Goal: Transaction & Acquisition: Purchase product/service

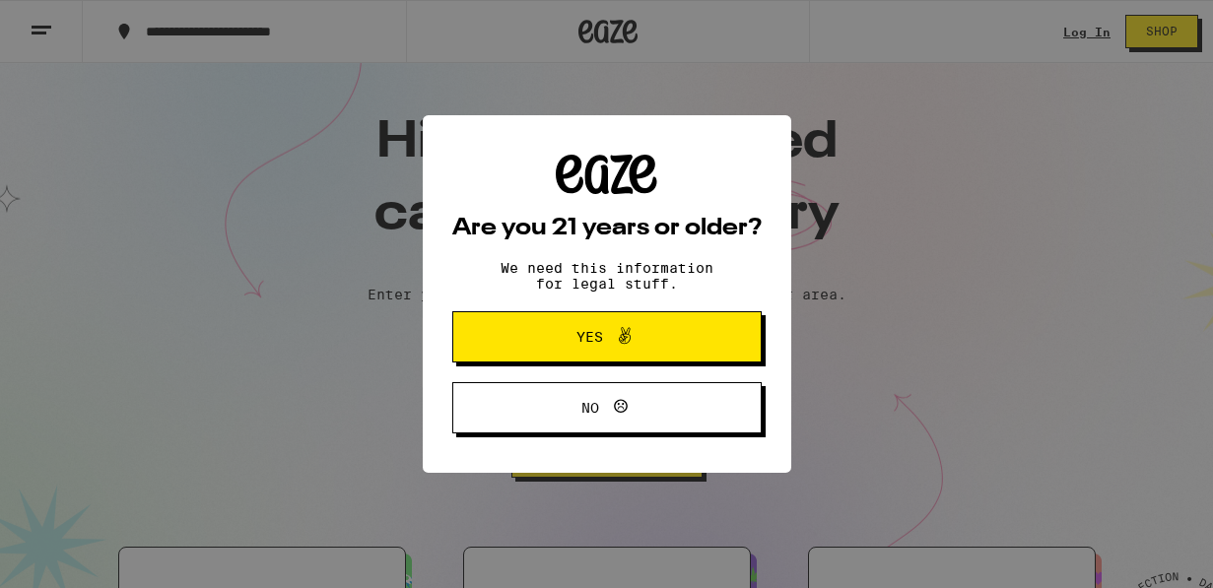
click at [1081, 32] on div "Are you 21 years or older? We need this information for legal stuff. Yes No" at bounding box center [606, 294] width 1213 height 588
click at [519, 357] on button "Yes" at bounding box center [606, 336] width 309 height 51
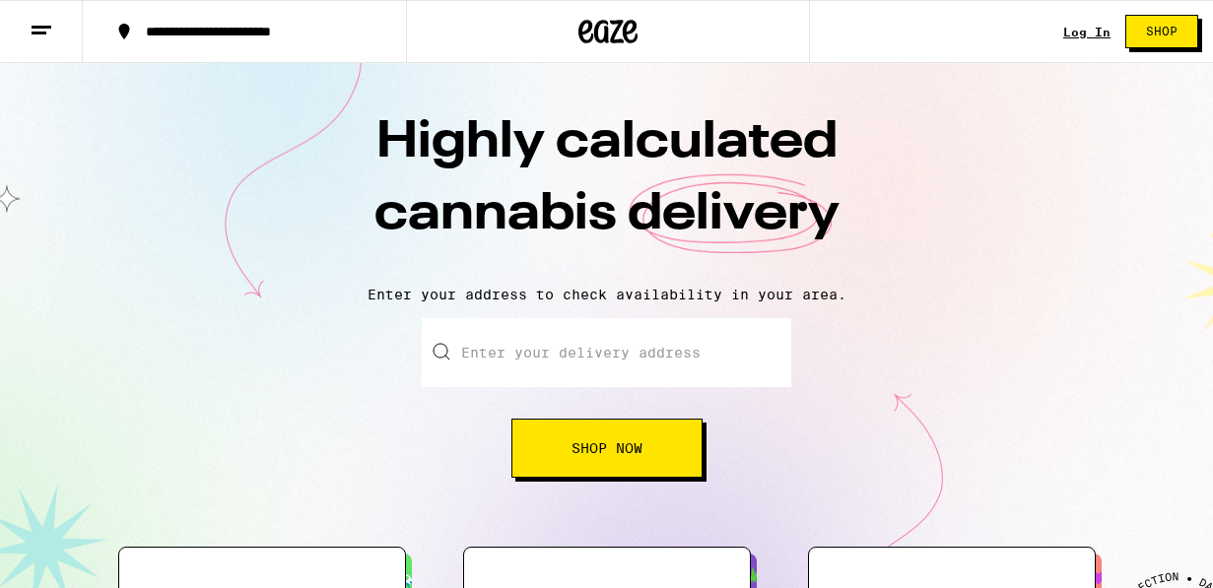
click at [1079, 31] on link "Log In" at bounding box center [1087, 32] width 47 height 13
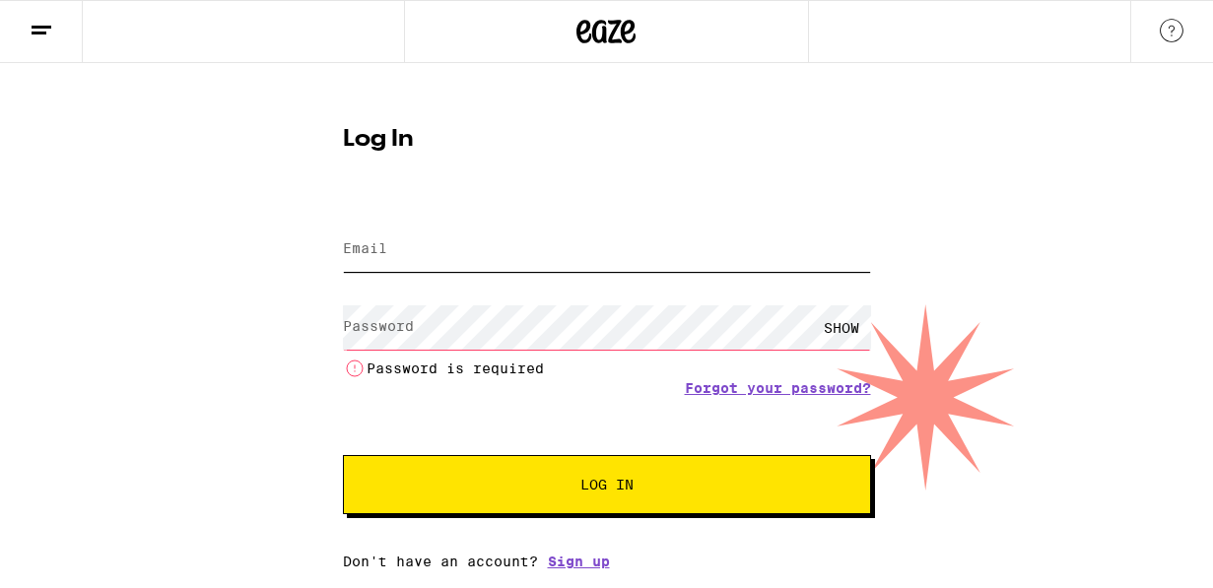
type input "[EMAIL_ADDRESS][DOMAIN_NAME]"
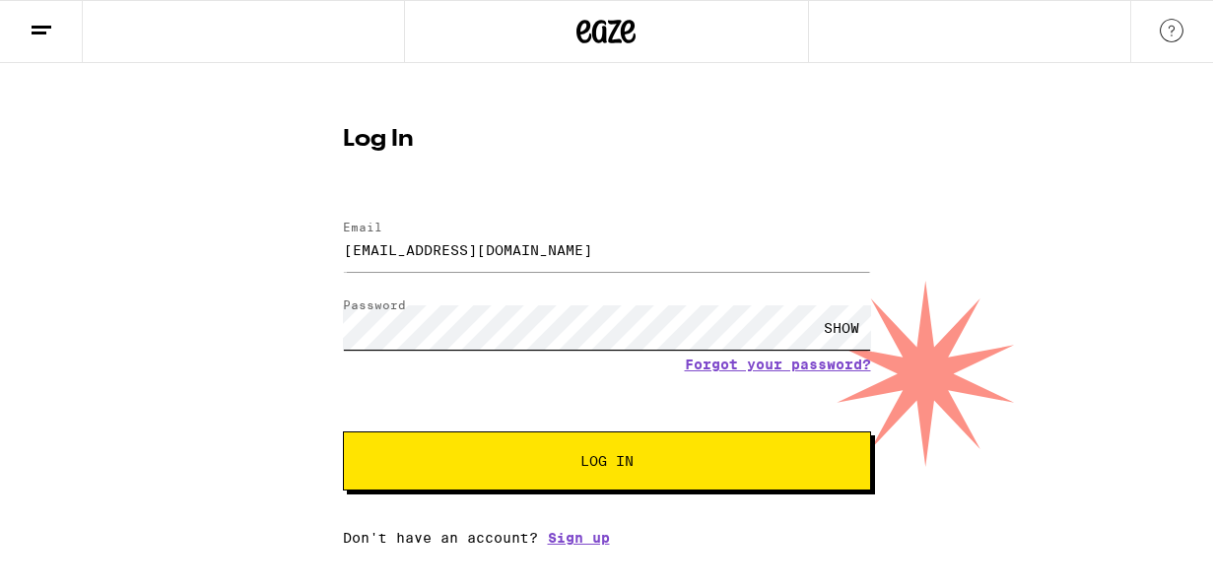
click at [606, 463] on button "Log In" at bounding box center [607, 461] width 528 height 59
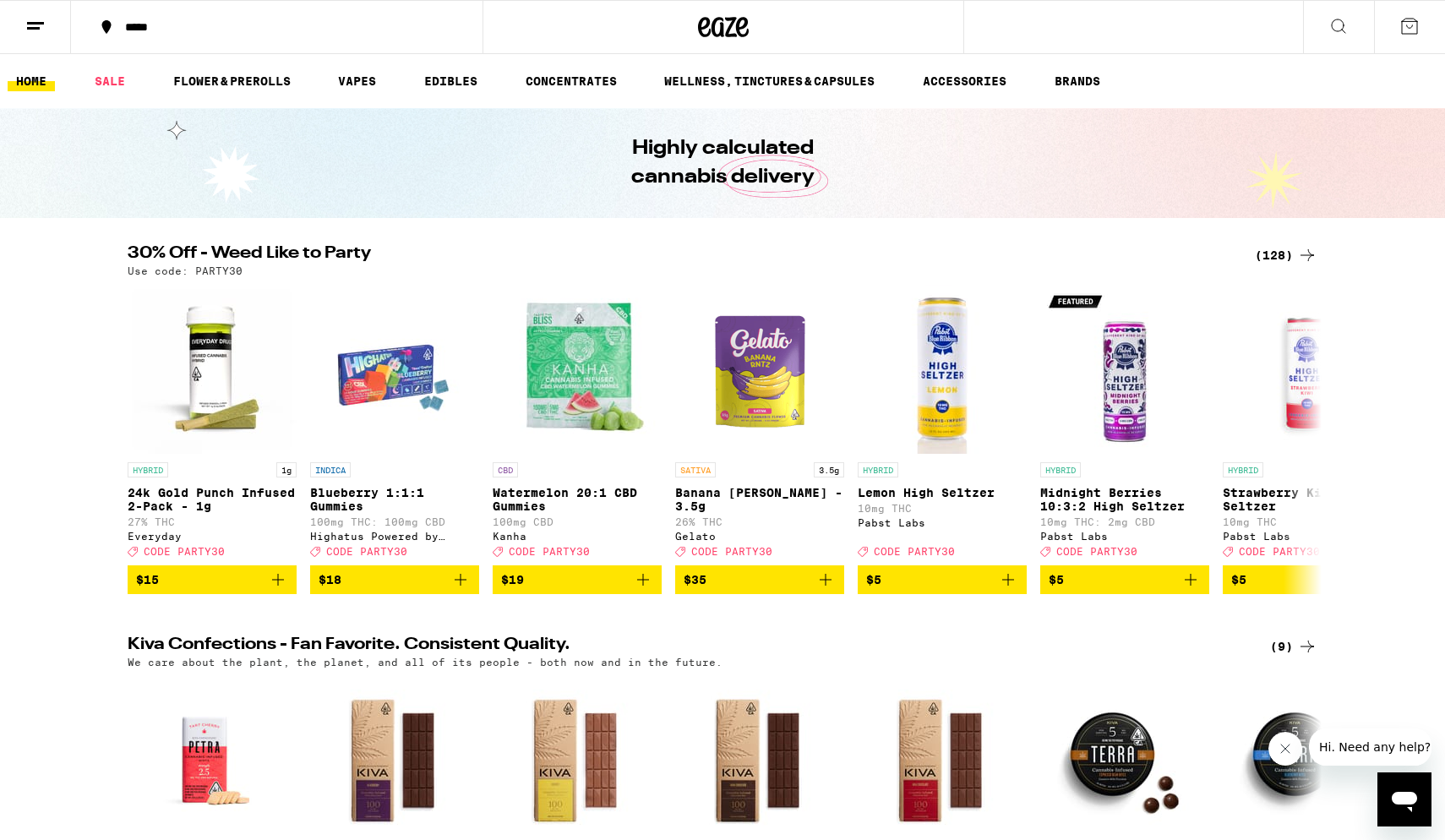
click at [1039, 257] on div "(128)" at bounding box center [1286, 255] width 63 height 21
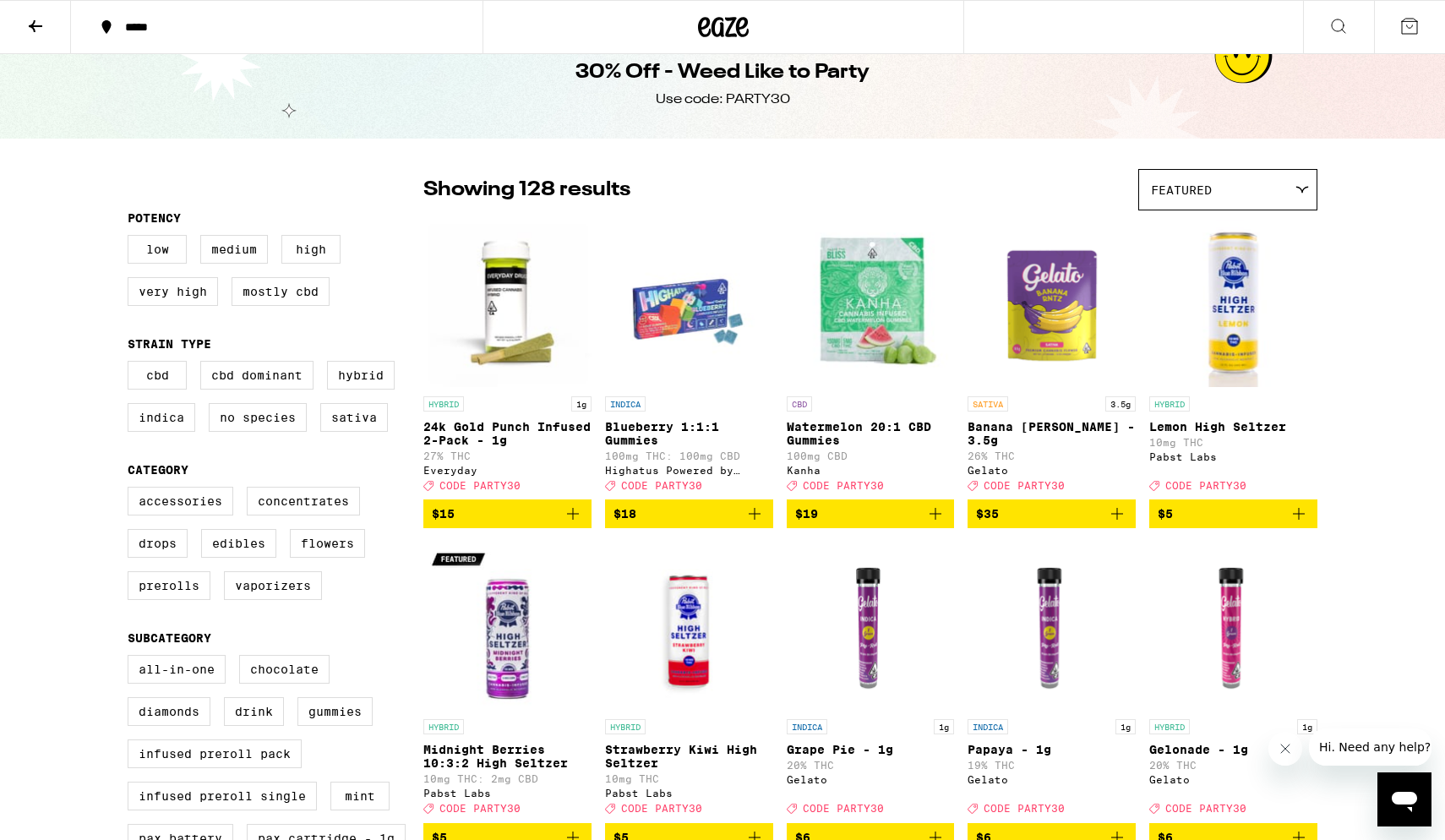
scroll to position [27, 0]
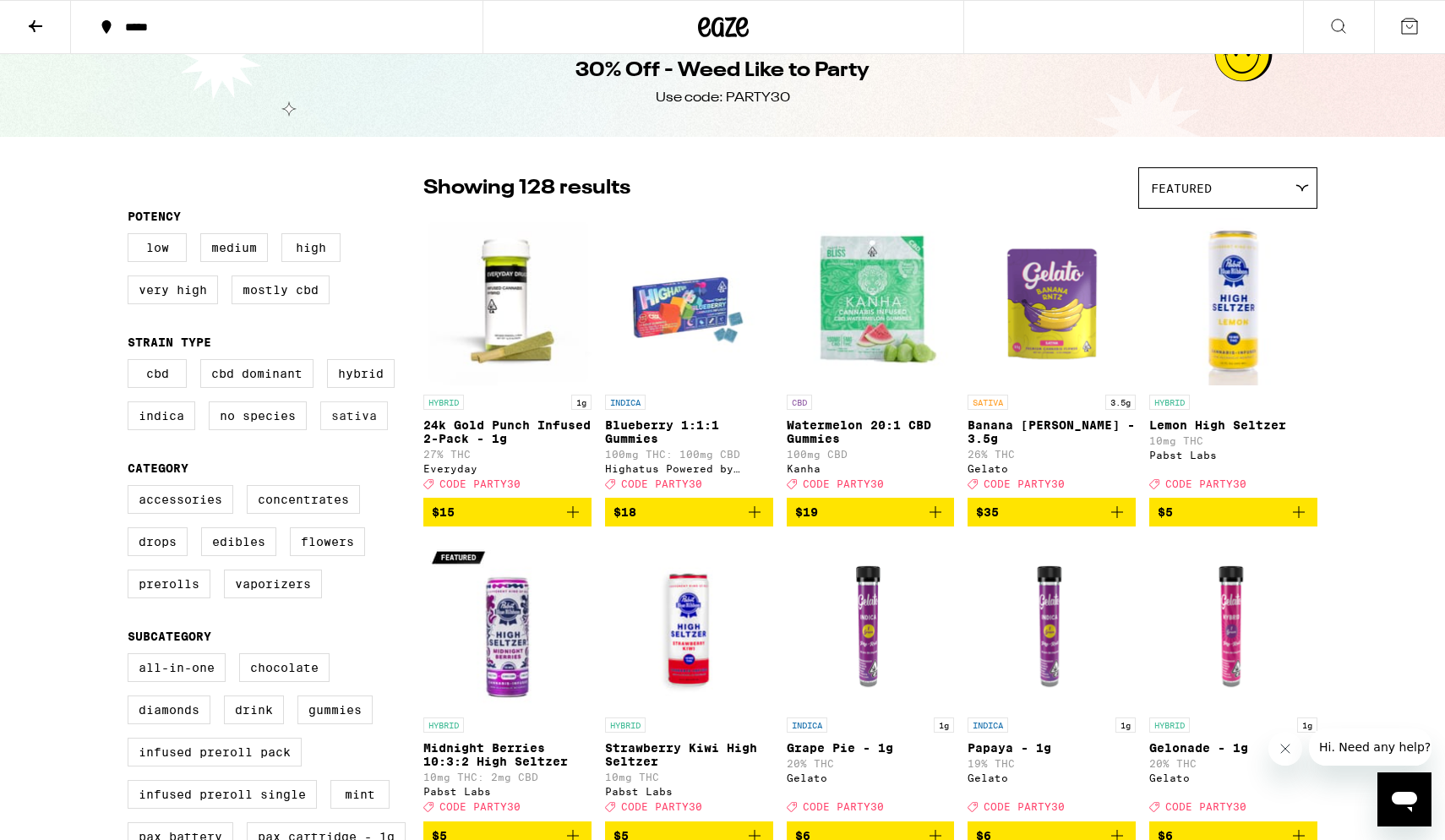
click at [347, 421] on label "Sativa" at bounding box center [354, 416] width 68 height 29
click at [132, 363] on input "Sativa" at bounding box center [131, 362] width 1 height 1
checkbox input "true"
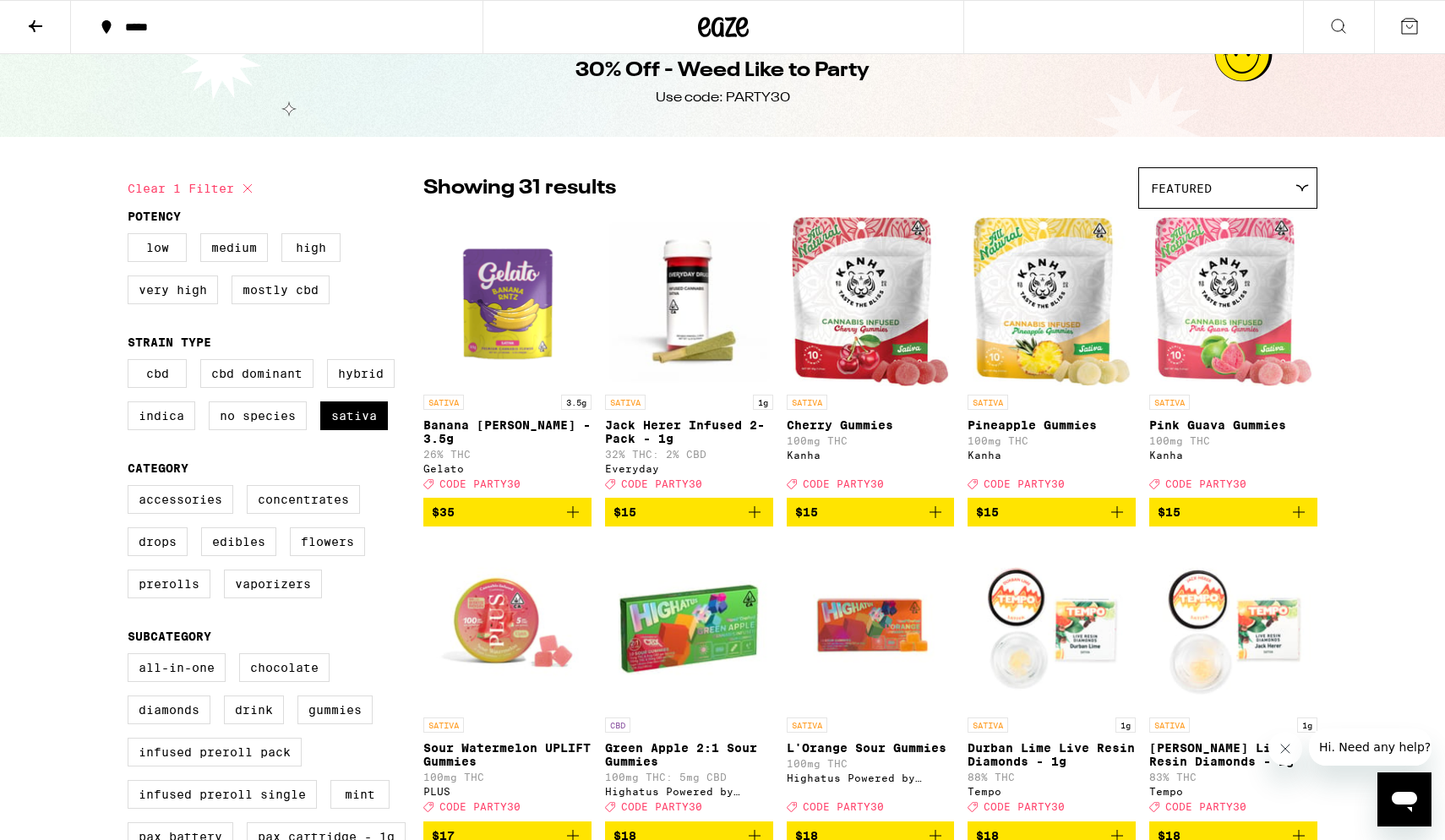
click at [1039, 503] on span "$15" at bounding box center [1051, 512] width 151 height 21
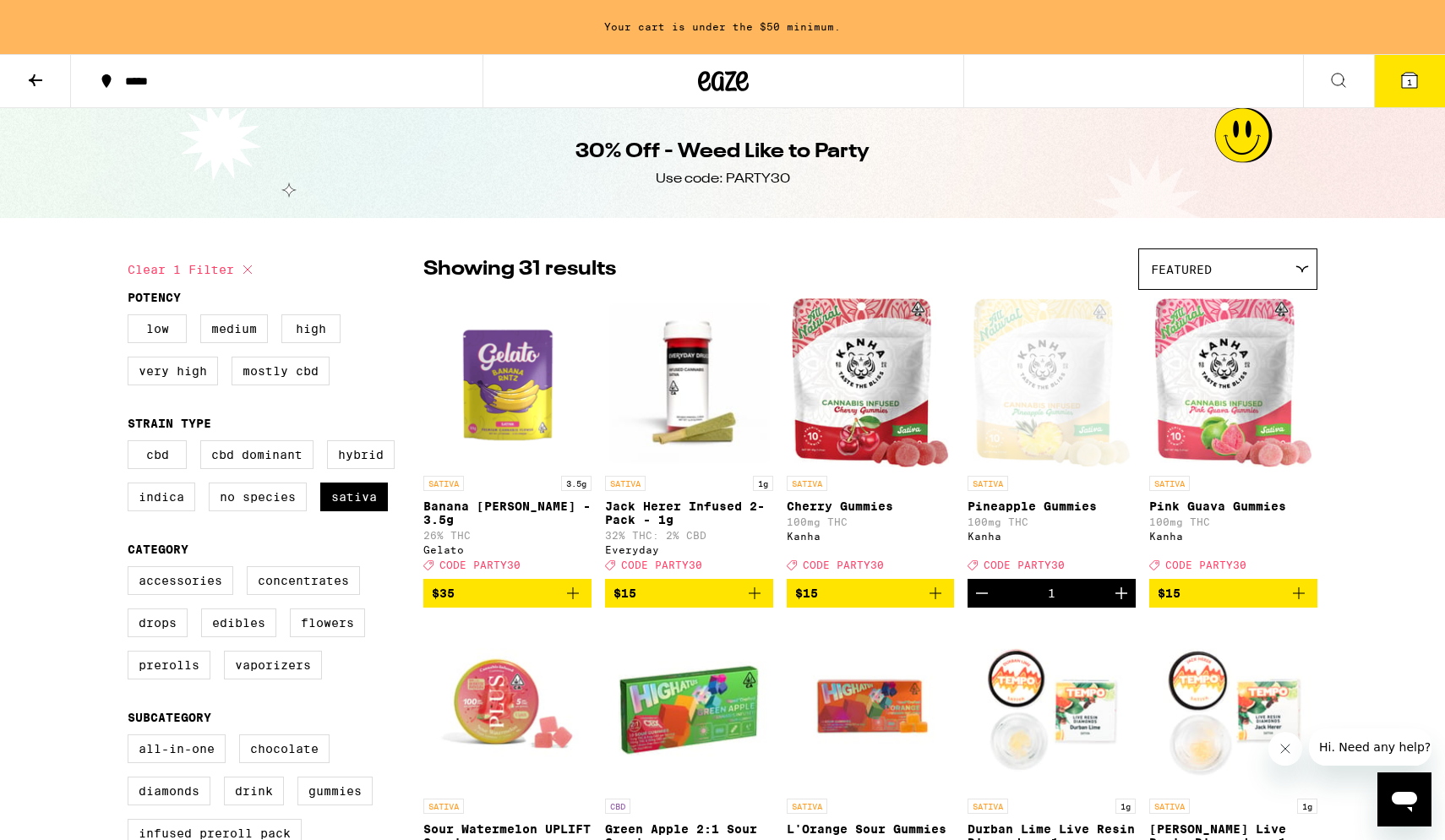
click at [37, 74] on icon at bounding box center [36, 81] width 21 height 21
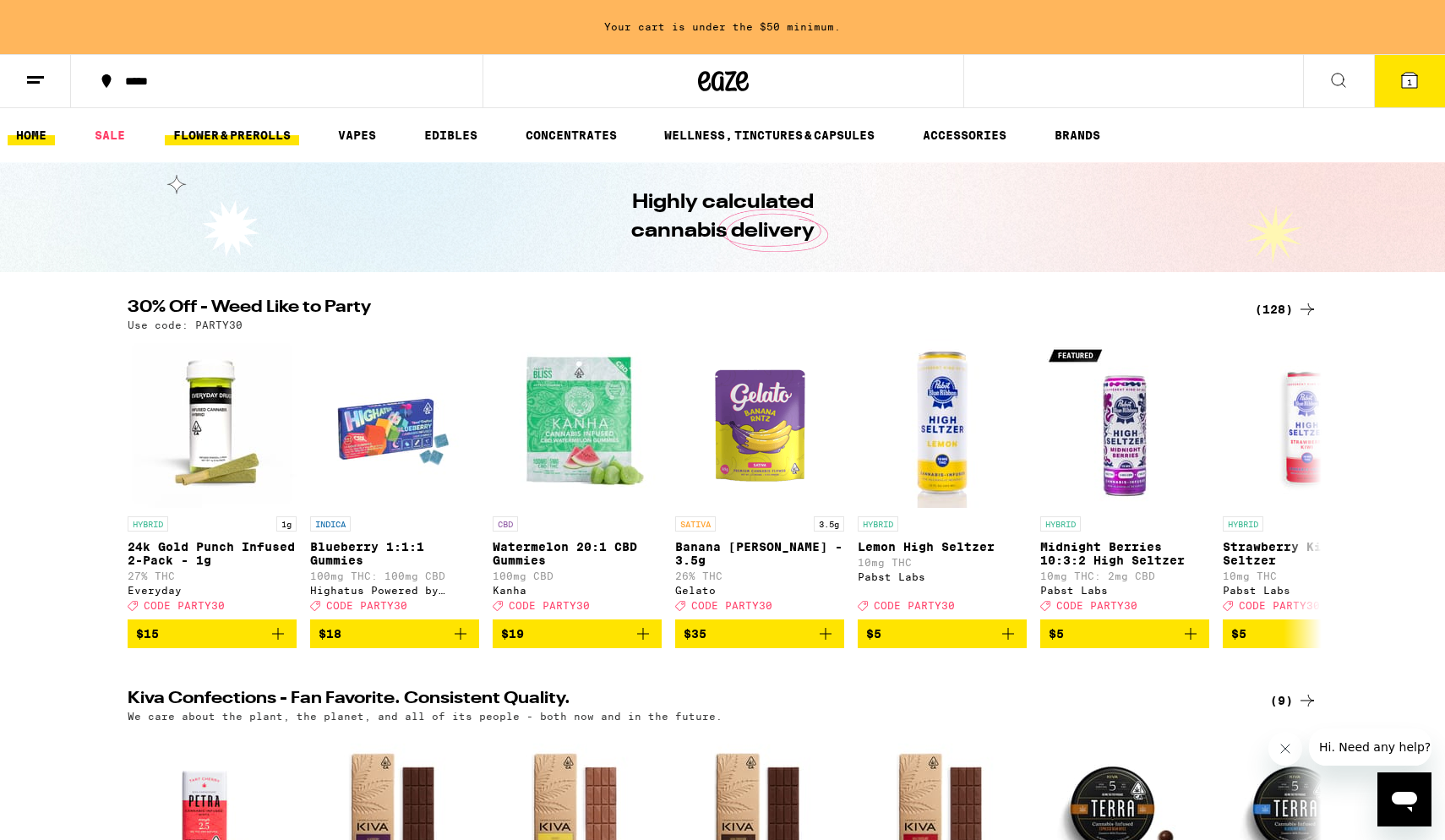
click at [244, 128] on link "FLOWER & PREROLLS" at bounding box center [232, 135] width 135 height 21
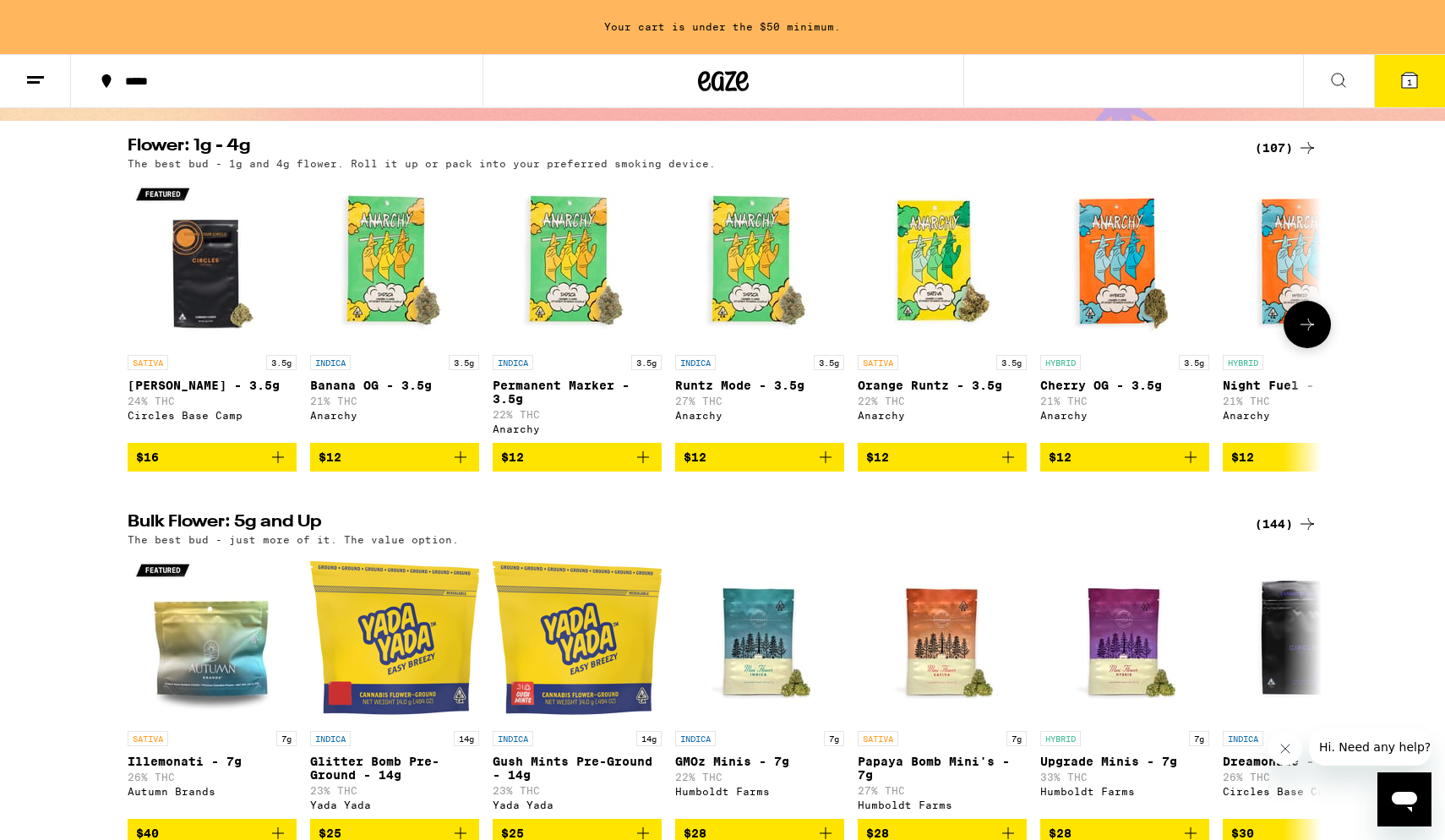
scroll to position [112, 0]
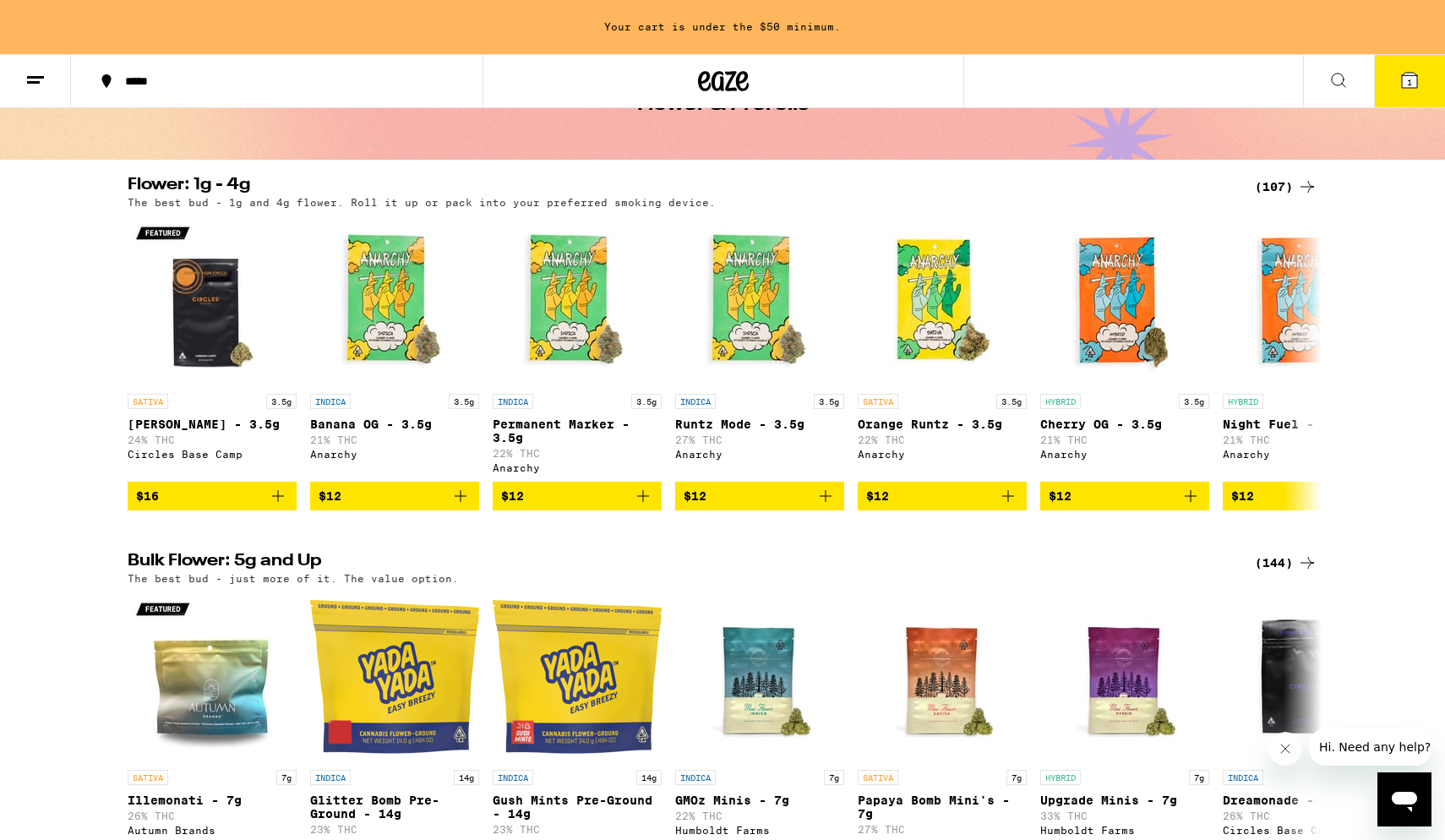
click at [1039, 189] on icon at bounding box center [1308, 187] width 21 height 21
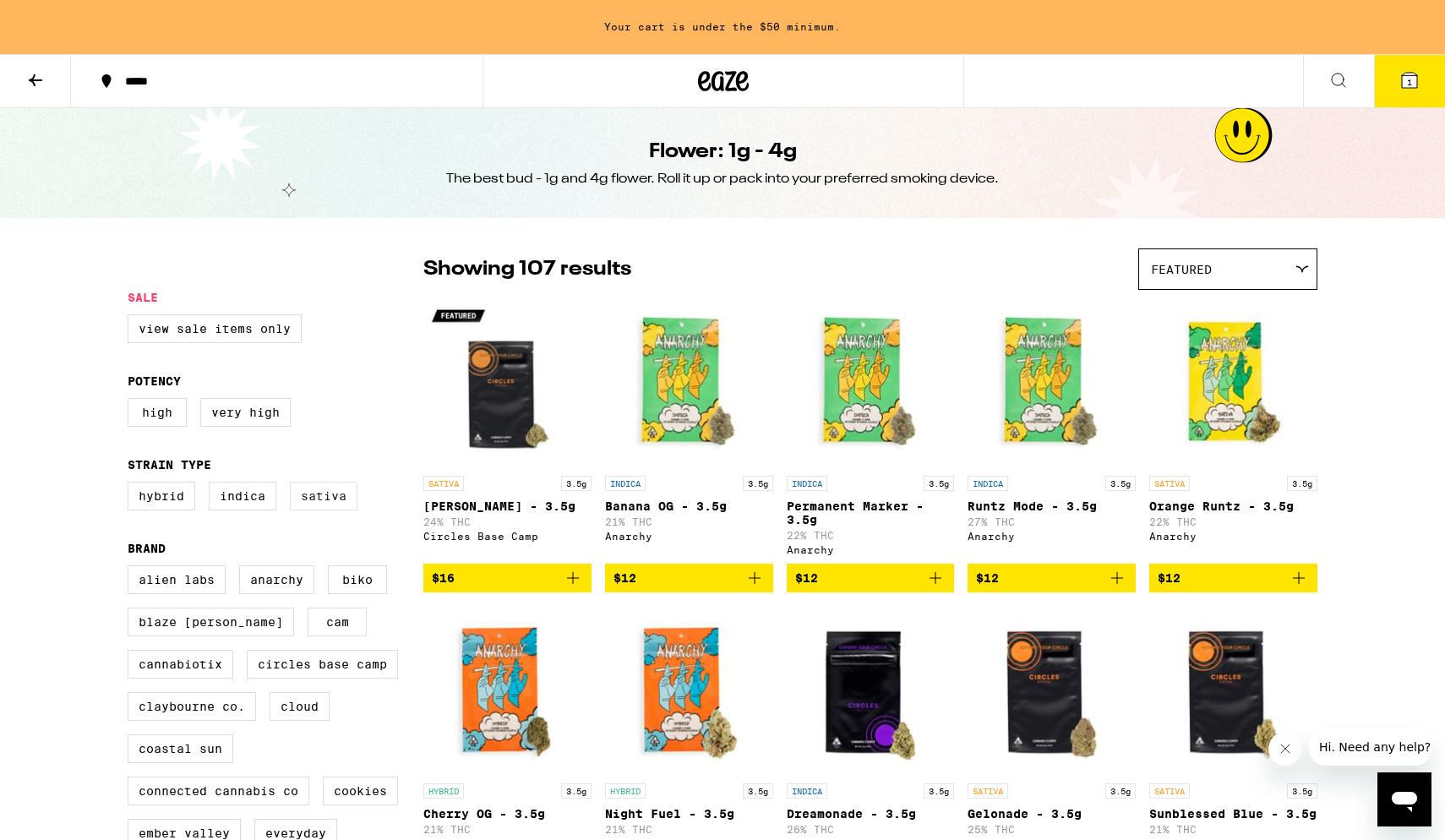
click at [321, 503] on label "Sativa" at bounding box center [323, 496] width 68 height 29
click at [132, 485] on input "Sativa" at bounding box center [131, 484] width 1 height 1
checkbox input "true"
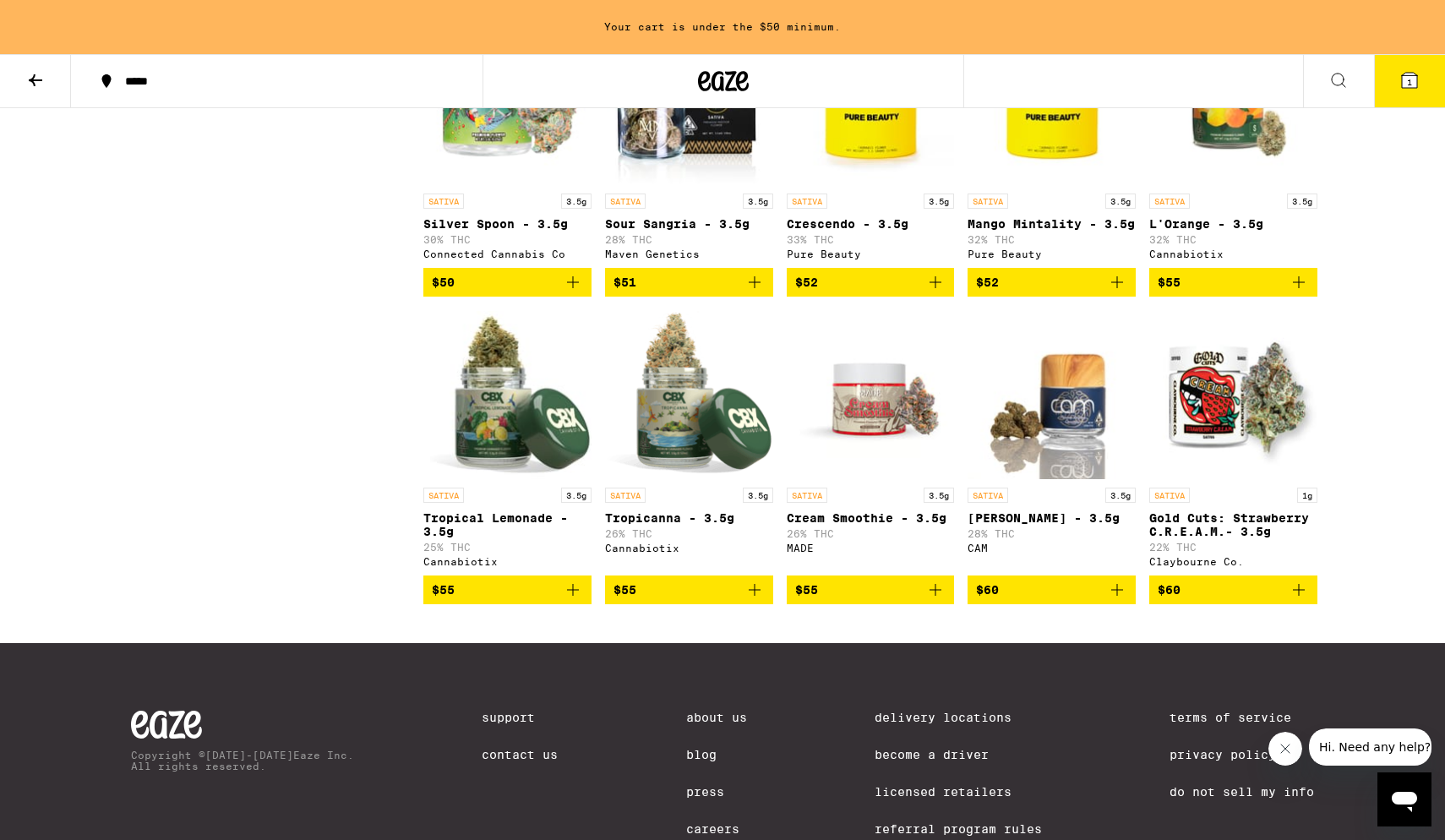
scroll to position [1819, 0]
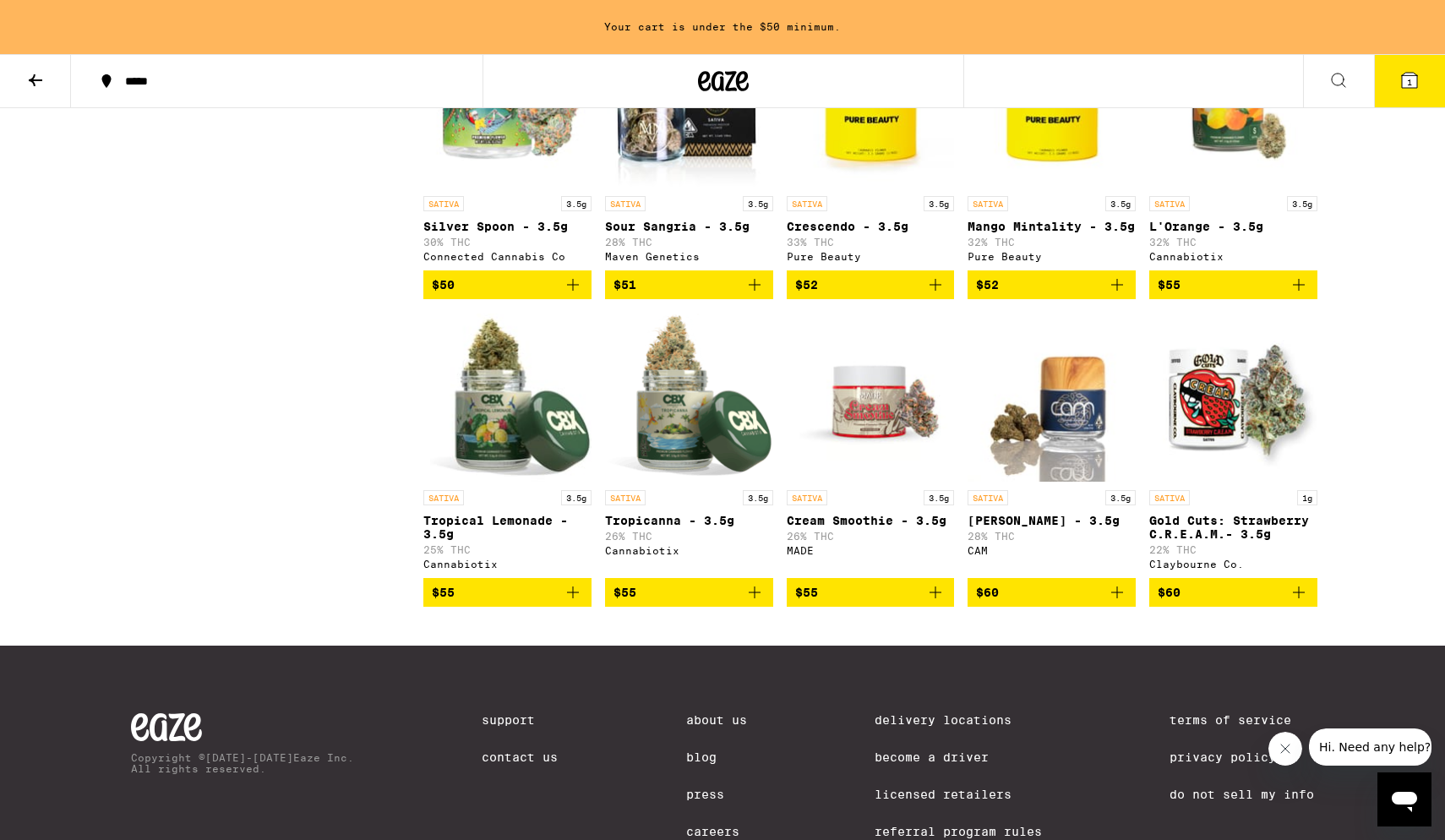
click at [1039, 295] on span "$52" at bounding box center [1051, 285] width 151 height 21
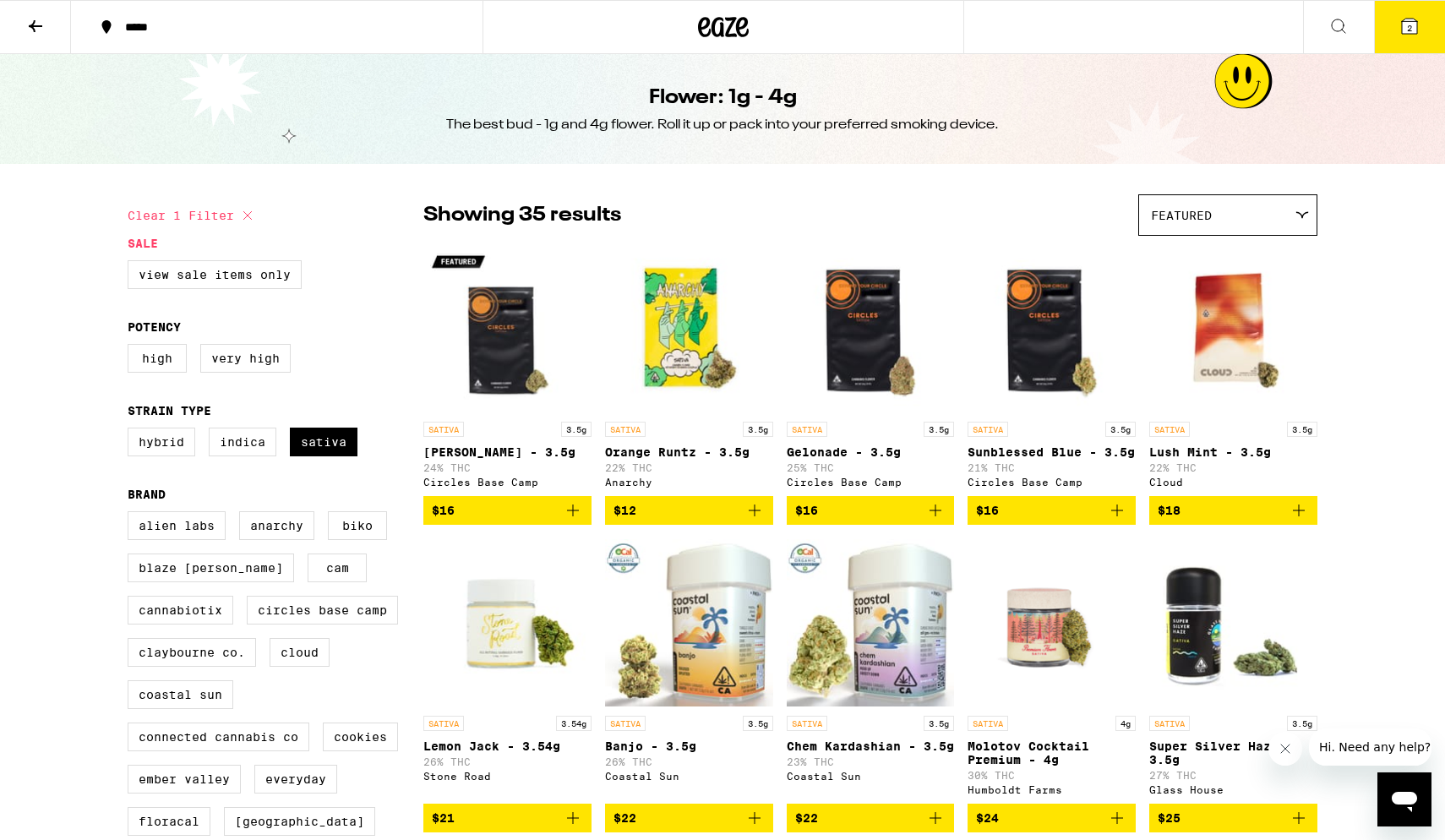
scroll to position [0, 0]
click at [1039, 25] on icon at bounding box center [1410, 27] width 15 height 15
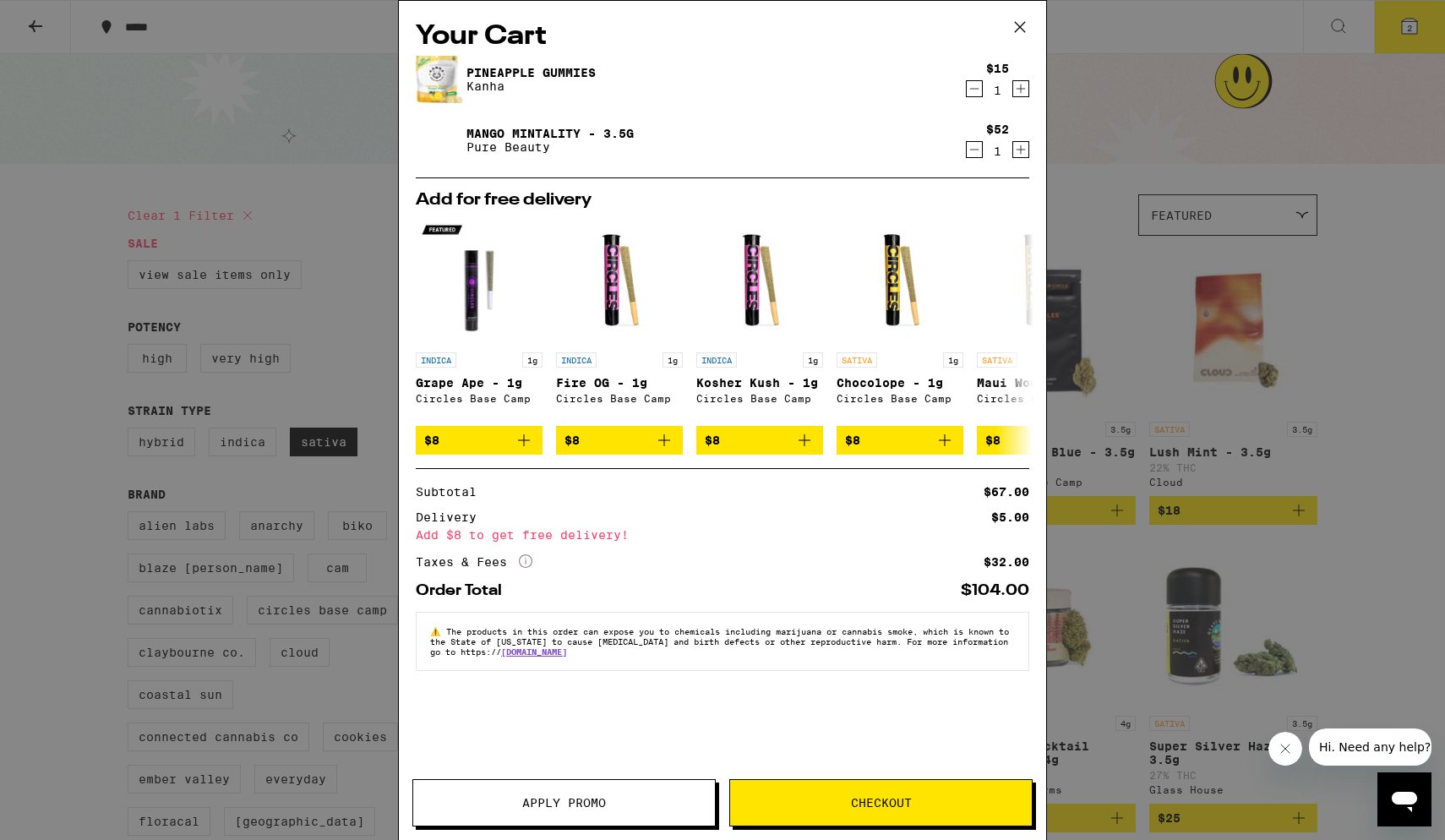
click at [1013, 28] on icon at bounding box center [1021, 27] width 26 height 26
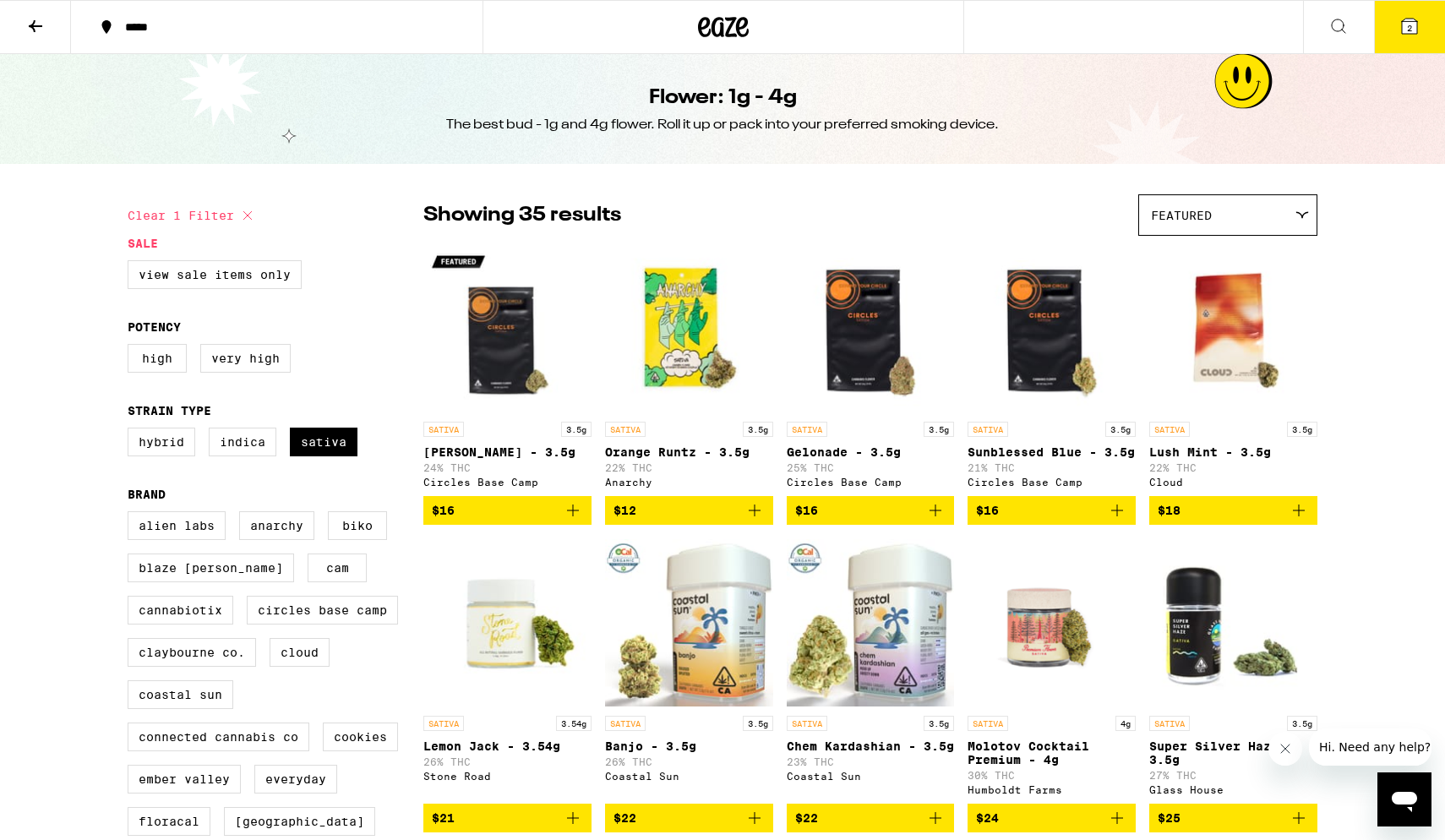
click at [29, 27] on icon at bounding box center [36, 27] width 21 height 21
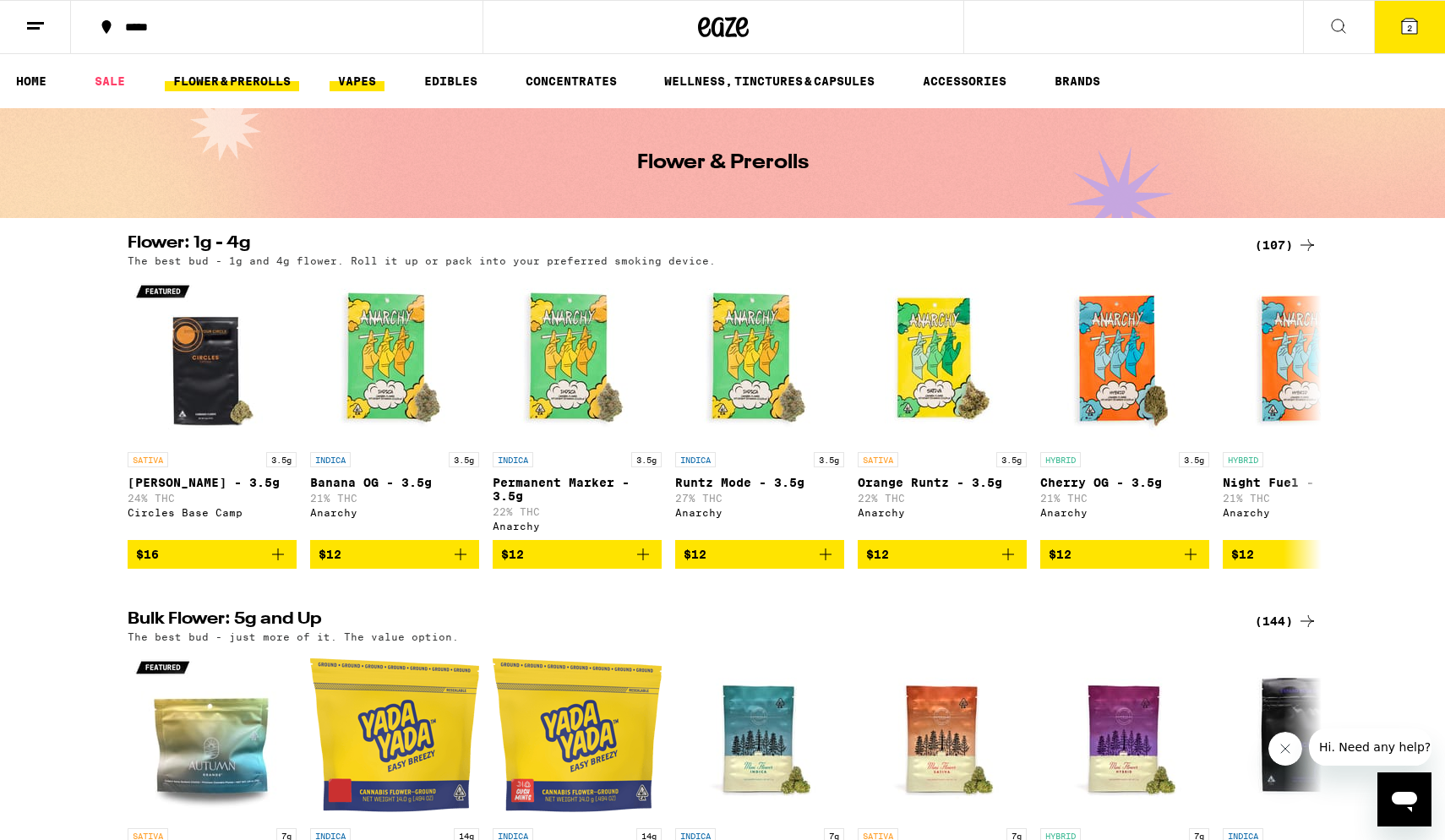
click at [368, 74] on link "VAPES" at bounding box center [357, 81] width 55 height 21
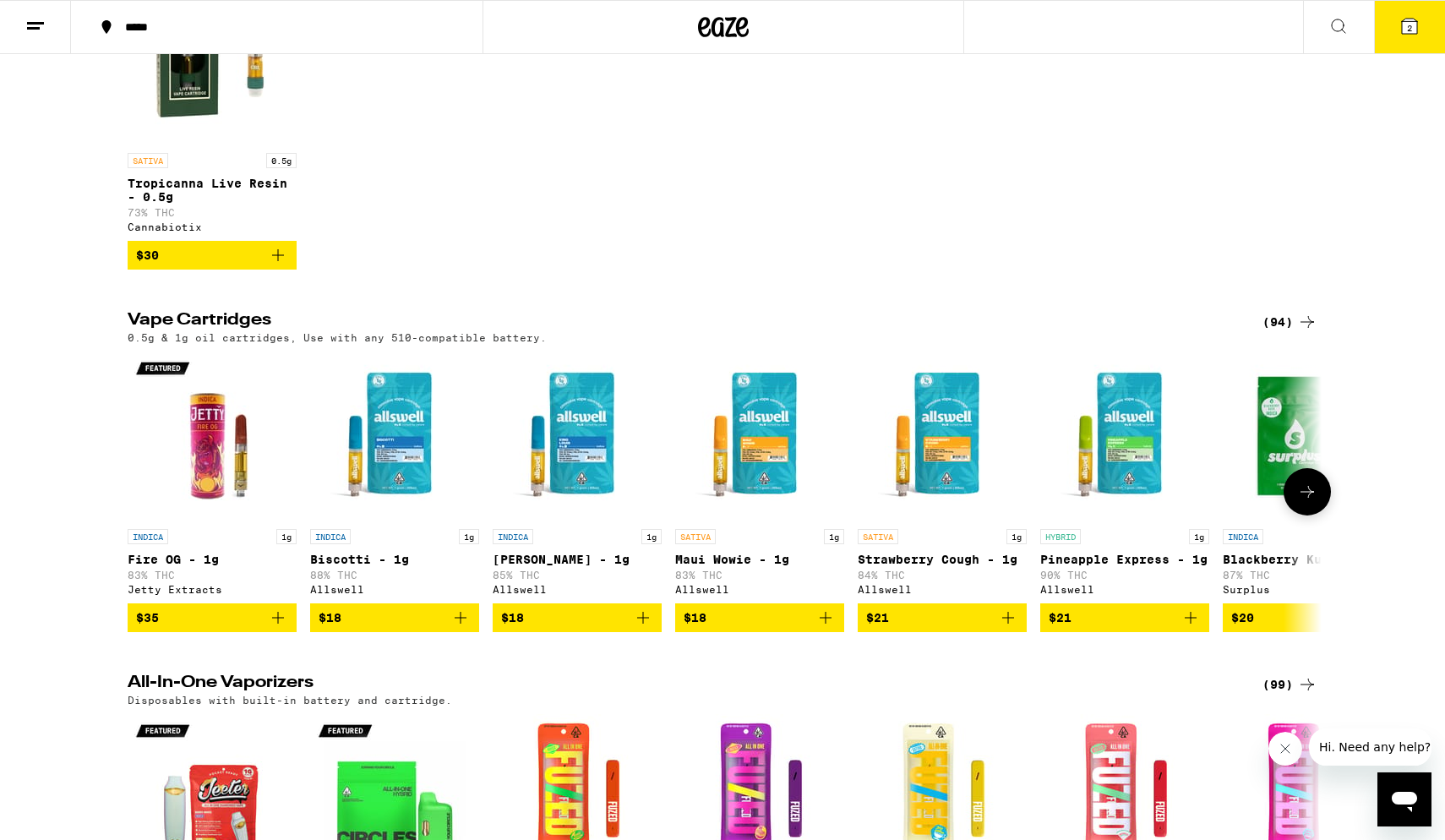
scroll to position [659, 0]
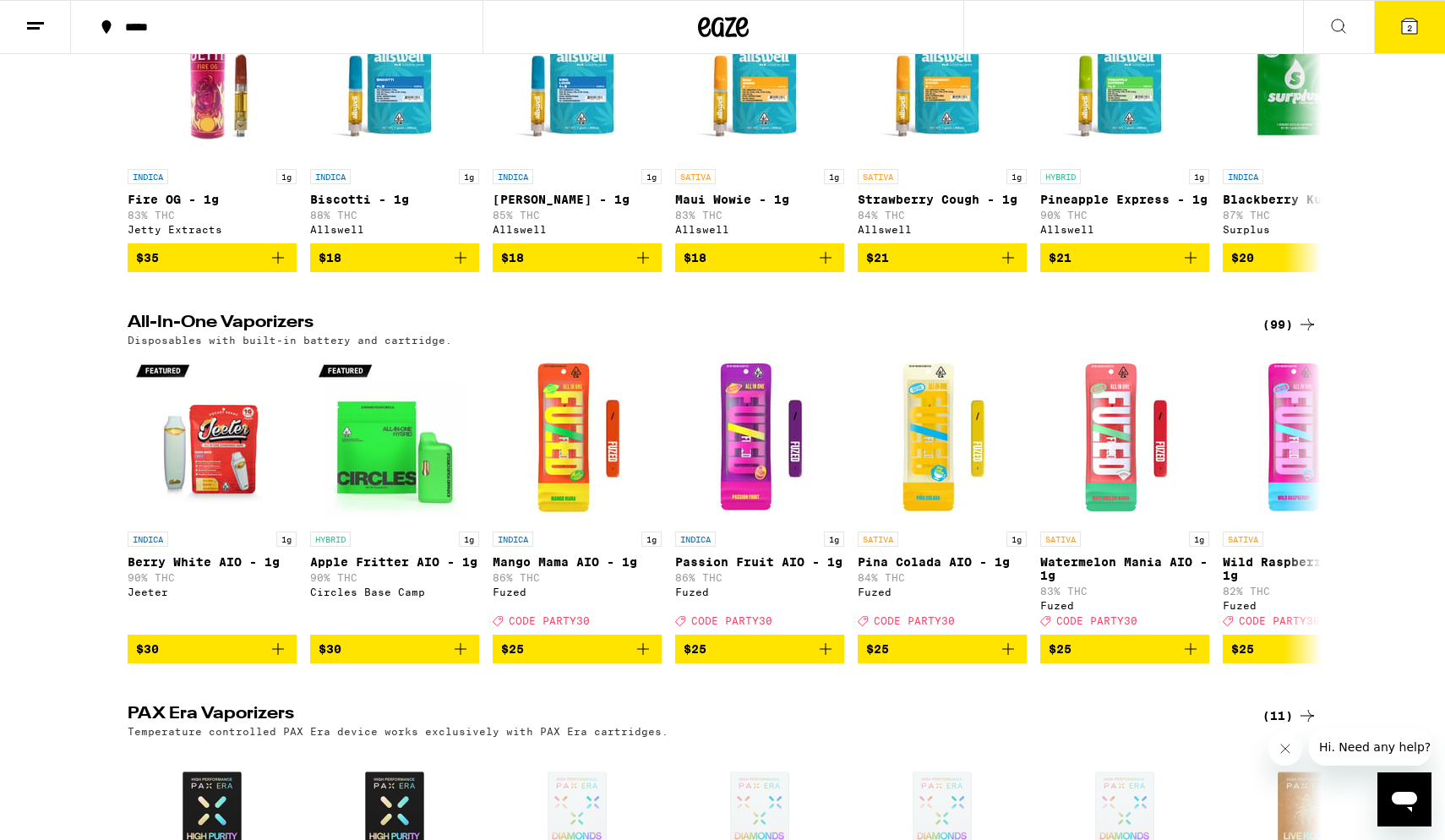
click at [1039, 334] on div "(99)" at bounding box center [1291, 325] width 55 height 21
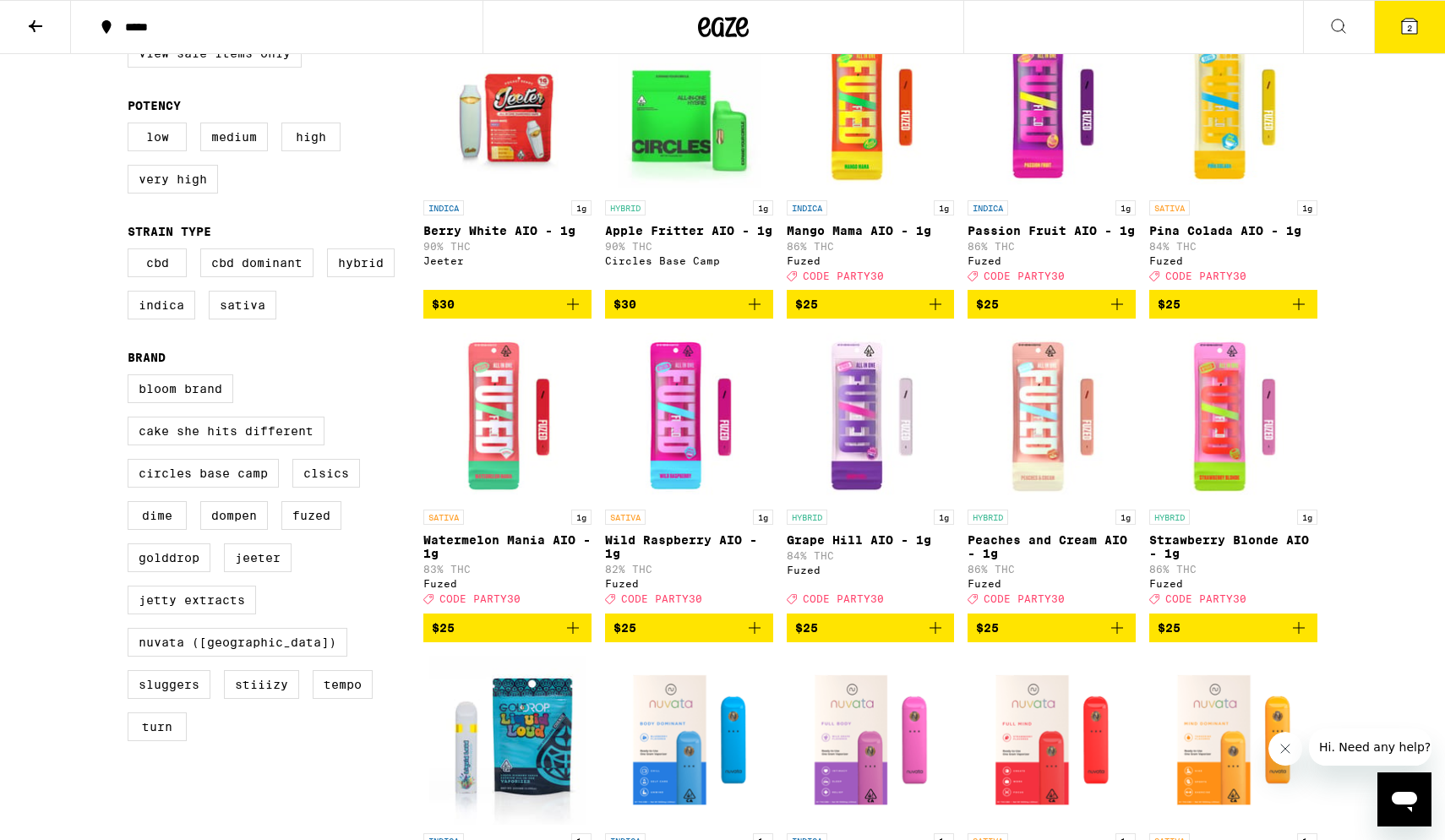
scroll to position [221, 0]
click at [1039, 315] on icon "Add to bag" at bounding box center [1117, 304] width 21 height 21
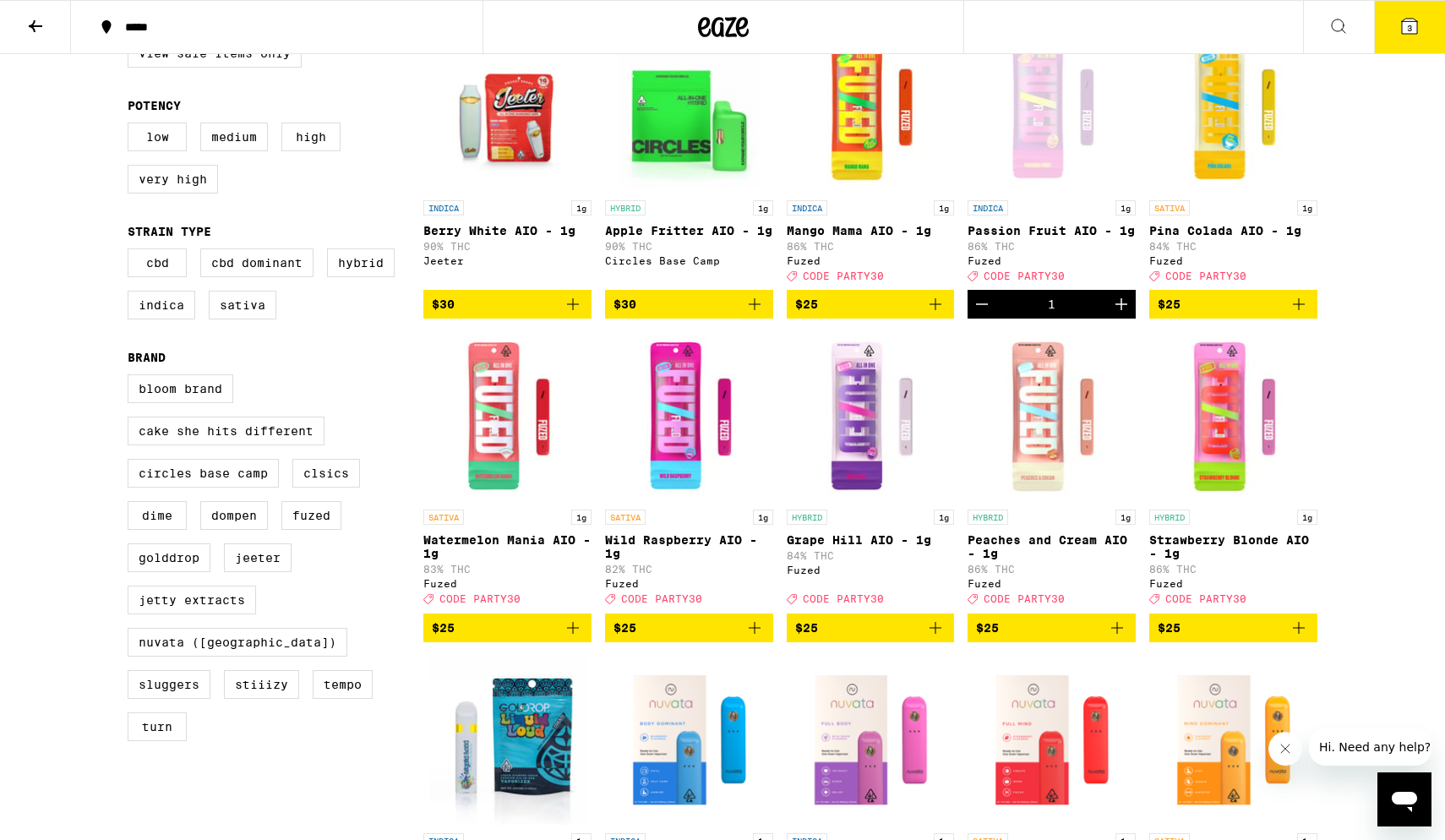
click at [1039, 315] on icon "Add to bag" at bounding box center [1299, 304] width 21 height 21
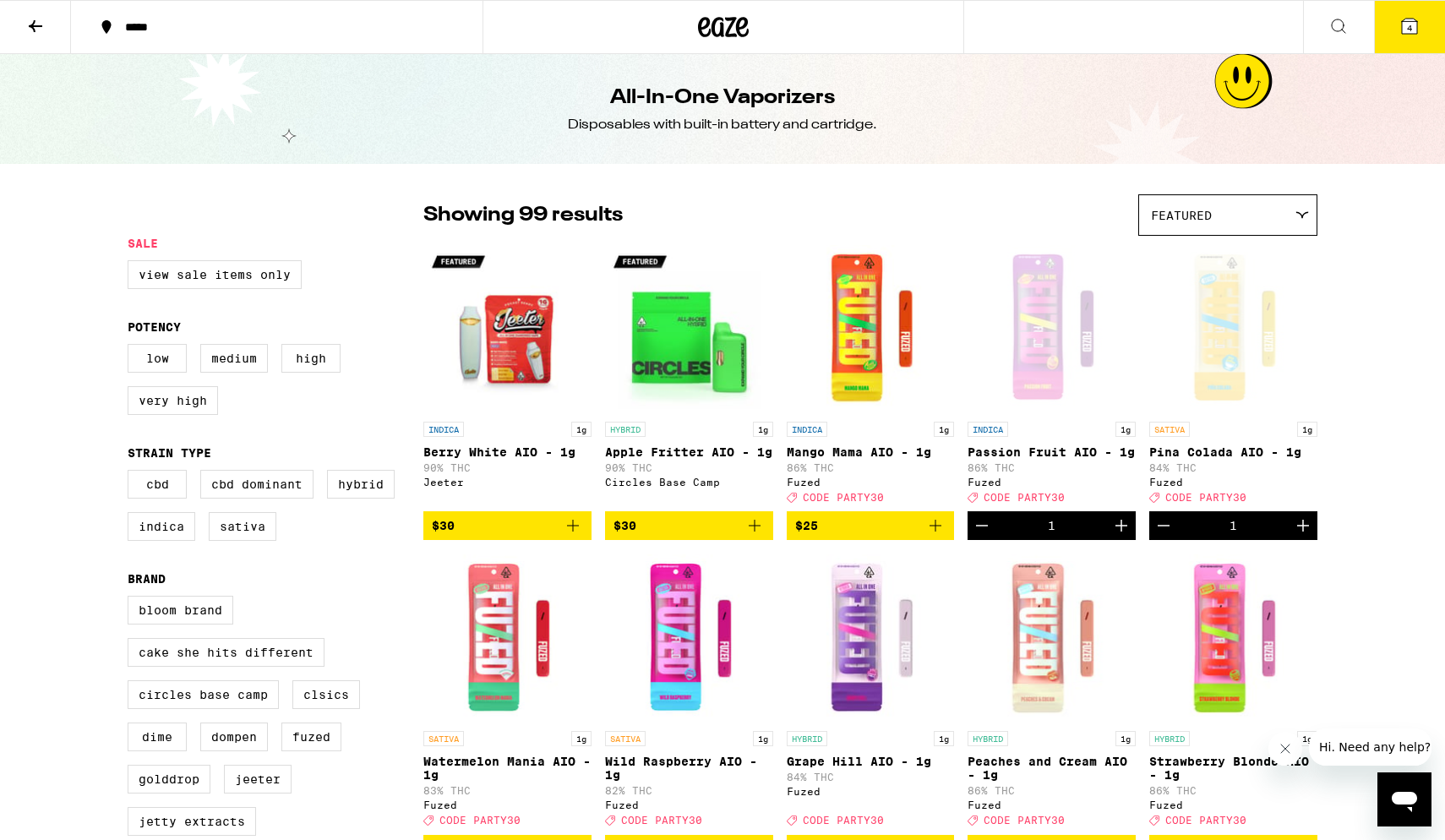
scroll to position [0, 0]
click at [1039, 27] on span "4" at bounding box center [1410, 28] width 5 height 10
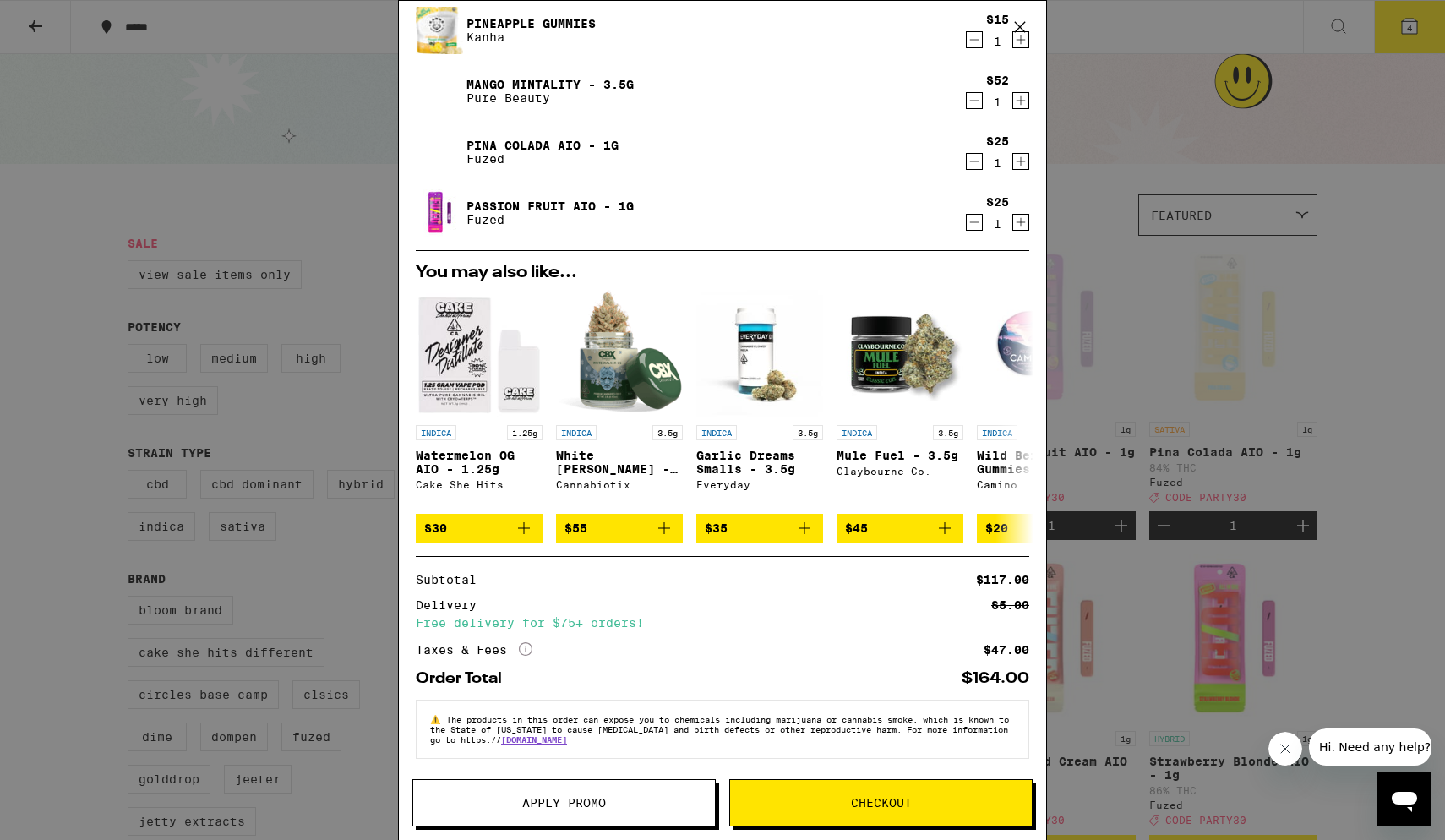
scroll to position [62, 0]
click at [562, 503] on span "Apply Promo" at bounding box center [564, 802] width 84 height 12
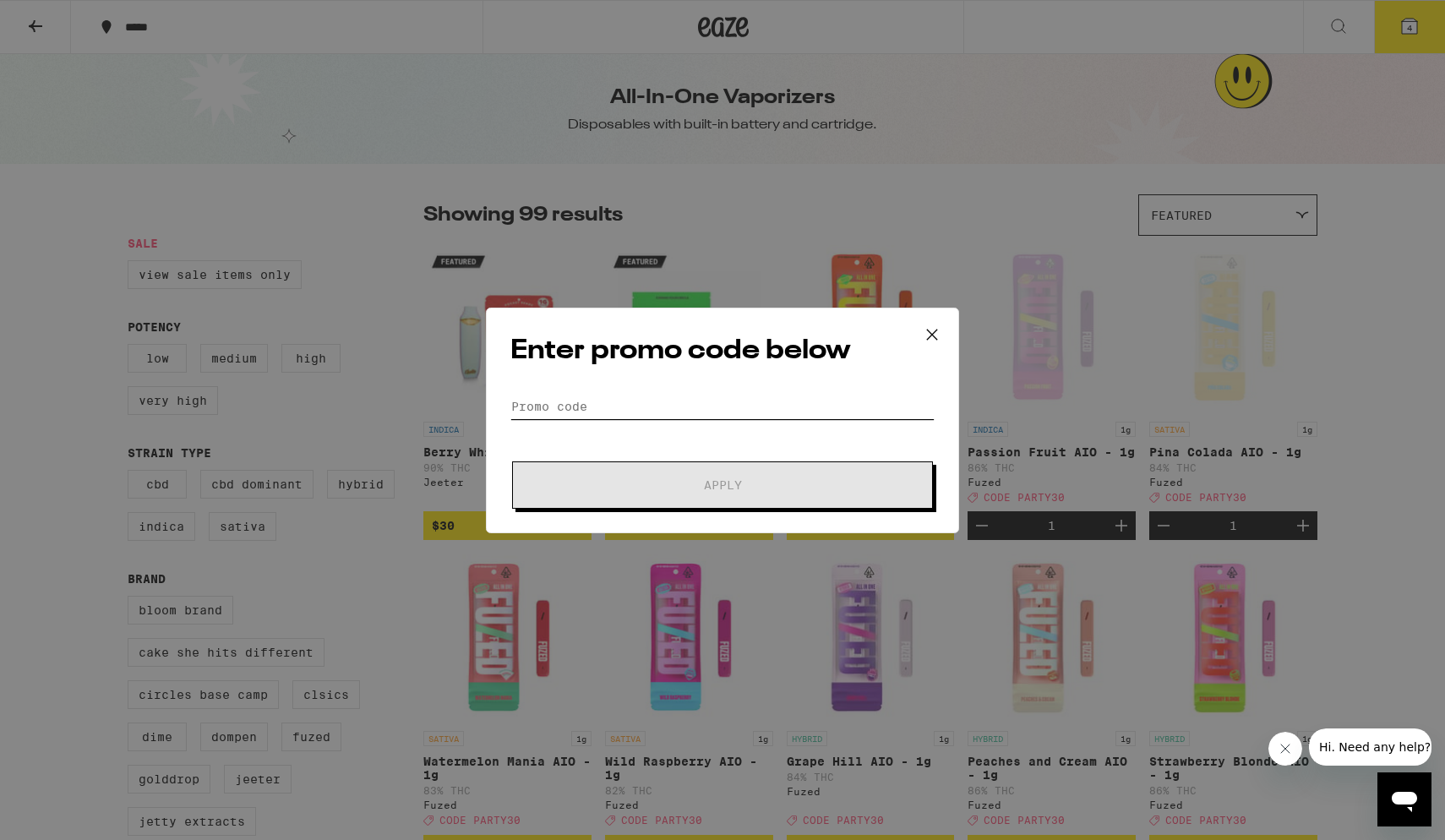
click at [677, 406] on input "Promo Code" at bounding box center [722, 406] width 424 height 26
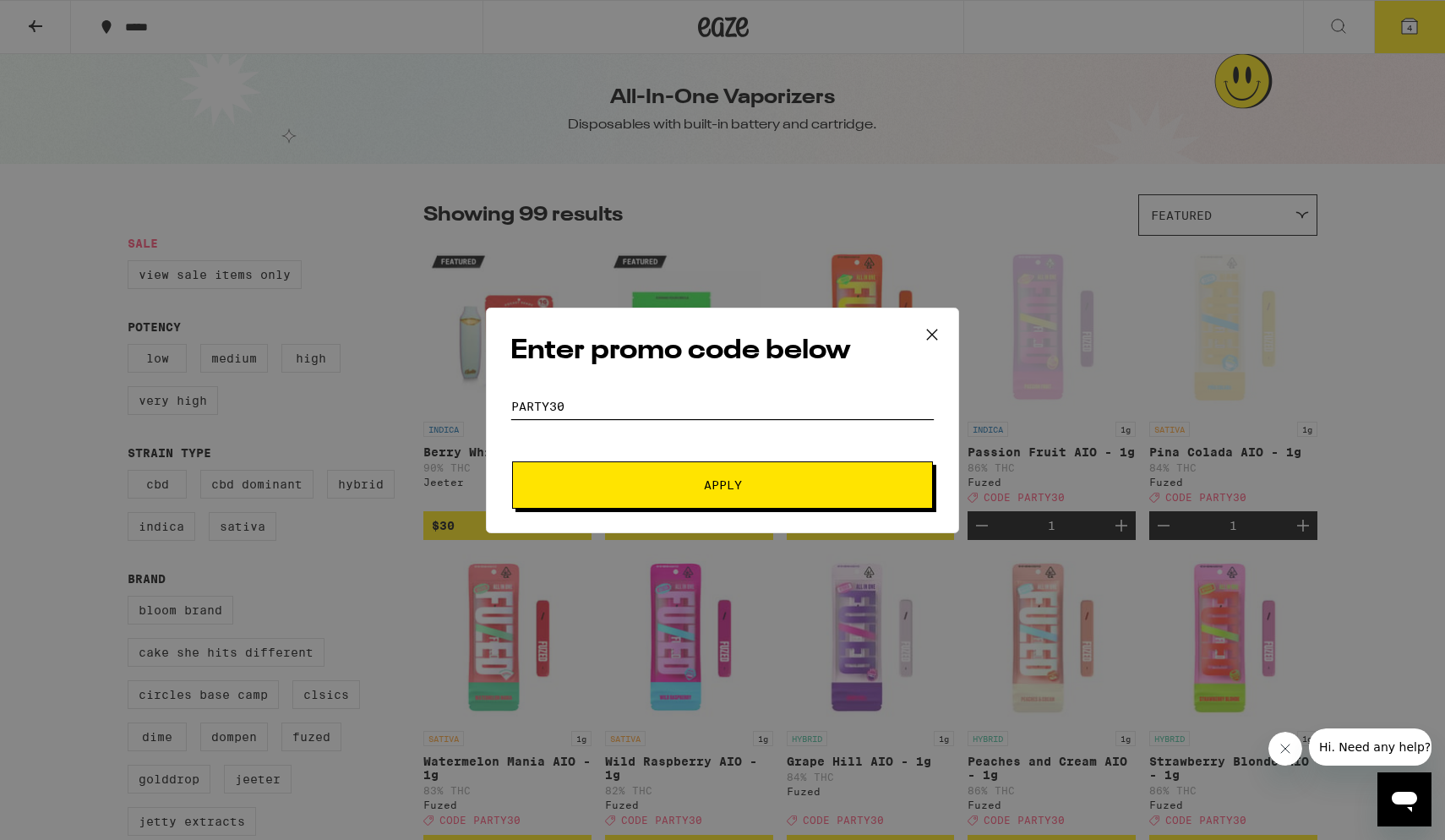
type input "party30"
click at [699, 485] on span "Apply" at bounding box center [722, 485] width 304 height 12
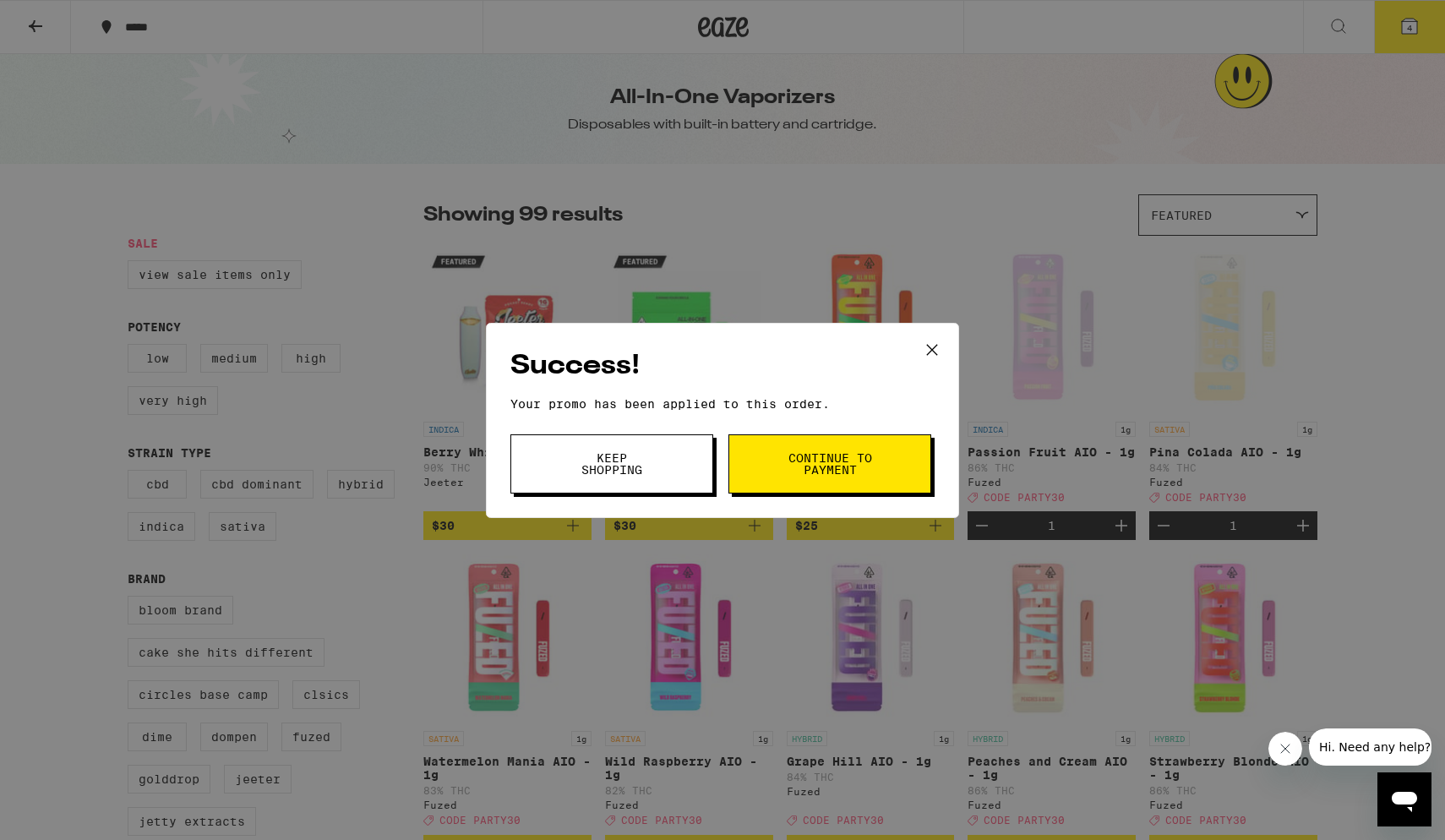
click at [930, 350] on icon at bounding box center [932, 350] width 26 height 26
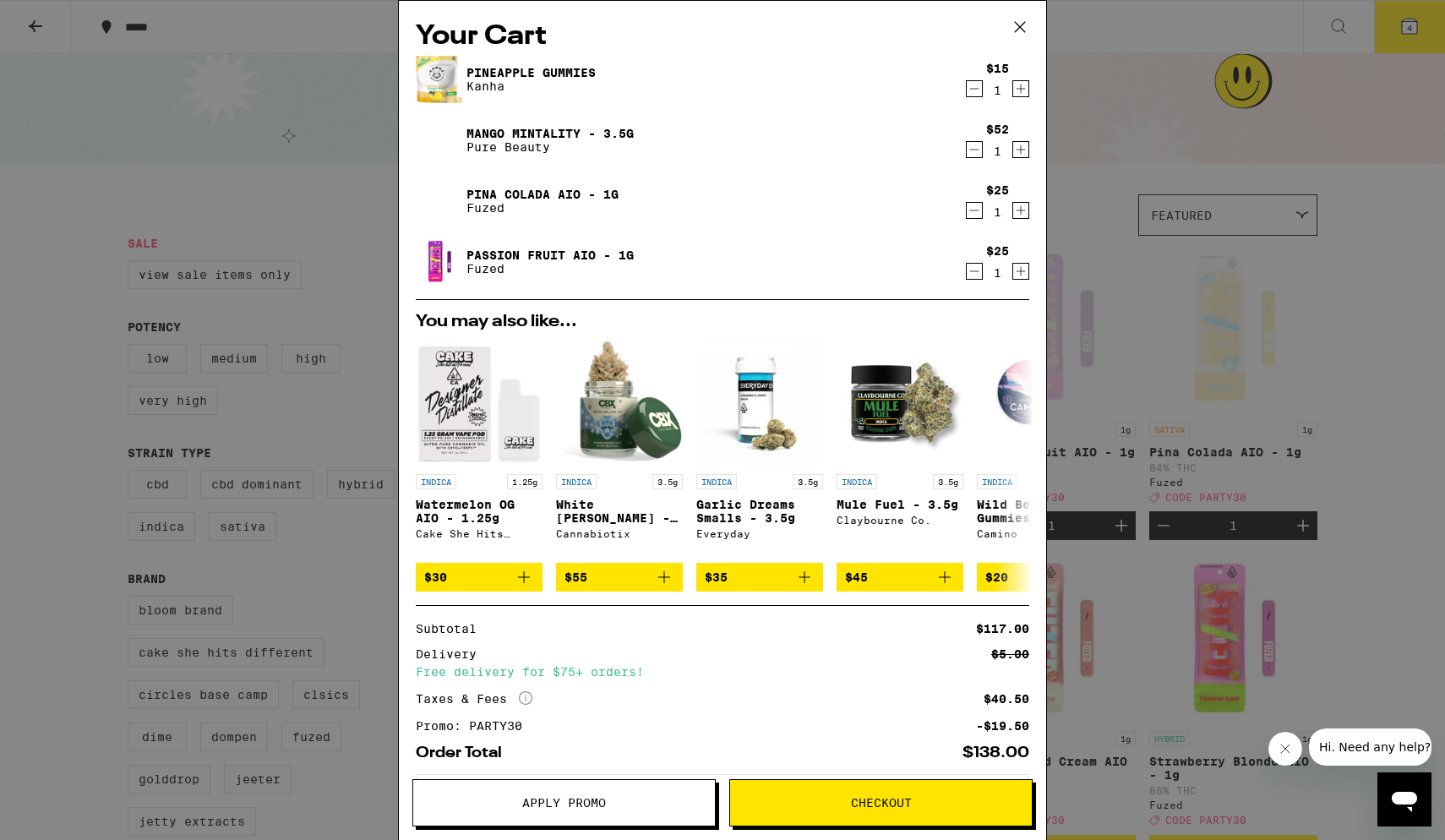
click at [974, 271] on icon "Decrement" at bounding box center [975, 272] width 15 height 21
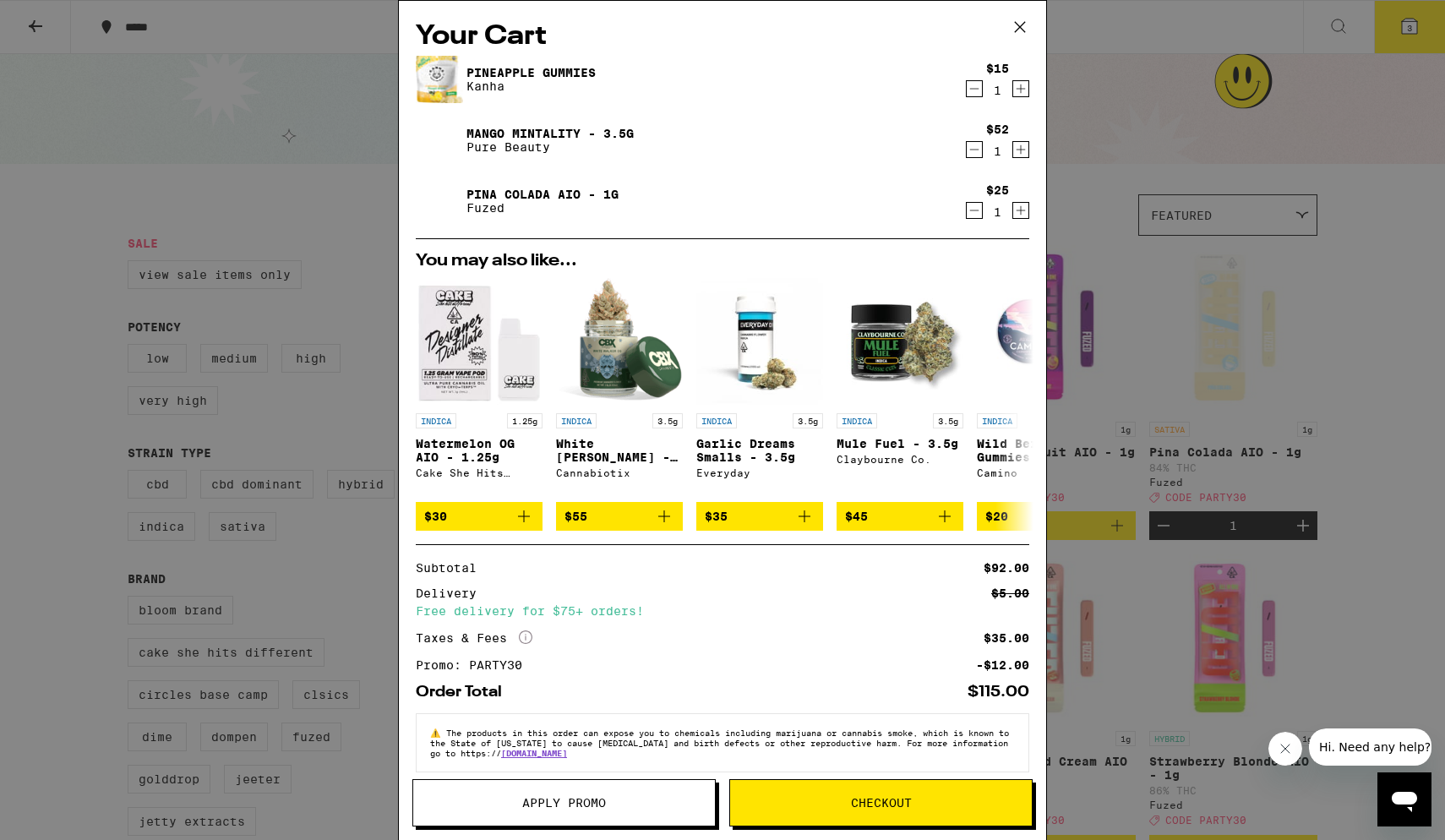
click at [819, 503] on button "Checkout" at bounding box center [882, 802] width 304 height 47
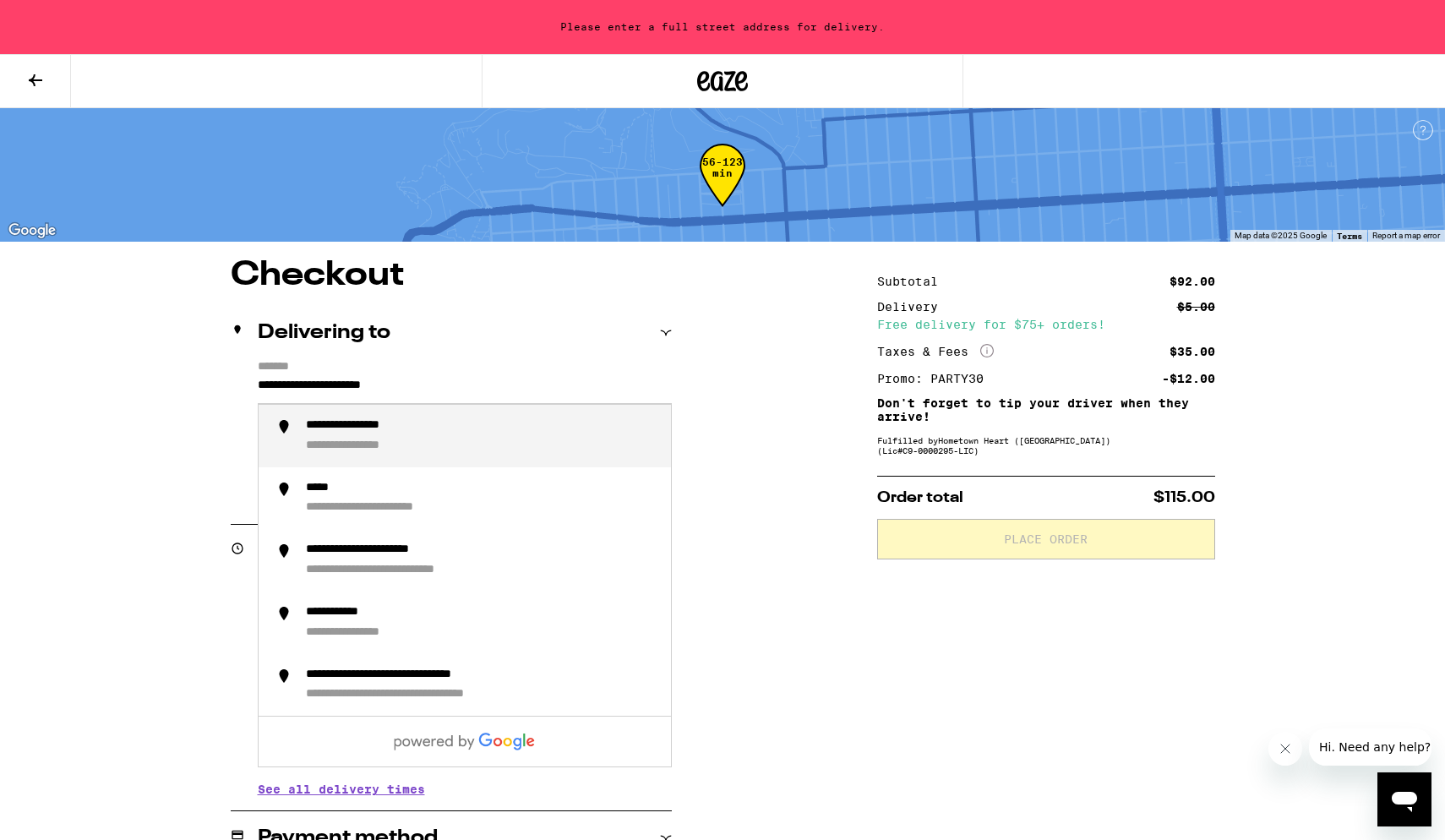
drag, startPoint x: 456, startPoint y: 381, endPoint x: 218, endPoint y: 377, distance: 238.0
click at [218, 377] on div "**********" at bounding box center [722, 753] width 1217 height 987
type input "**********"
click at [394, 425] on div "**********" at bounding box center [375, 426] width 138 height 15
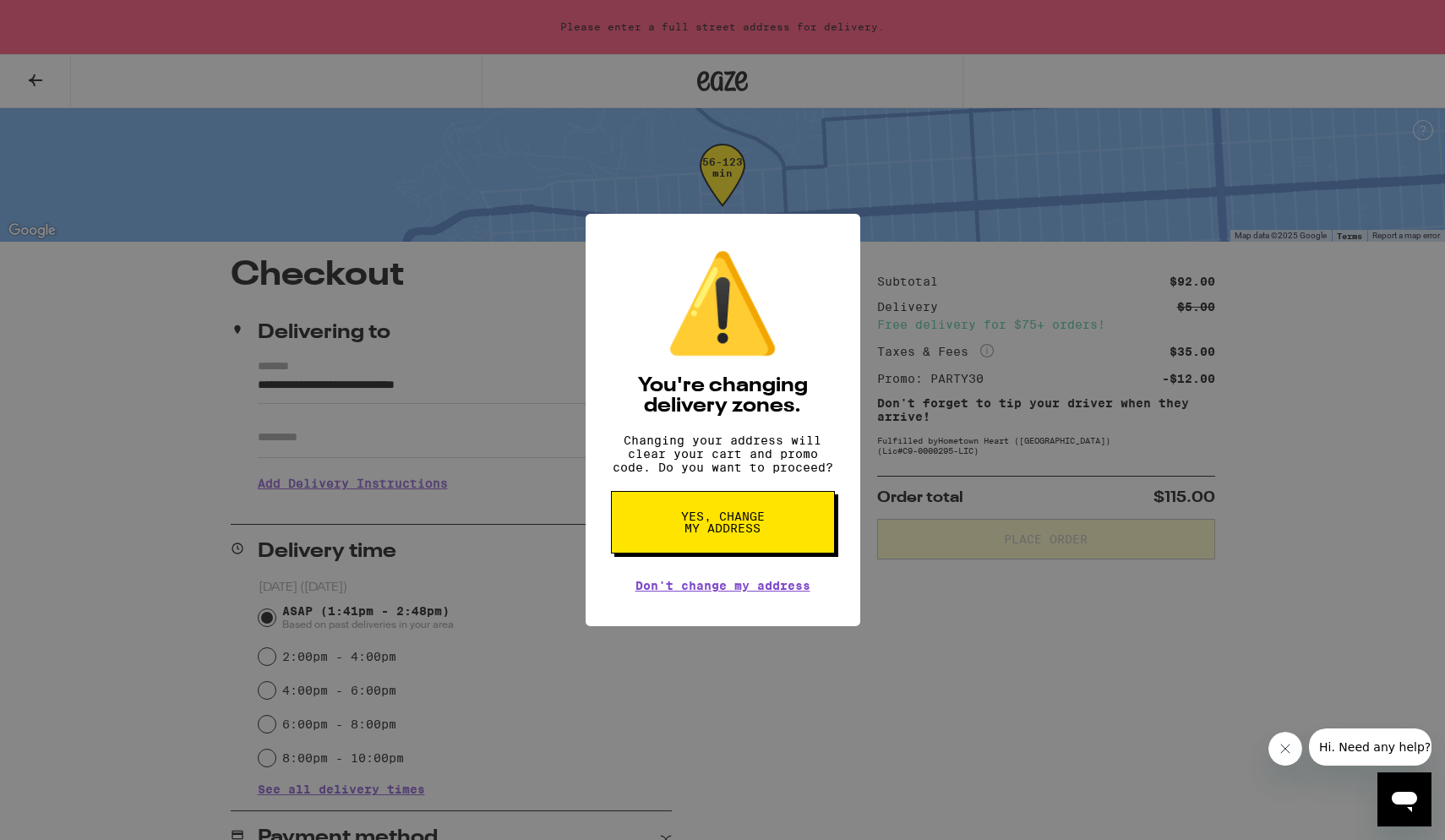
click at [737, 503] on button "Yes, change my address" at bounding box center [723, 522] width 224 height 63
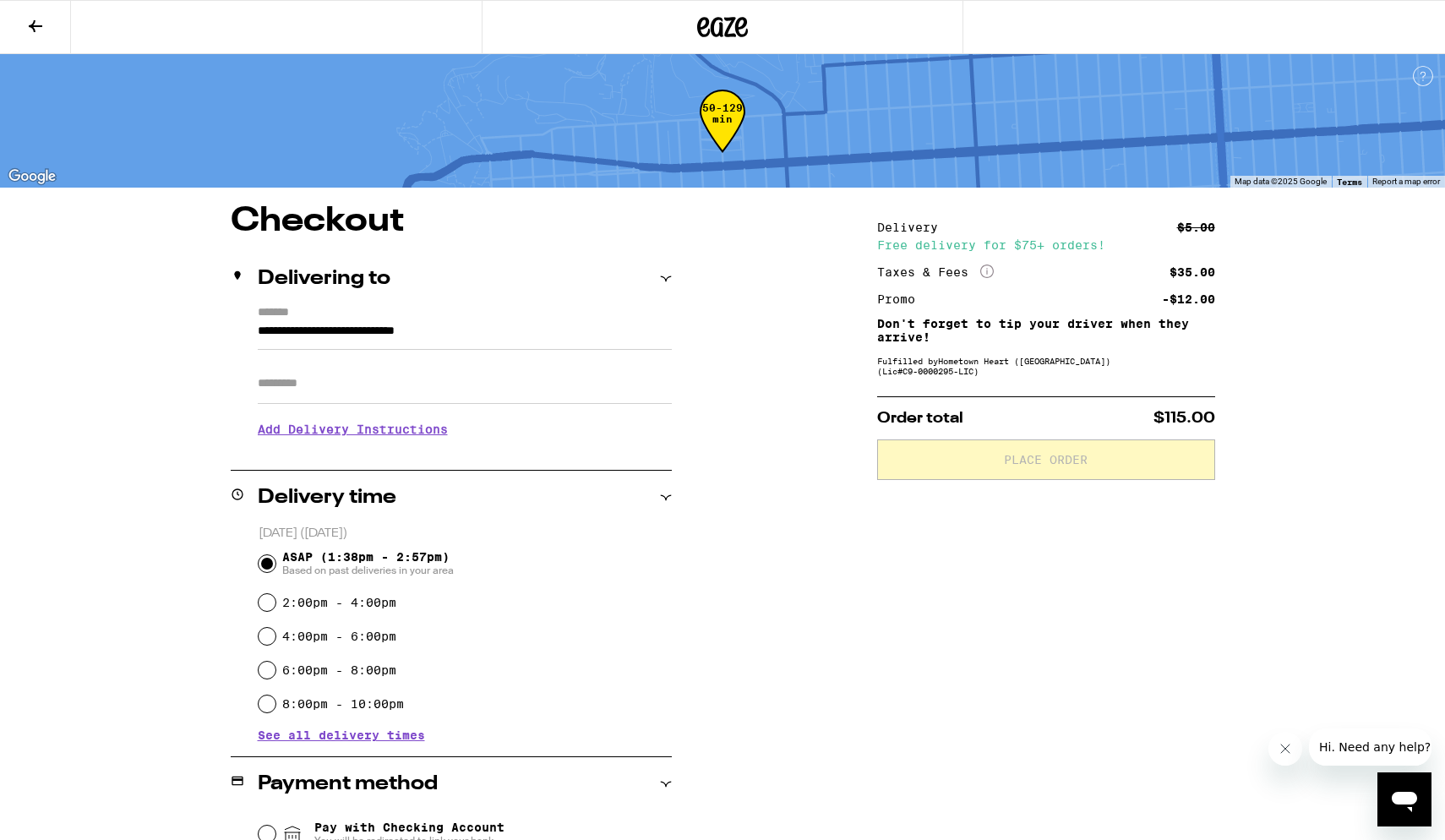
type input "**********"
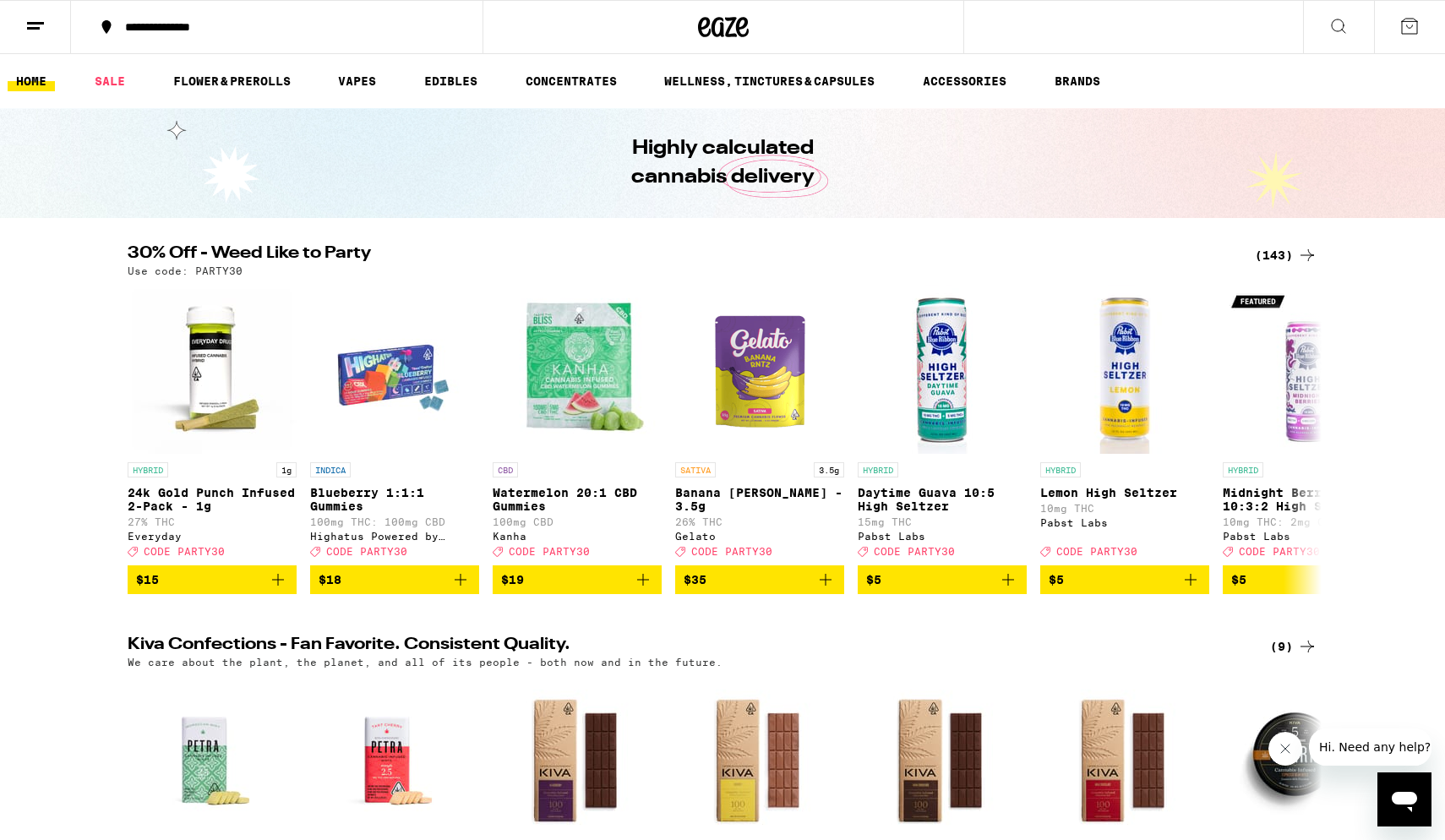
click at [1039, 15] on button at bounding box center [1410, 27] width 71 height 52
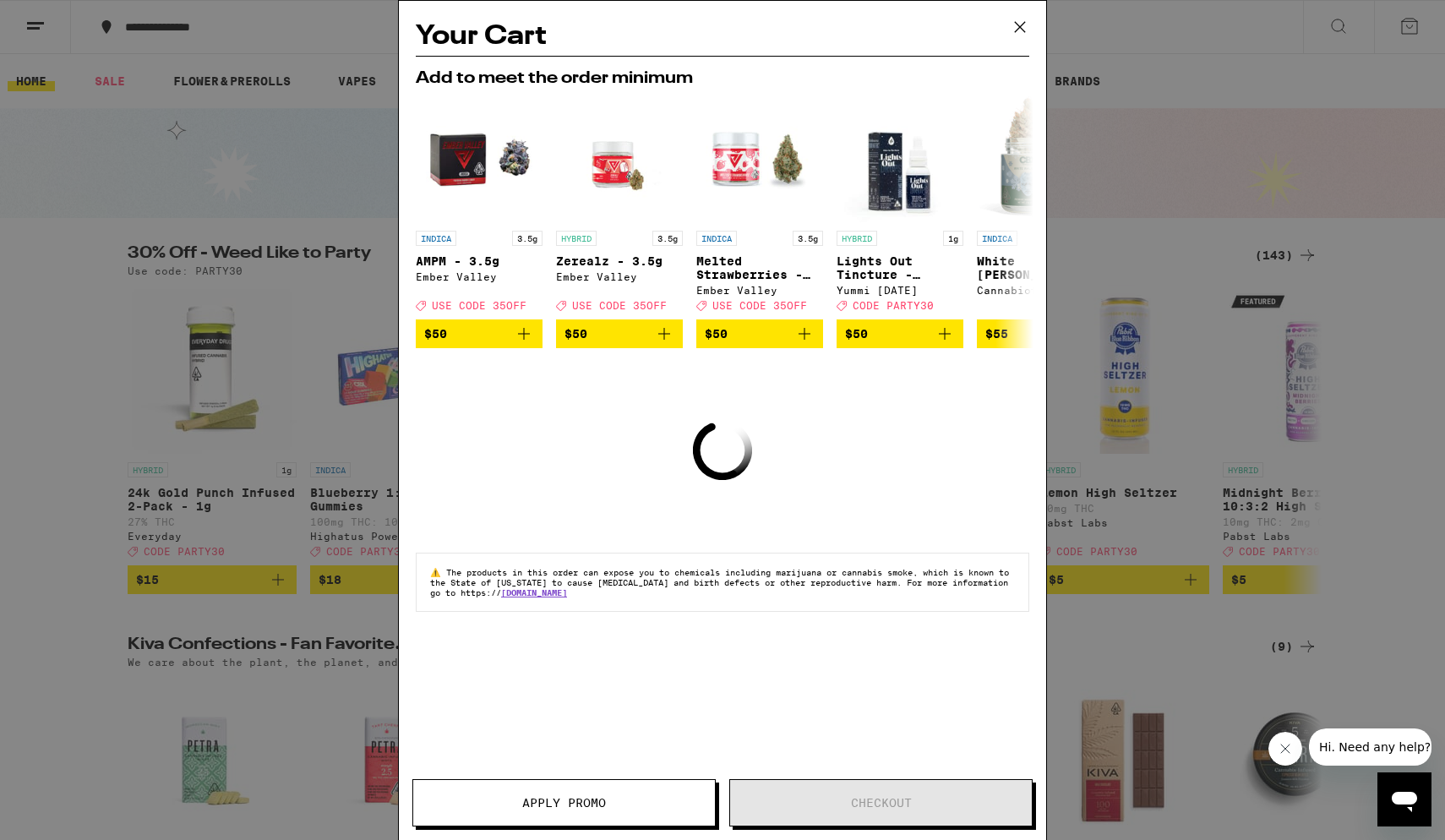
click at [1020, 23] on icon at bounding box center [1021, 27] width 26 height 26
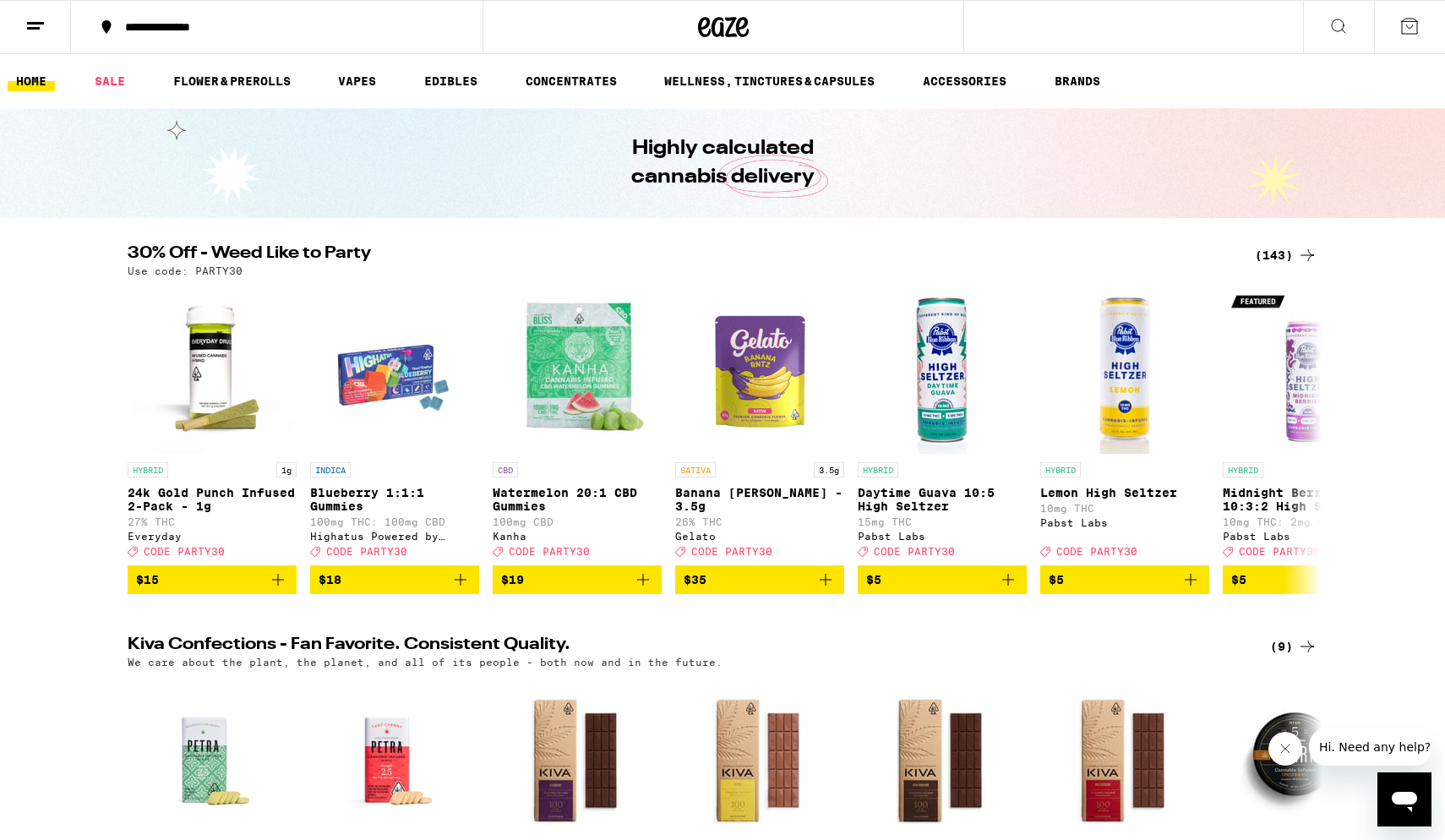
click at [1039, 255] on icon at bounding box center [1308, 255] width 14 height 12
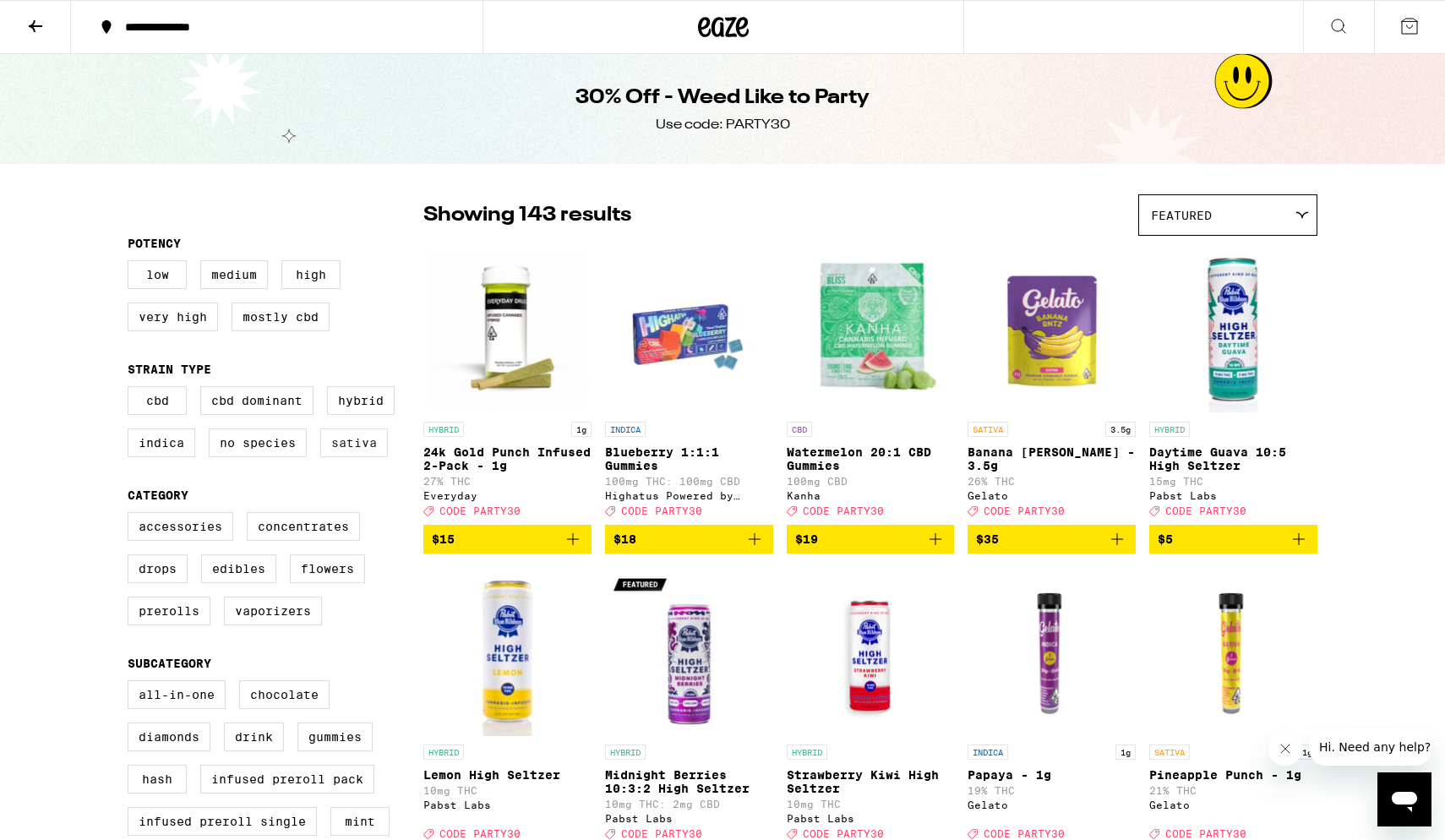
click at [338, 452] on label "Sativa" at bounding box center [354, 443] width 68 height 29
click at [132, 389] on input "Sativa" at bounding box center [131, 388] width 1 height 1
checkbox input "true"
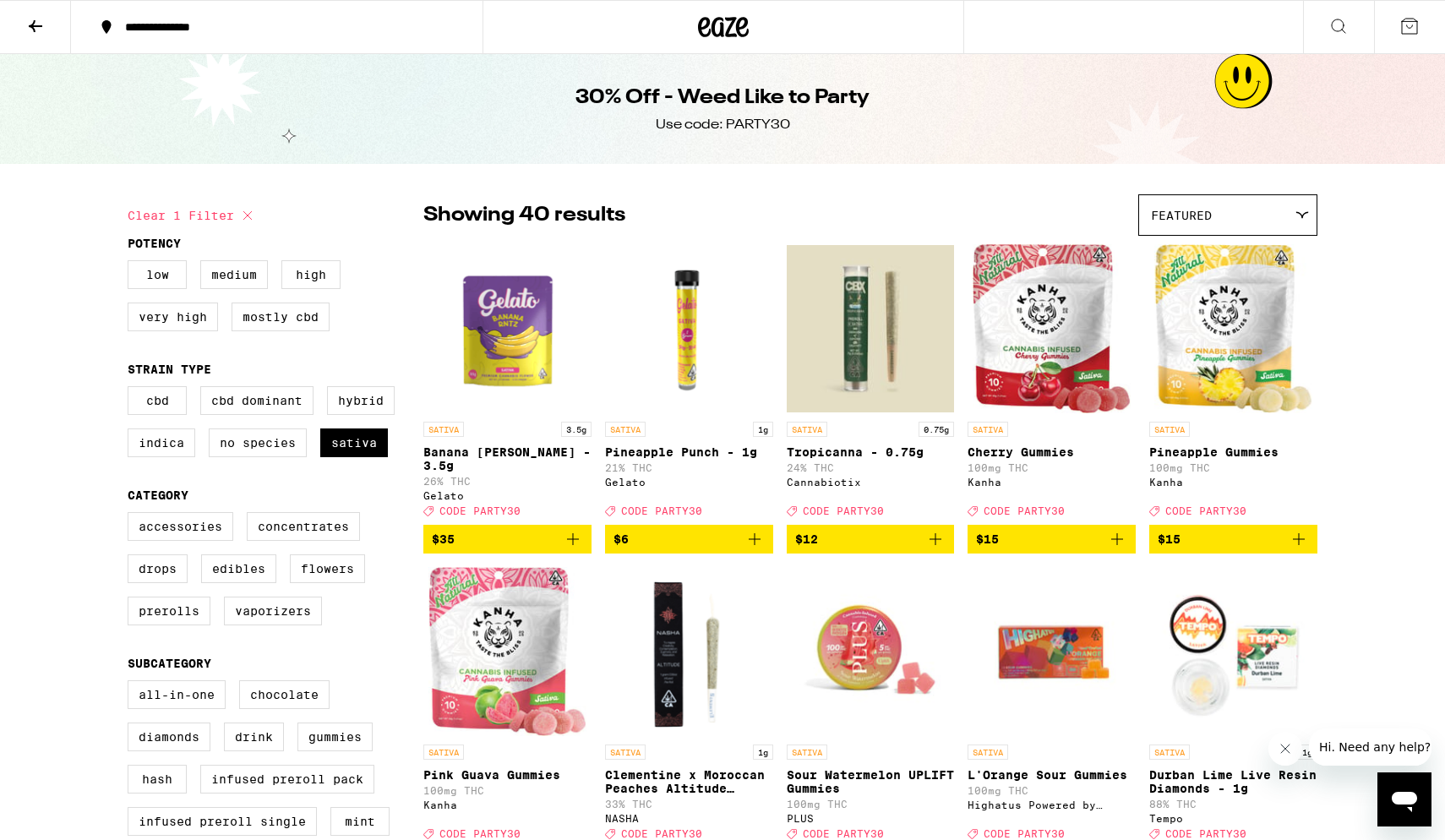
click at [1039, 503] on span "$15" at bounding box center [1169, 539] width 23 height 14
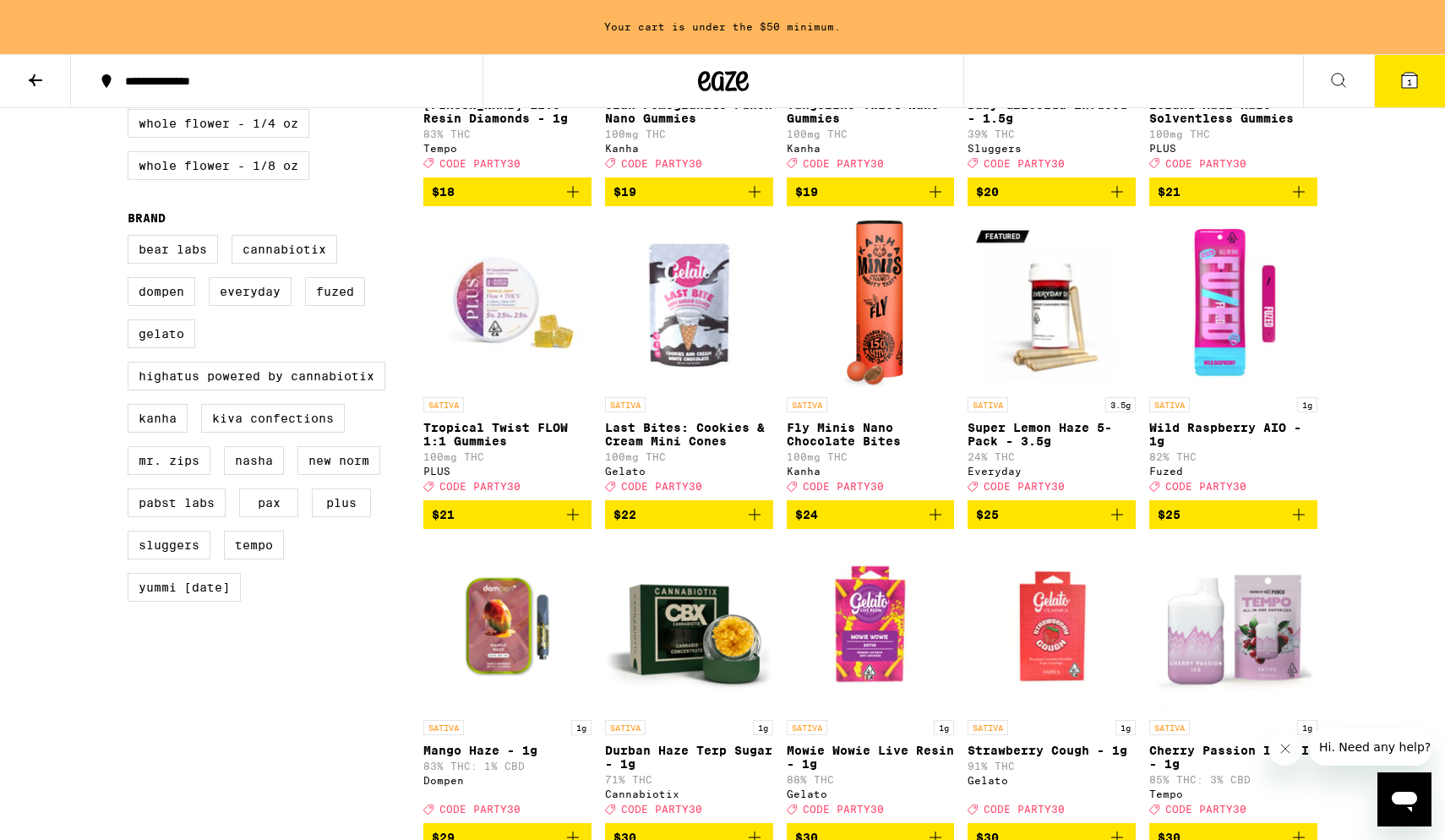
scroll to position [1137, 0]
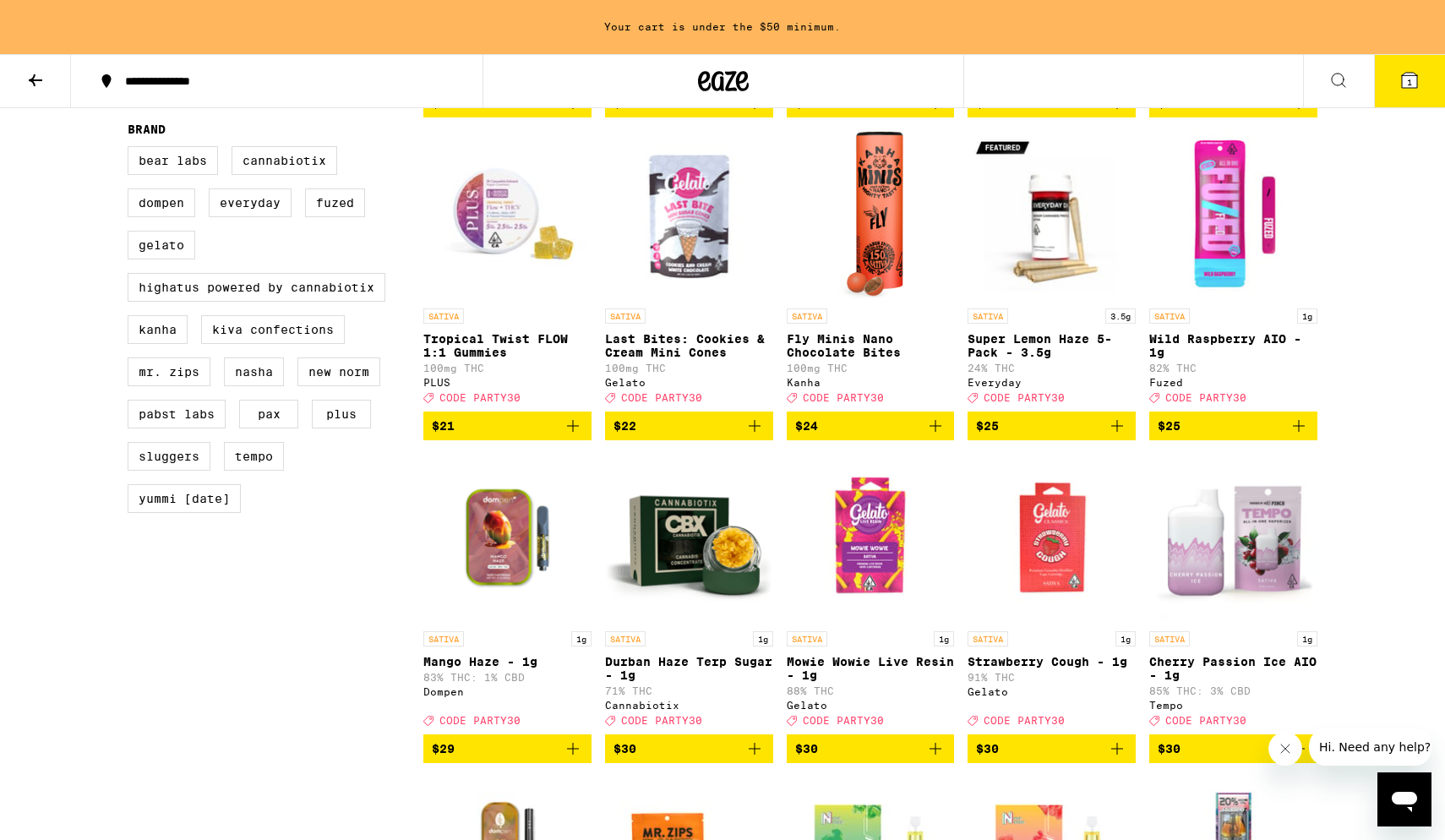
click at [1039, 436] on icon "Add to bag" at bounding box center [1299, 426] width 21 height 21
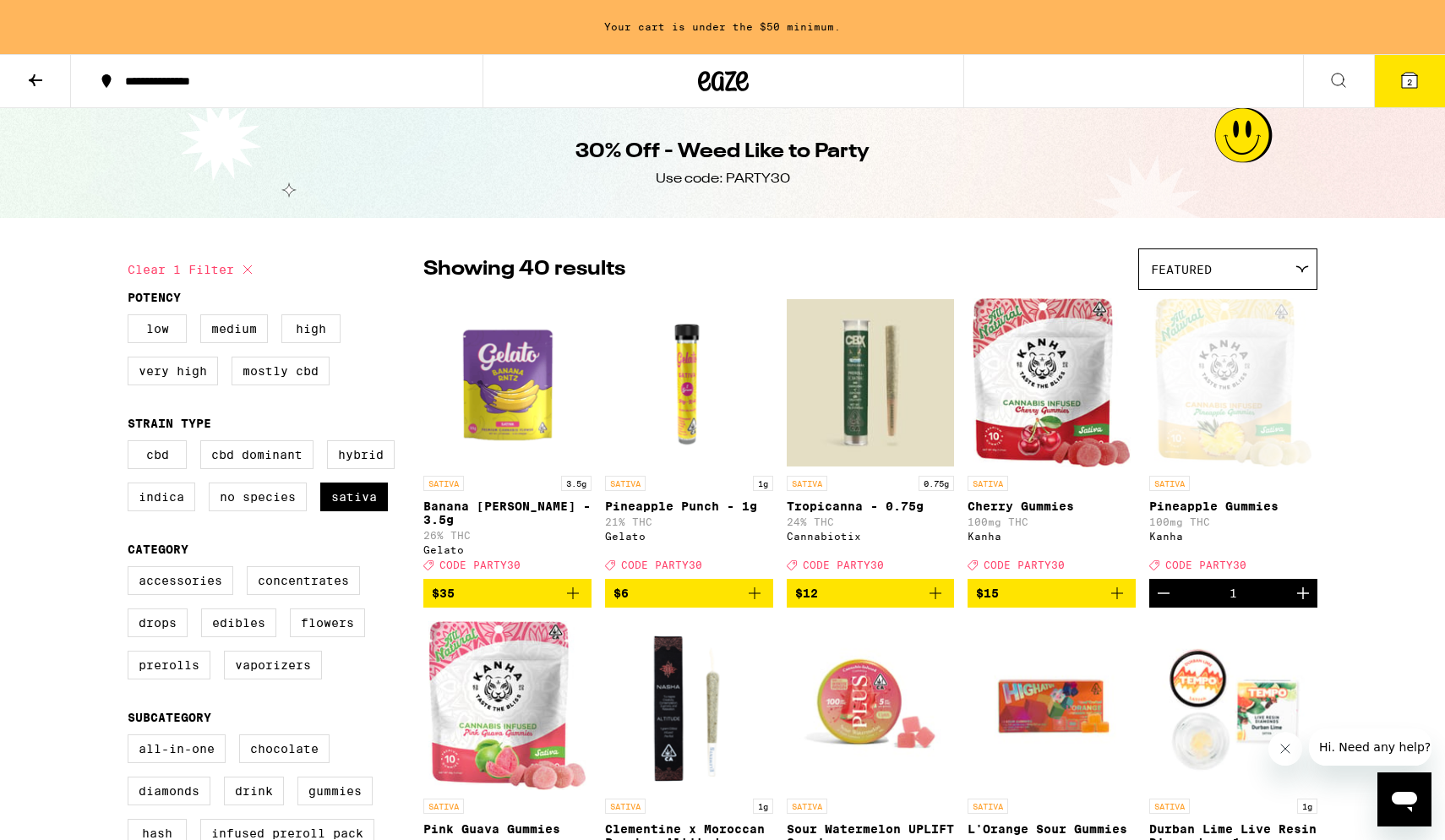
scroll to position [0, 0]
click at [31, 75] on icon at bounding box center [36, 81] width 21 height 21
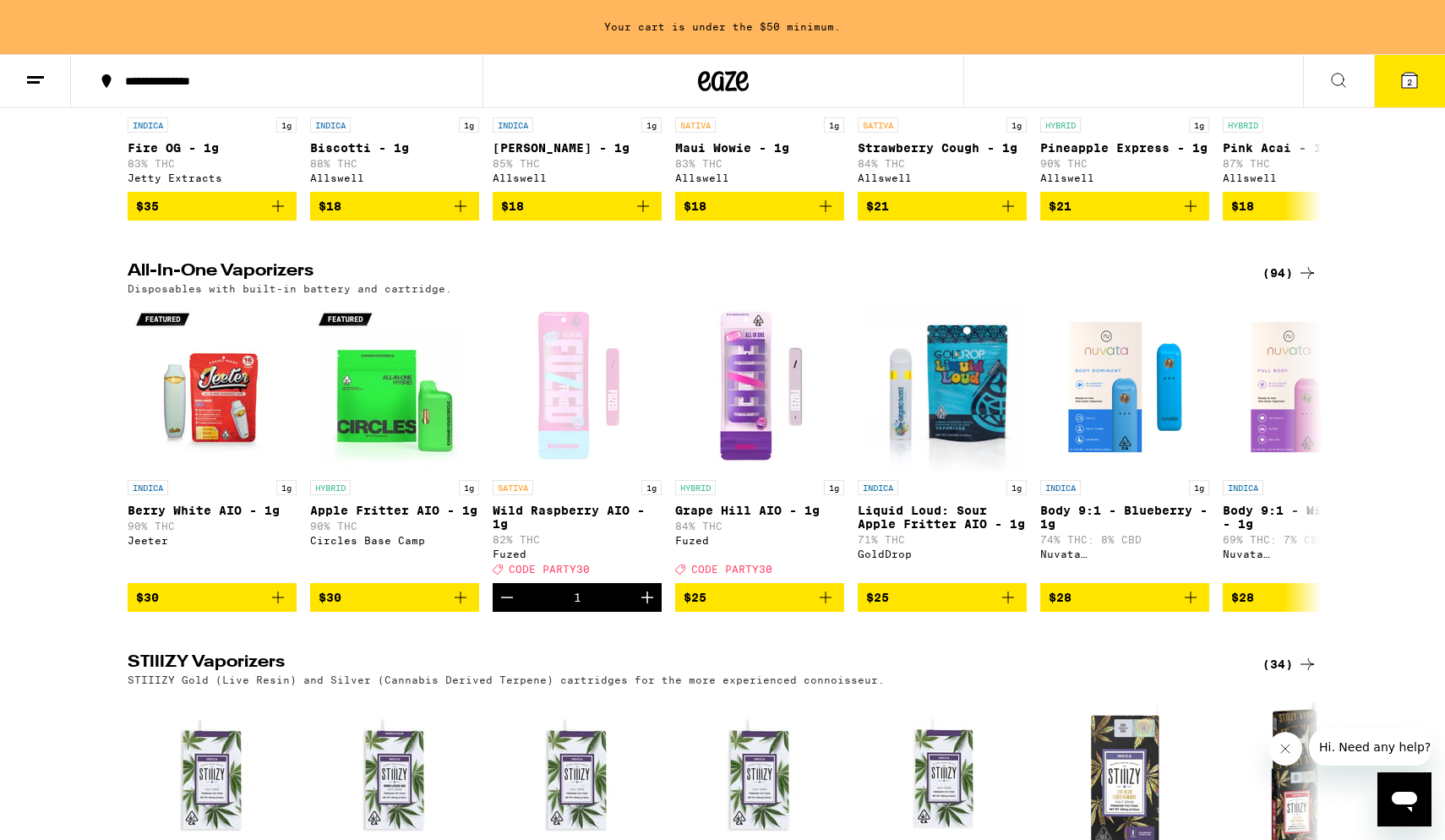
scroll to position [3079, 0]
click at [1039, 283] on icon at bounding box center [1308, 273] width 21 height 21
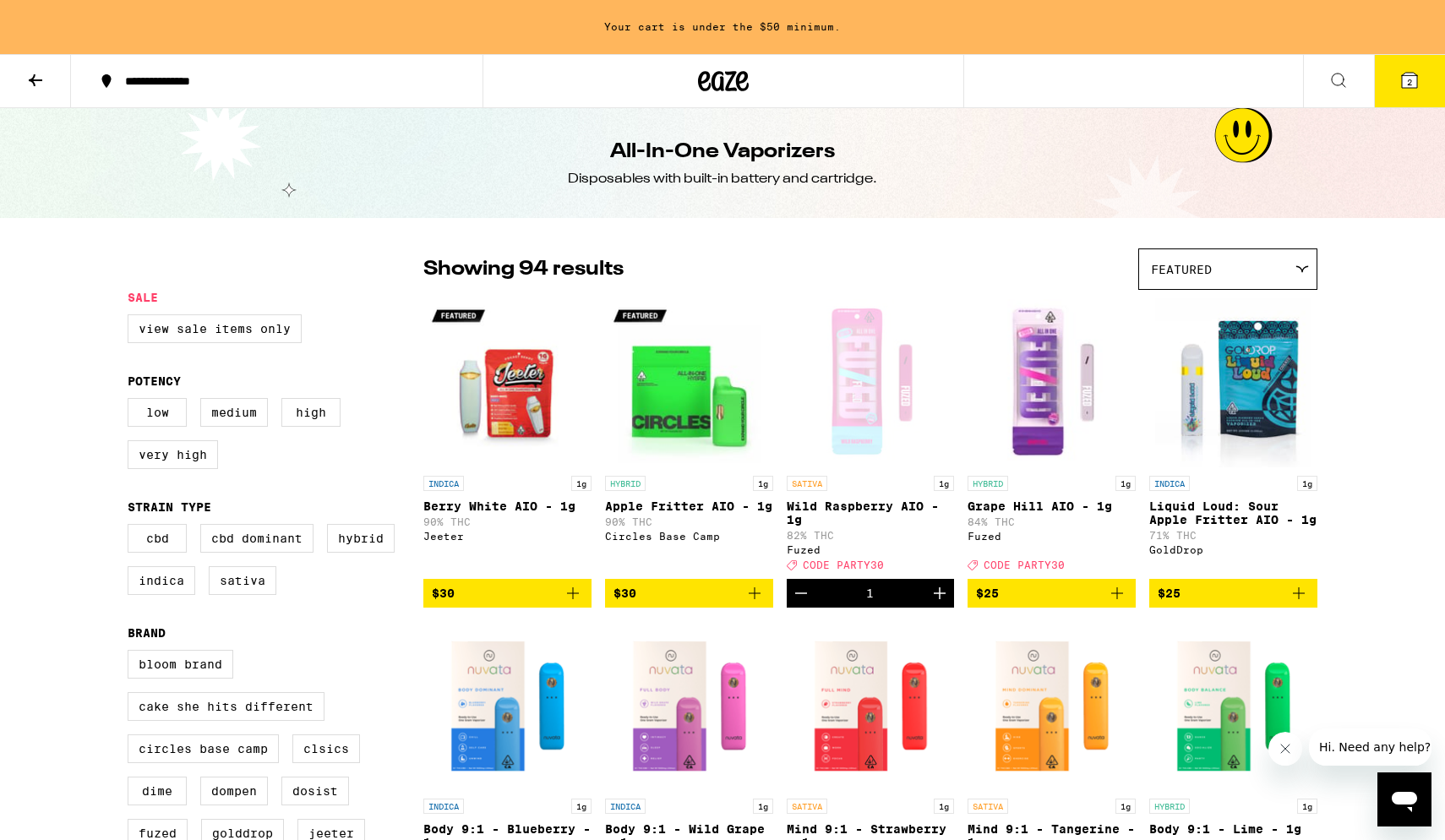
click at [34, 82] on icon at bounding box center [36, 81] width 21 height 21
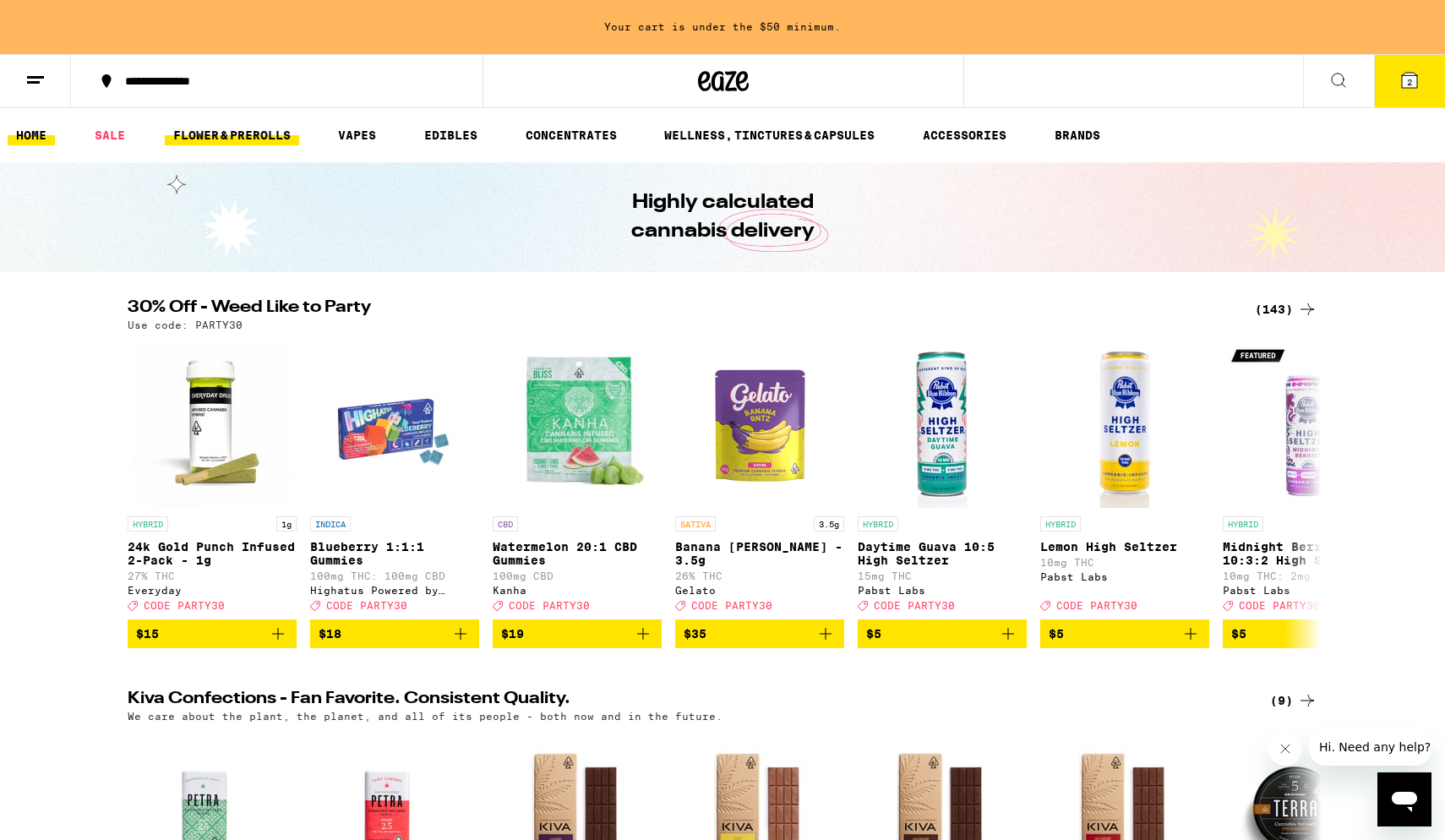
click at [245, 128] on link "FLOWER & PREROLLS" at bounding box center [232, 135] width 135 height 21
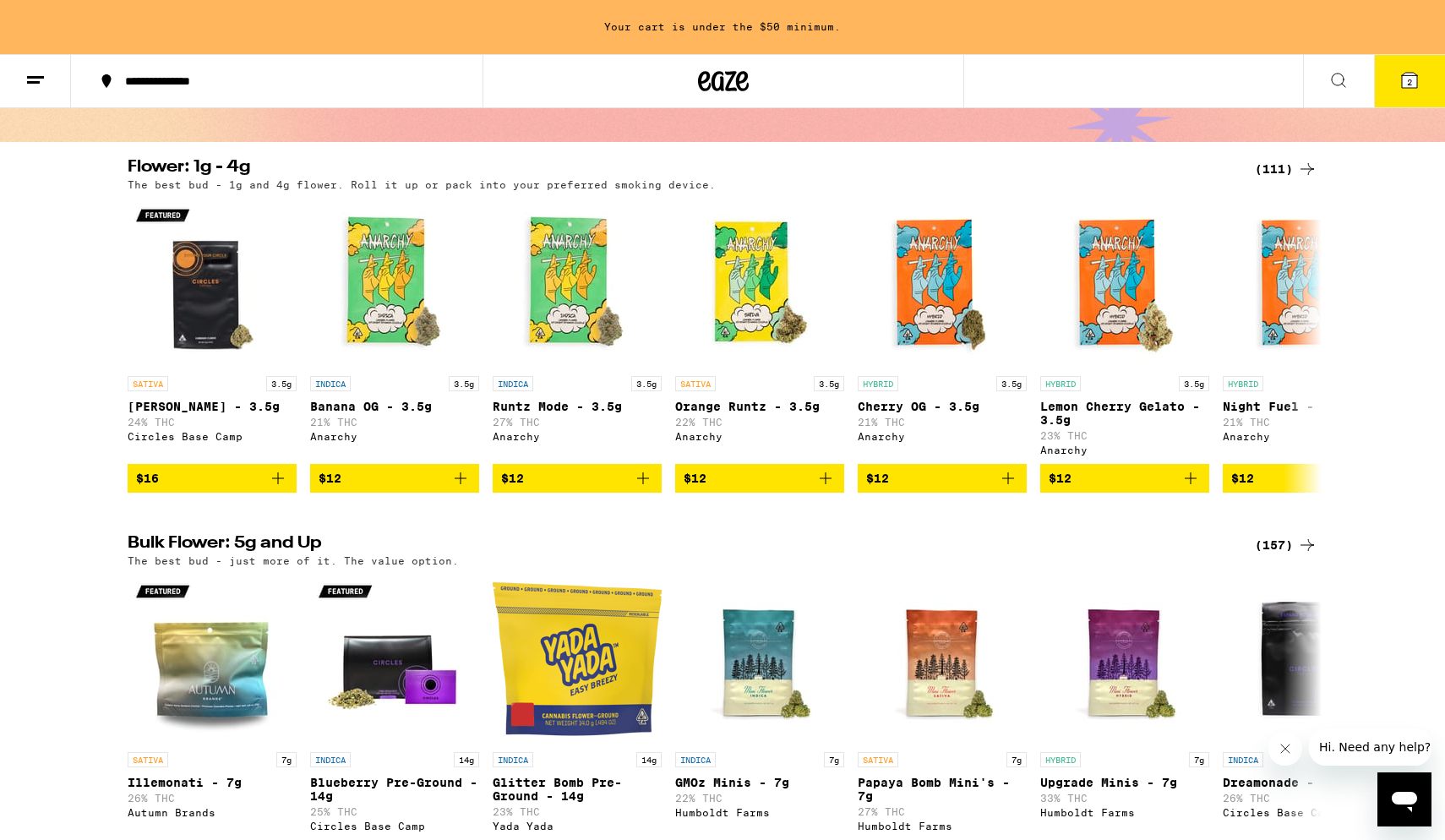
scroll to position [130, 0]
click at [1039, 165] on icon at bounding box center [1308, 169] width 21 height 21
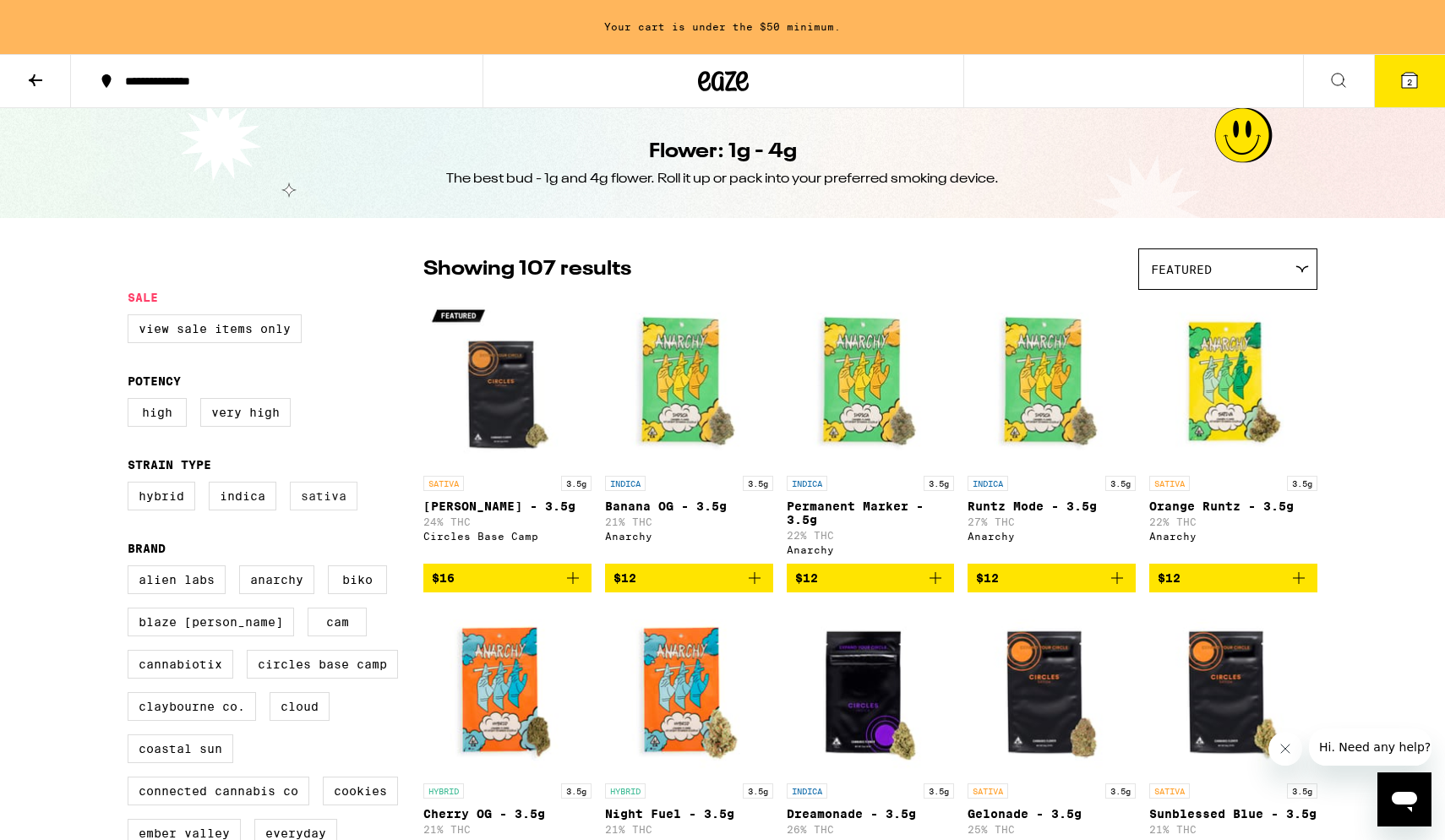
click at [322, 503] on label "Sativa" at bounding box center [323, 496] width 68 height 29
click at [132, 485] on input "Sativa" at bounding box center [131, 484] width 1 height 1
checkbox input "false"
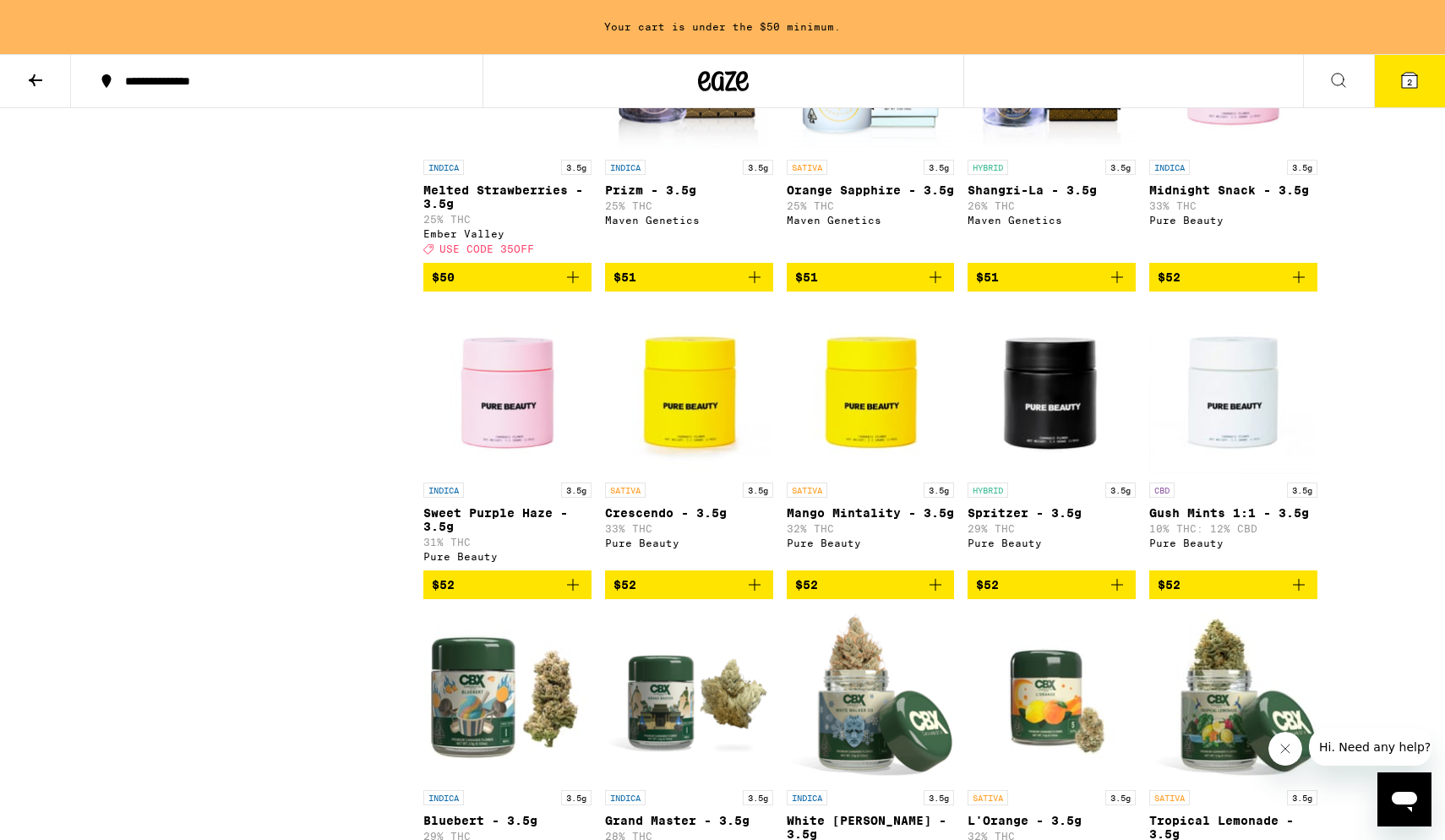
scroll to position [5191, 0]
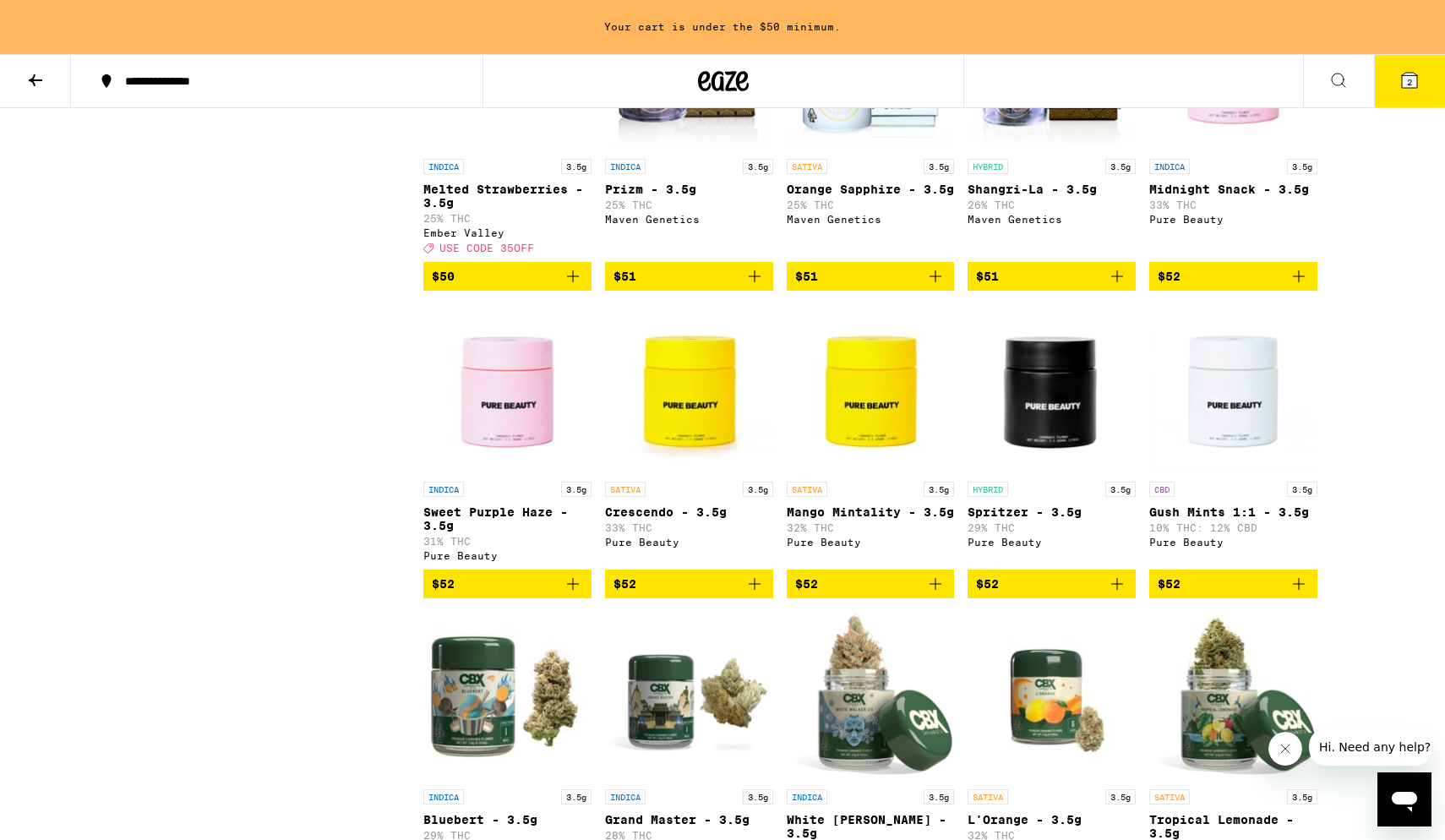
click at [738, 503] on span "$52" at bounding box center [689, 584] width 151 height 21
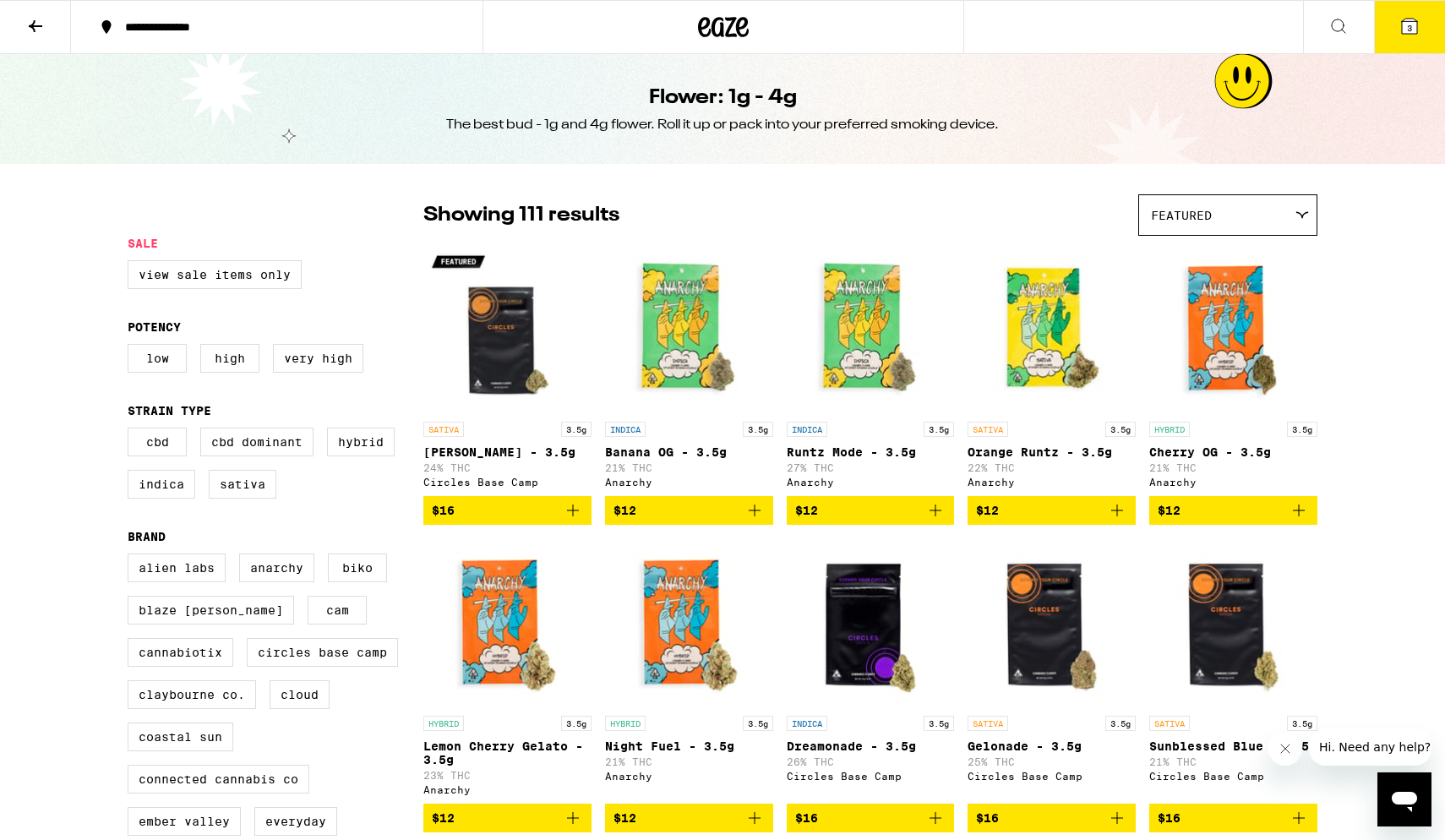
scroll to position [0, 0]
click at [30, 21] on icon at bounding box center [36, 27] width 21 height 21
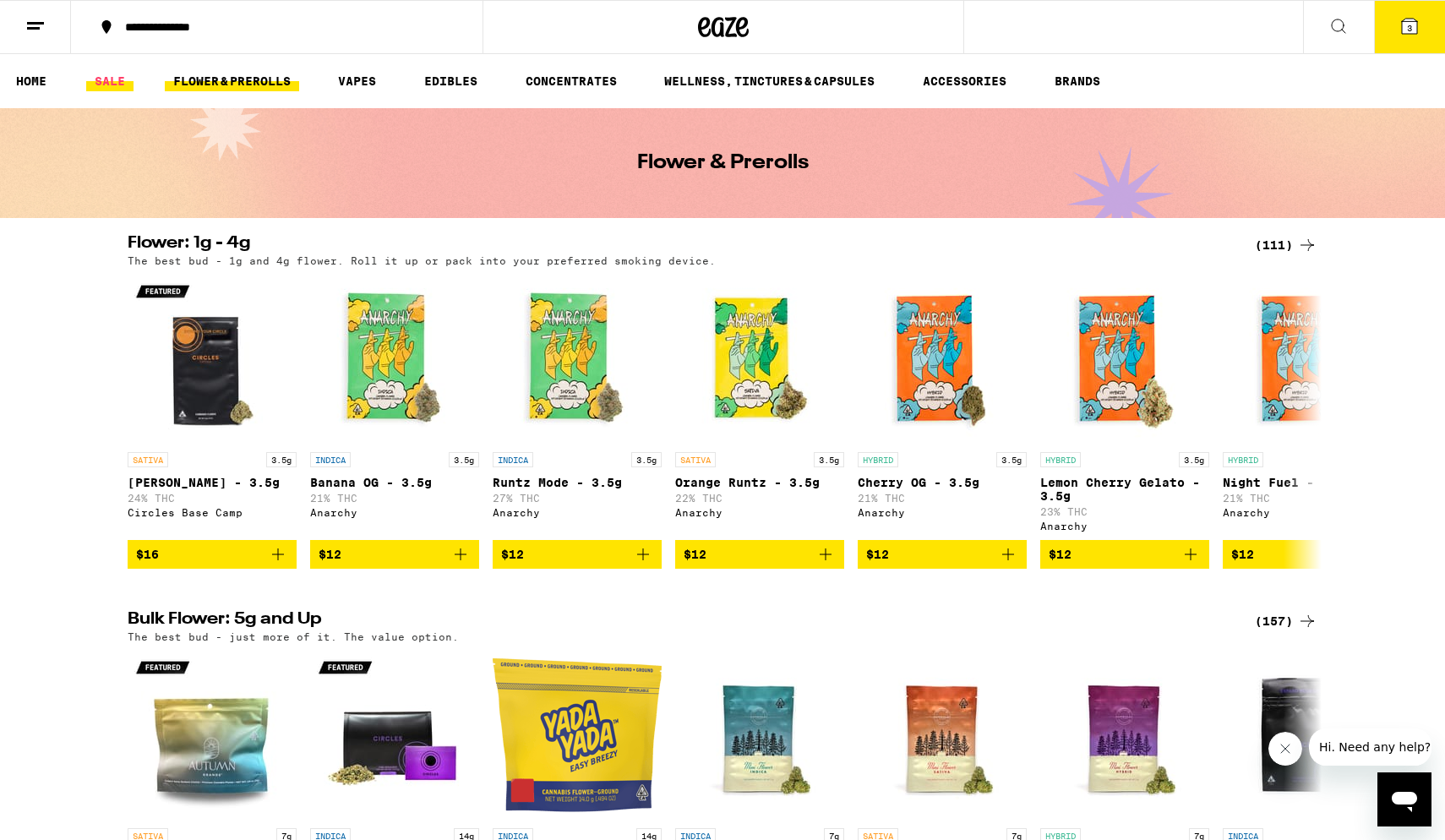
click at [113, 76] on link "SALE" at bounding box center [110, 81] width 47 height 21
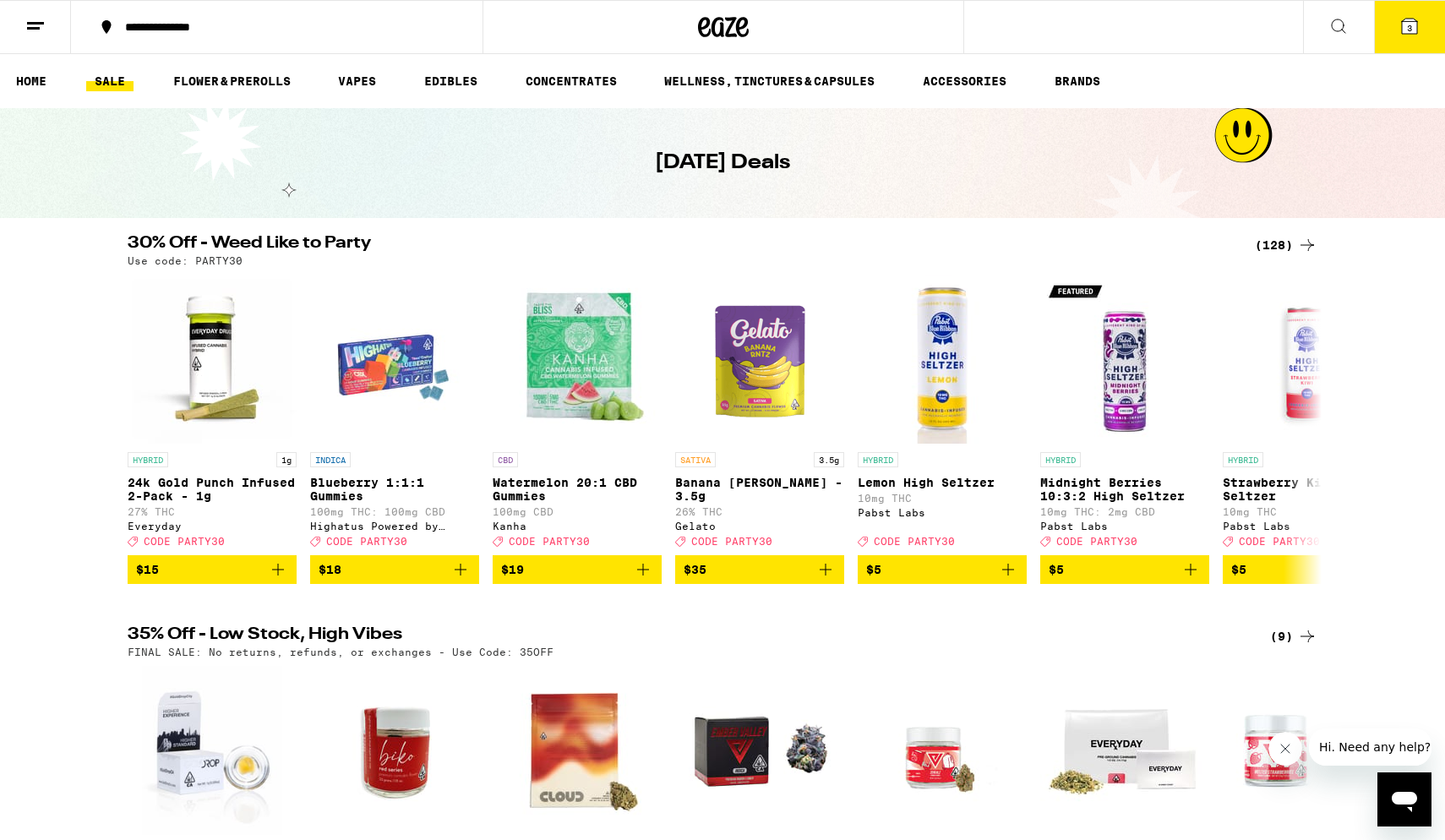
click at [1039, 15] on button "3" at bounding box center [1410, 27] width 71 height 52
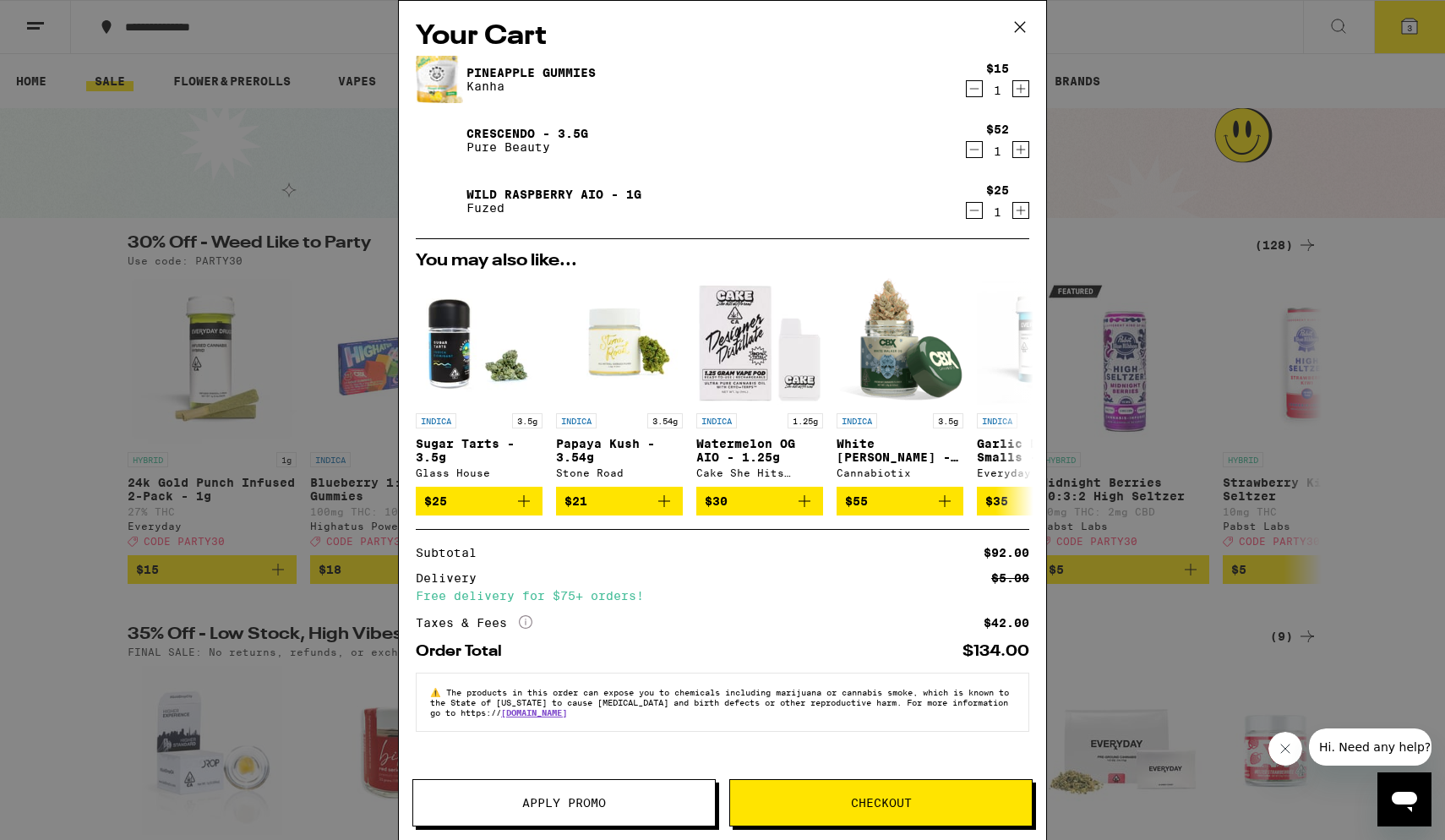
click at [605, 503] on button "Apply Promo" at bounding box center [564, 802] width 304 height 47
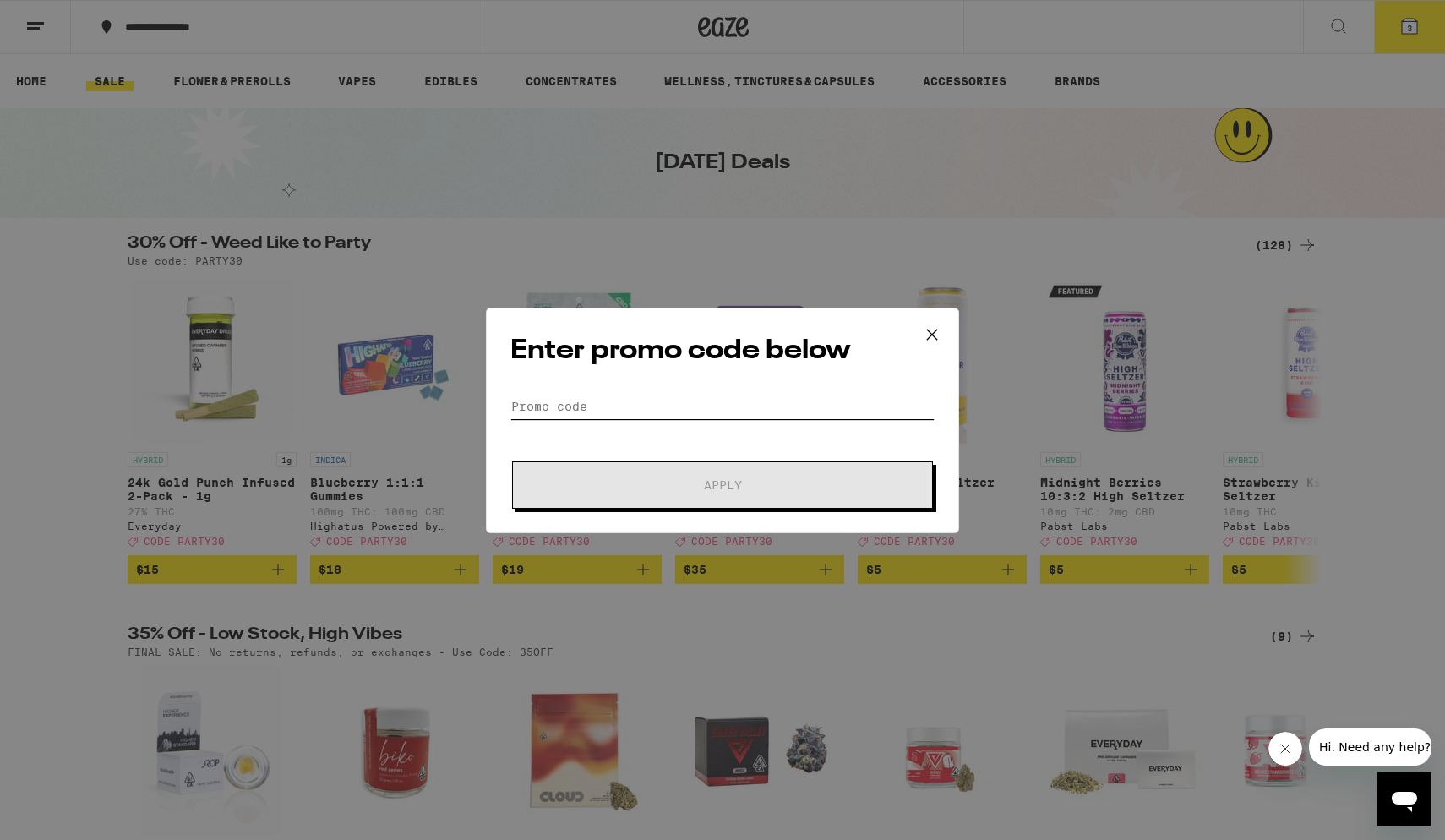
click at [721, 403] on input "Promo Code" at bounding box center [722, 406] width 424 height 26
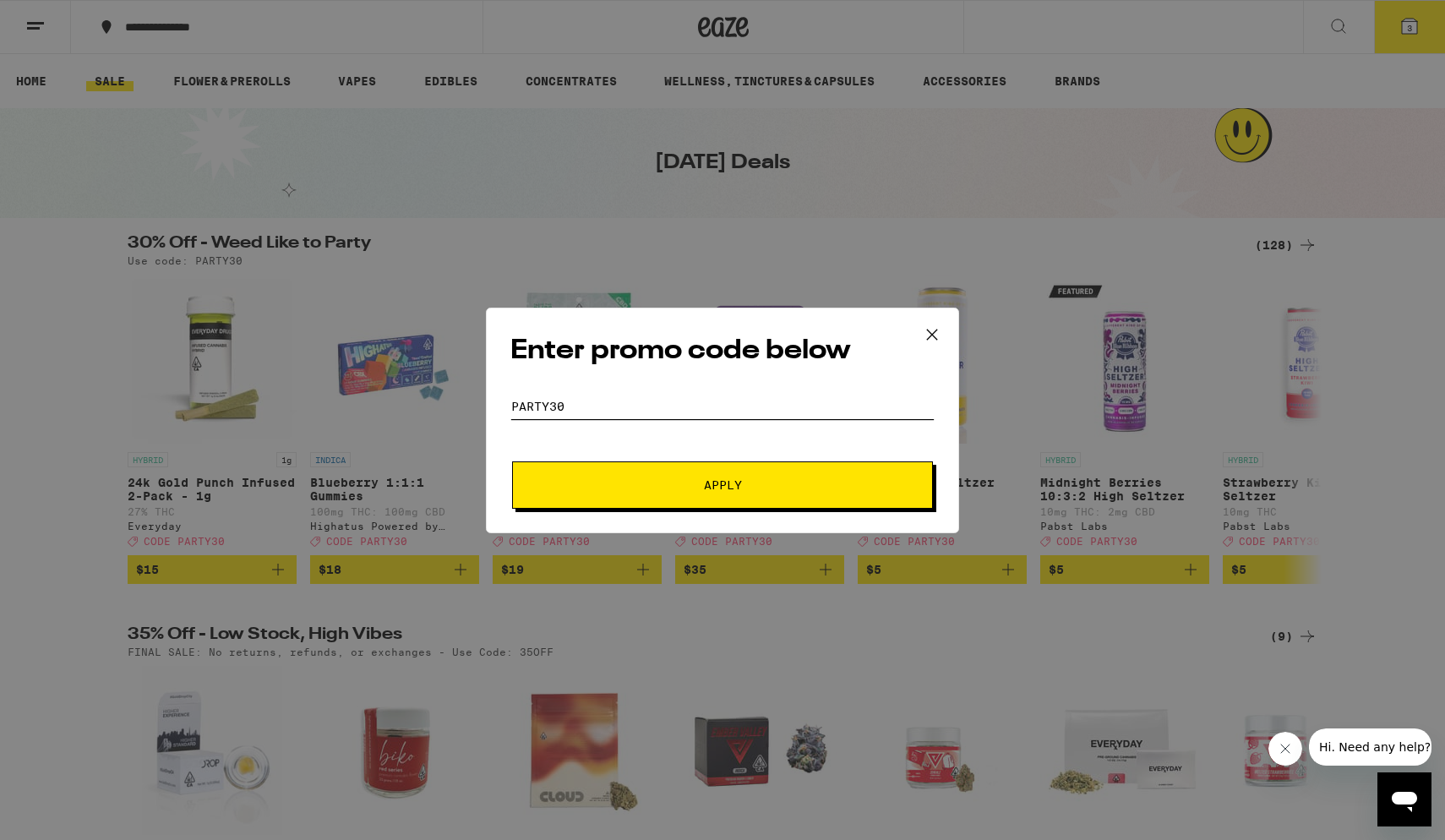
type input "party30"
click at [723, 484] on button "Apply" at bounding box center [722, 484] width 421 height 47
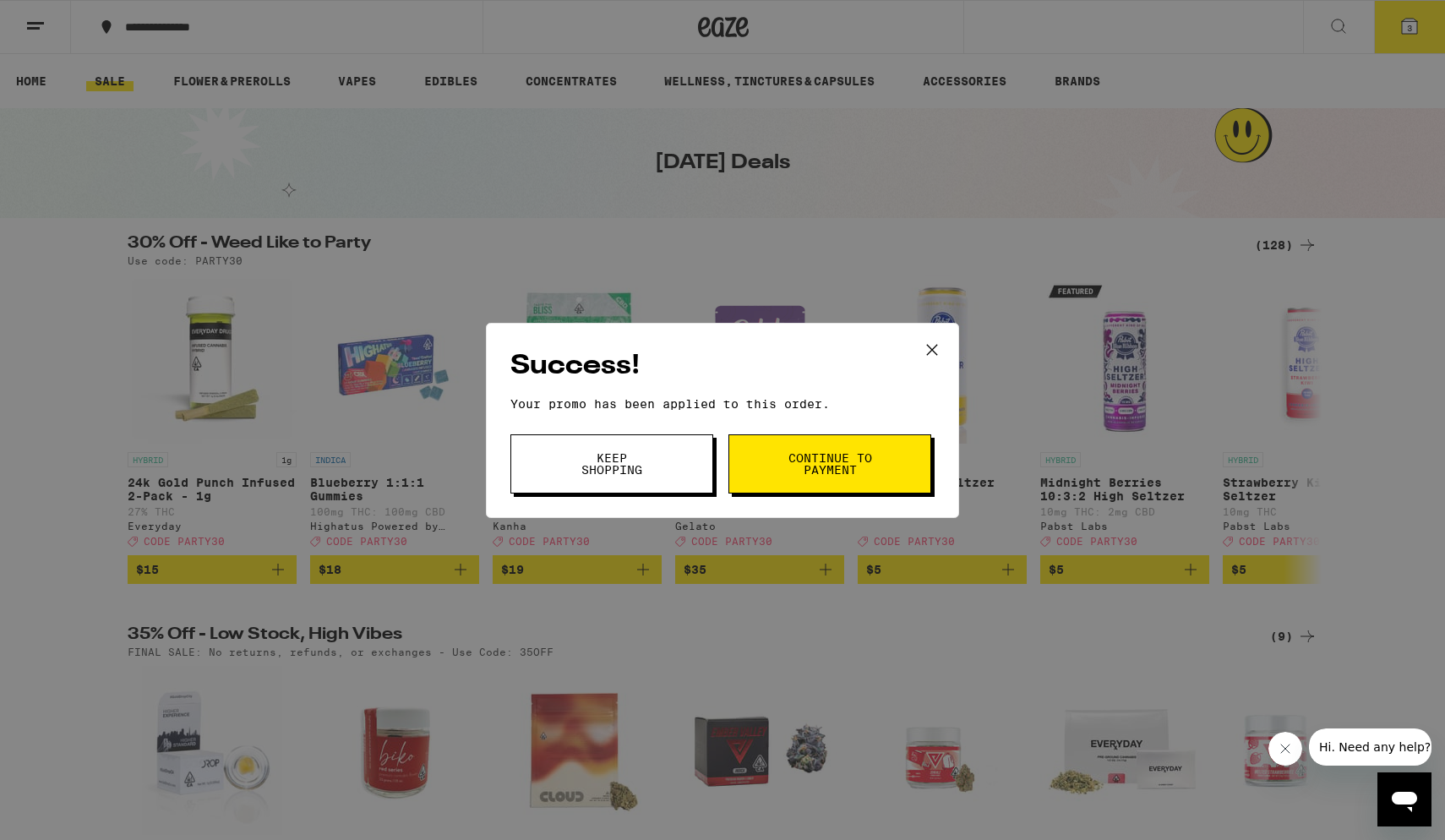
click at [924, 352] on icon at bounding box center [932, 350] width 26 height 26
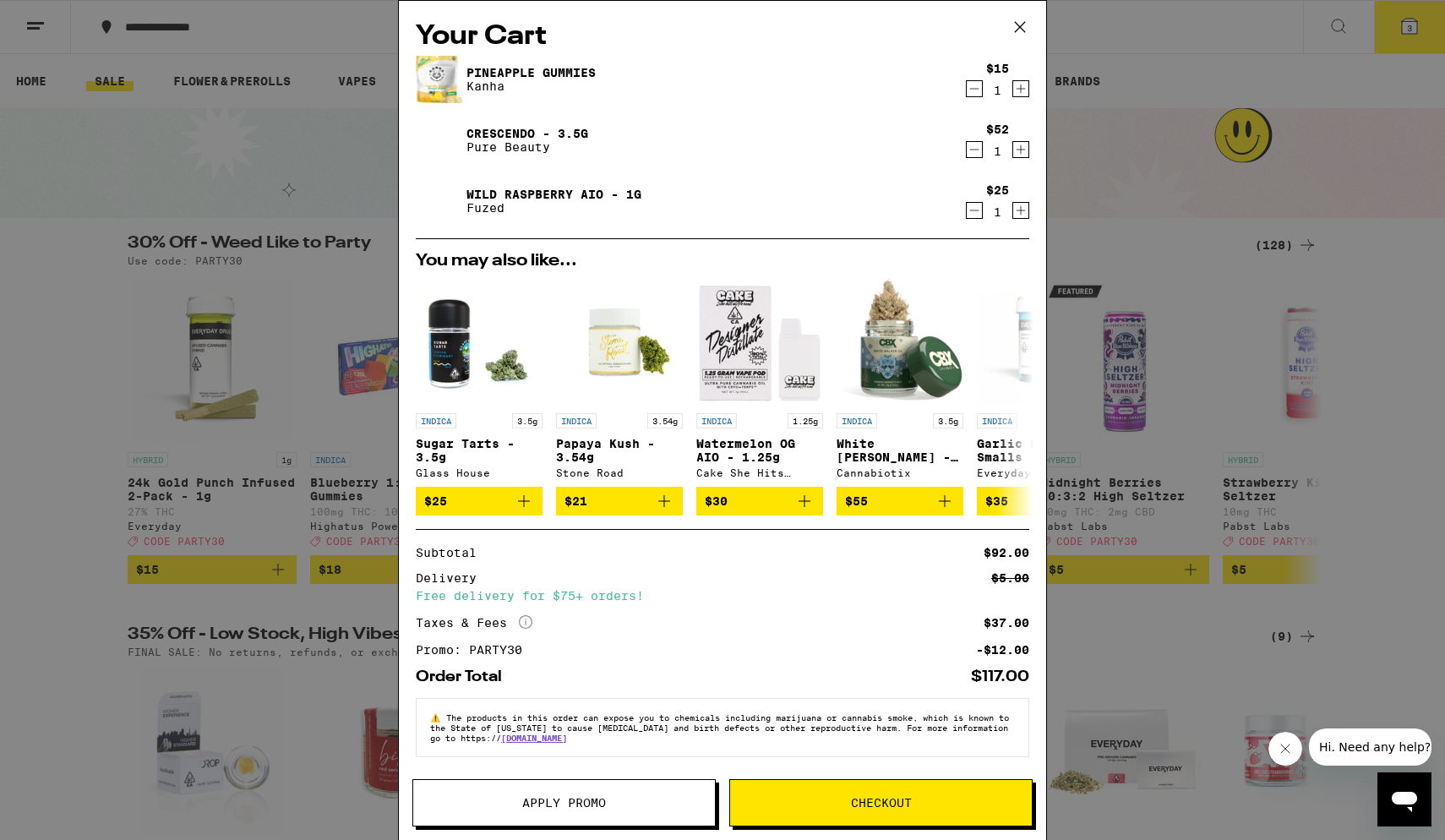
click at [866, 503] on span "Checkout" at bounding box center [882, 802] width 61 height 12
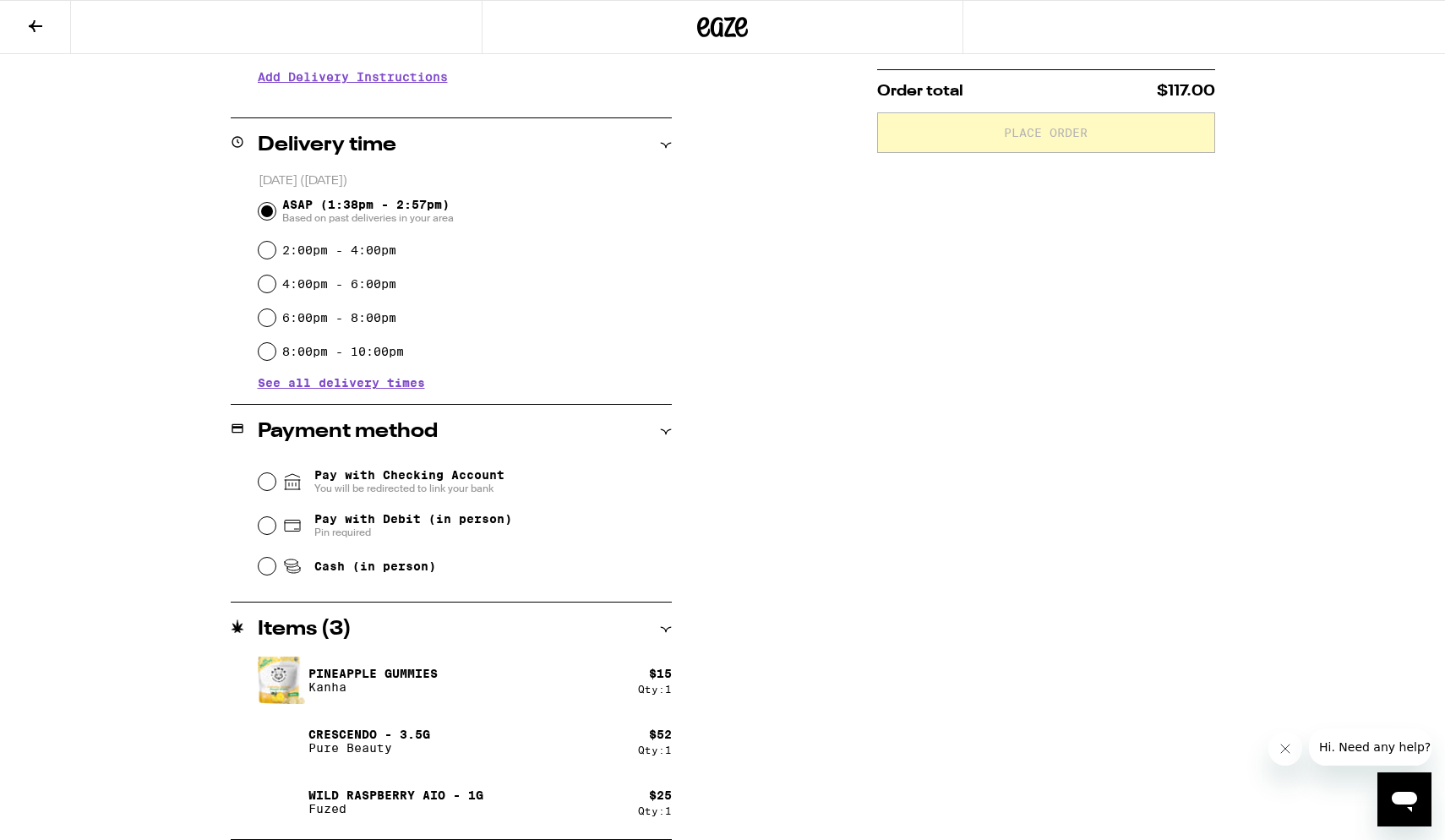
scroll to position [352, 0]
click at [265, 503] on input "Pay with Debit (in person) Pin required" at bounding box center [268, 525] width 17 height 17
radio input "true"
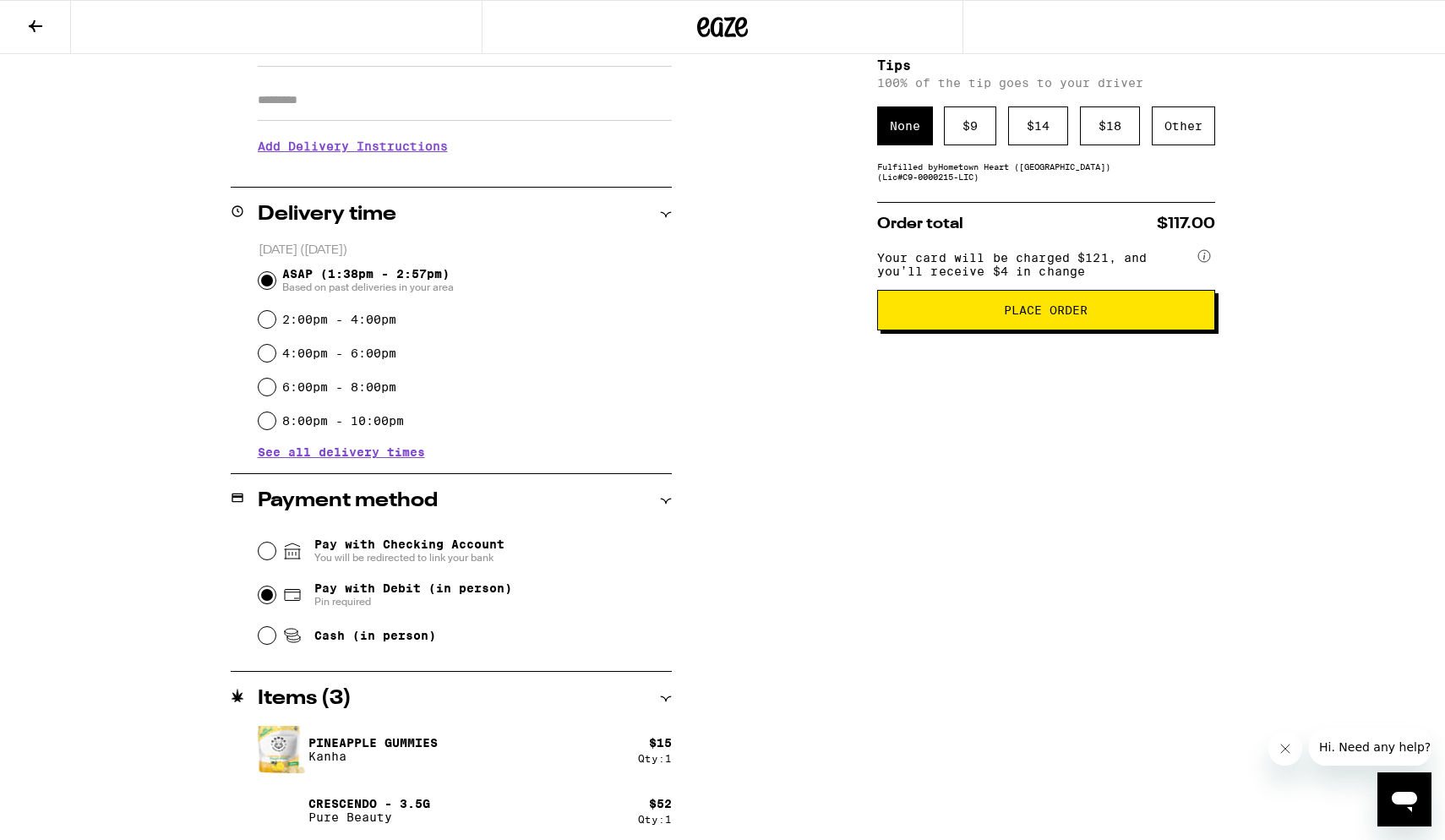
scroll to position [0, 0]
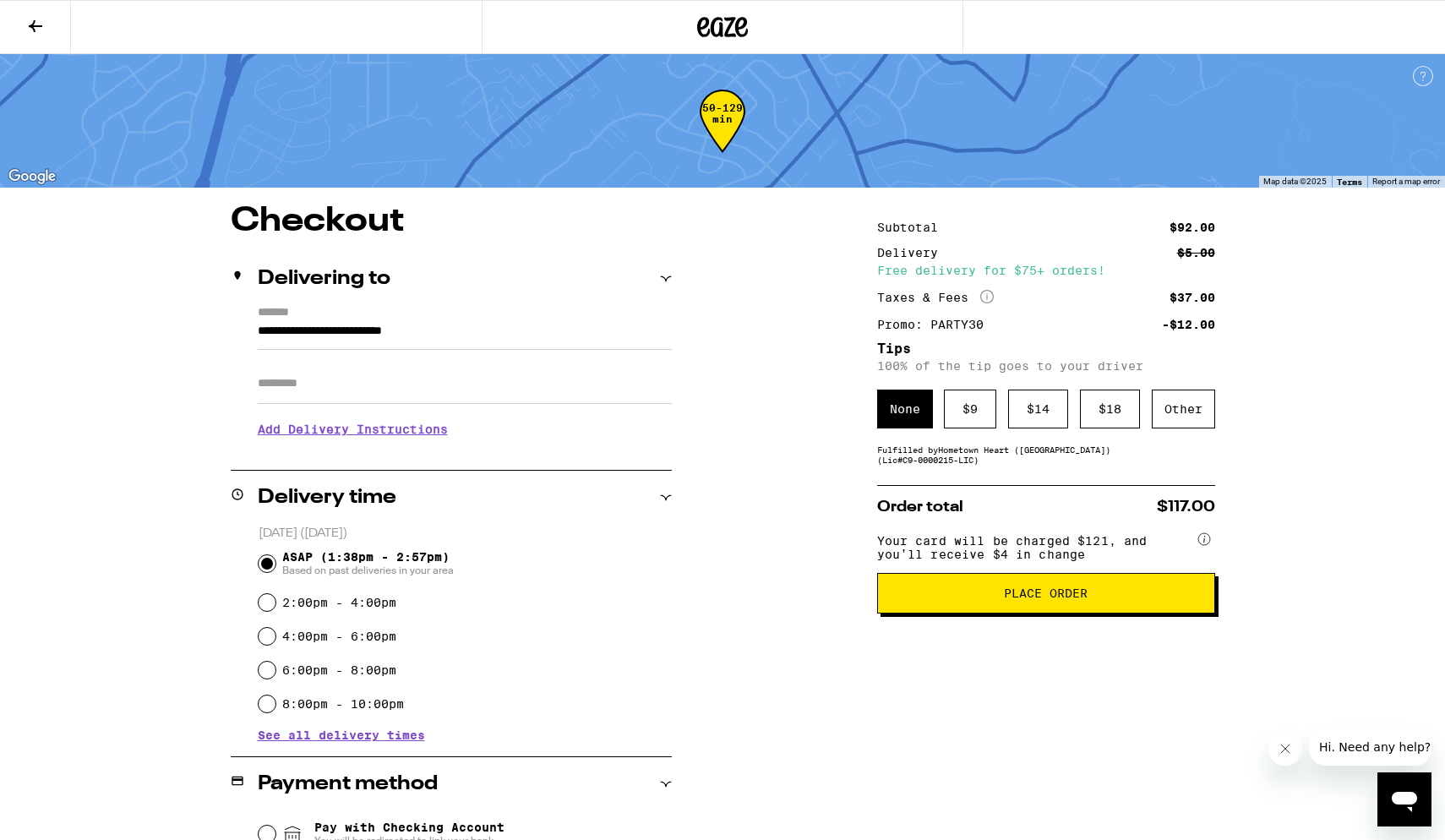
click at [1021, 503] on span "Place Order" at bounding box center [1046, 593] width 84 height 12
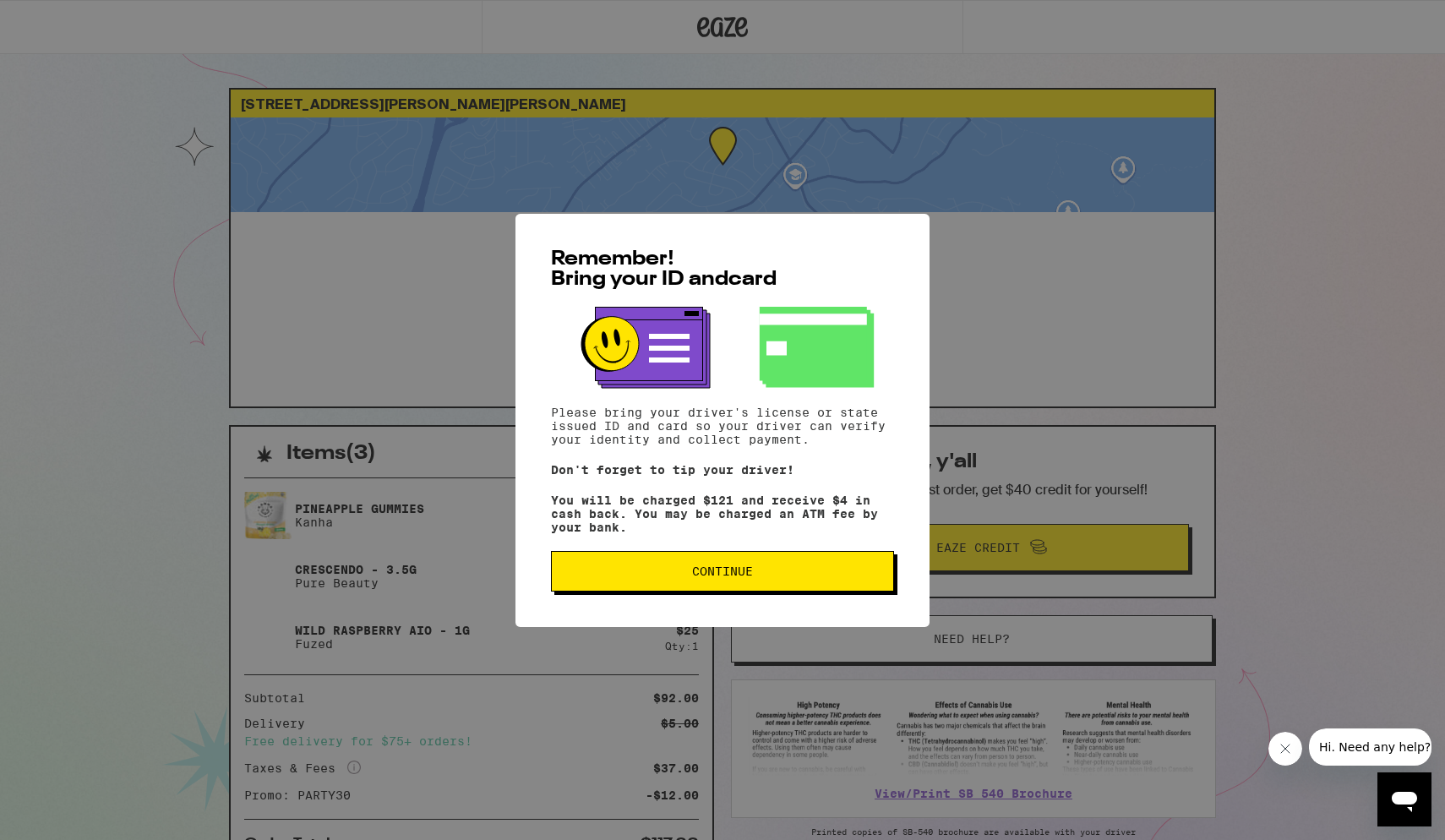
click at [681, 503] on span "Continue" at bounding box center [722, 571] width 315 height 12
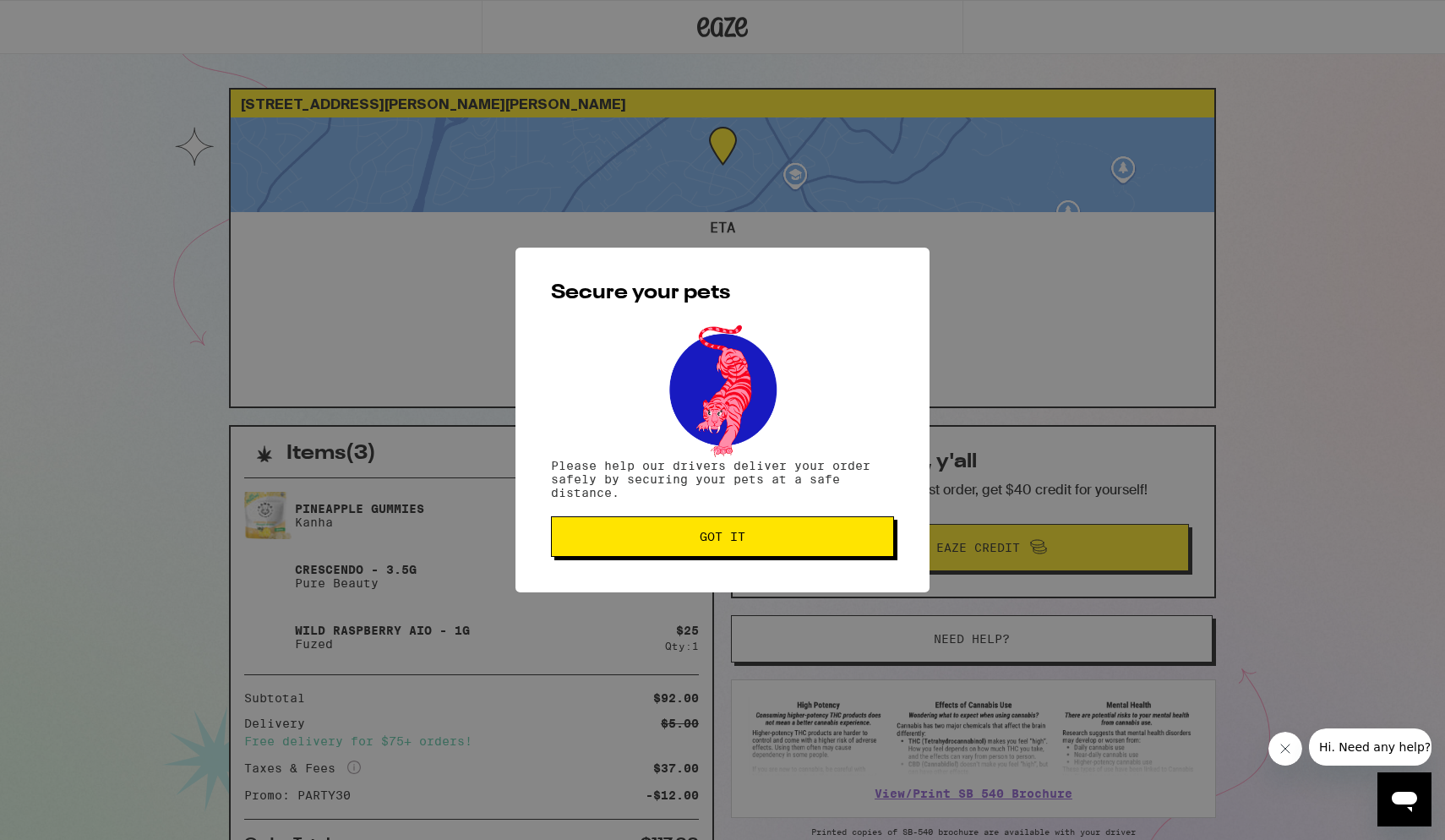
click at [689, 503] on button "Got it" at bounding box center [723, 536] width 343 height 40
